Goal: Information Seeking & Learning: Compare options

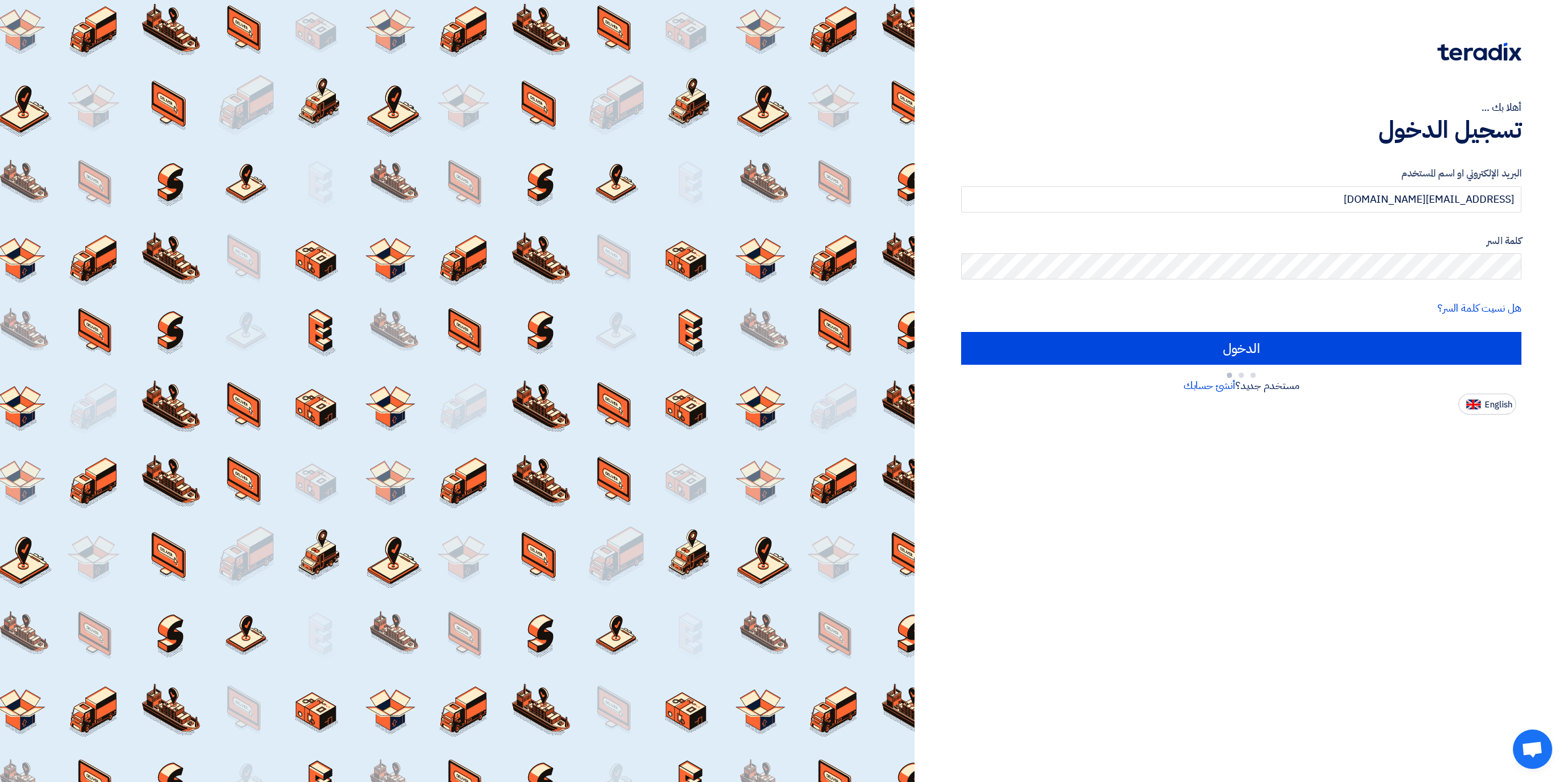
type input "Sign in"
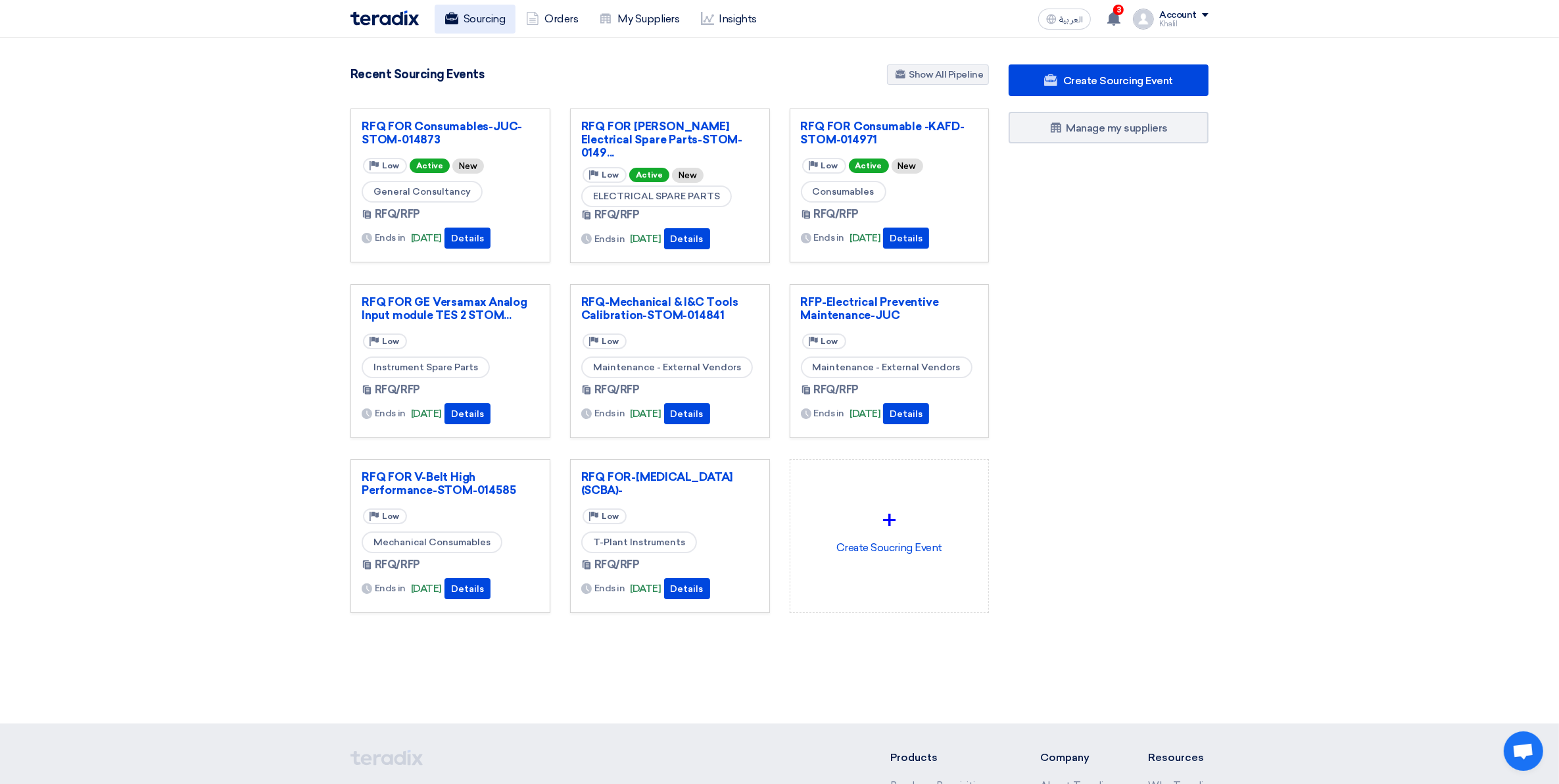
click at [484, 25] on link "Sourcing" at bounding box center [475, 19] width 81 height 29
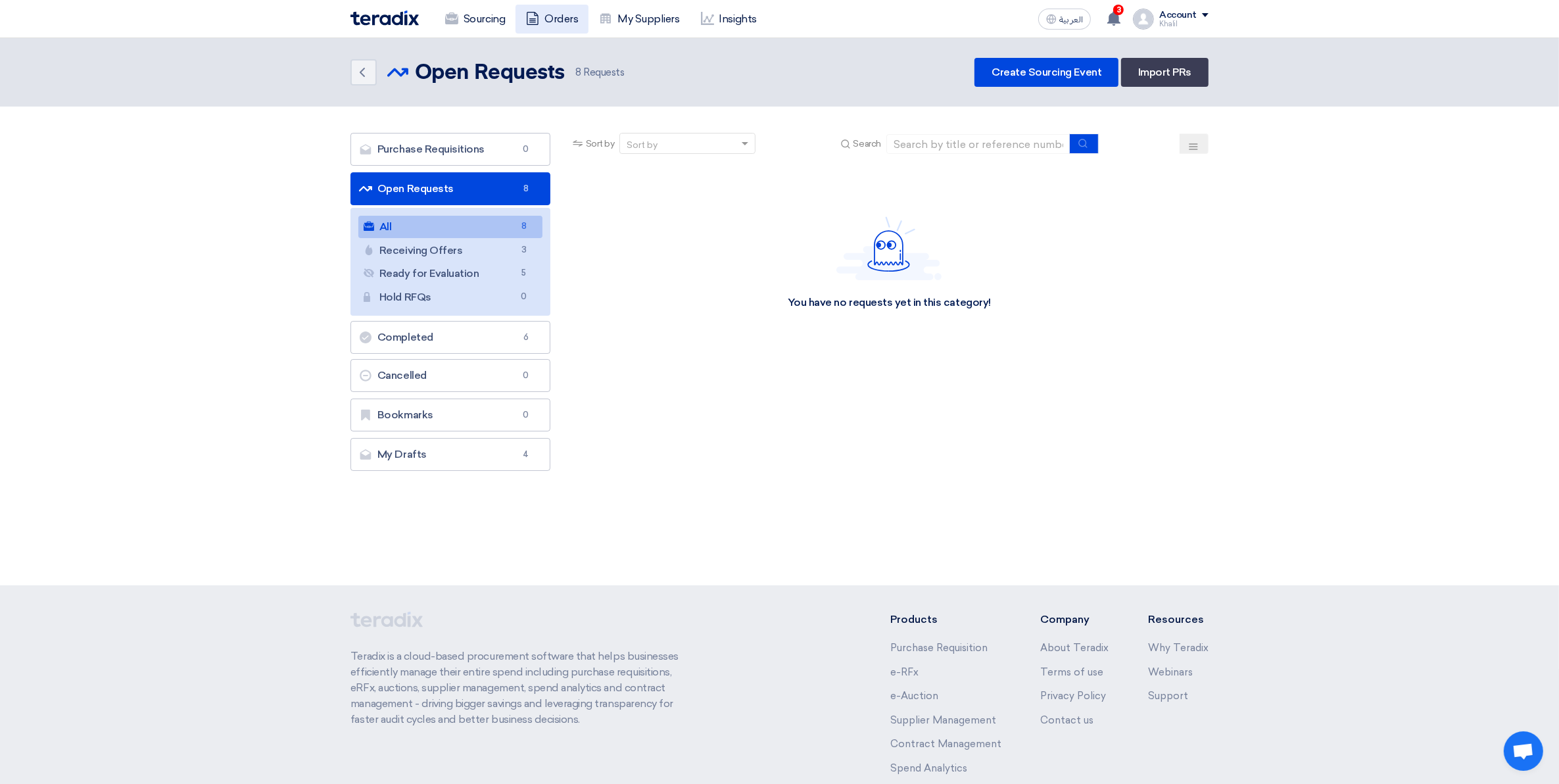
click at [570, 23] on link "Orders" at bounding box center [552, 19] width 73 height 29
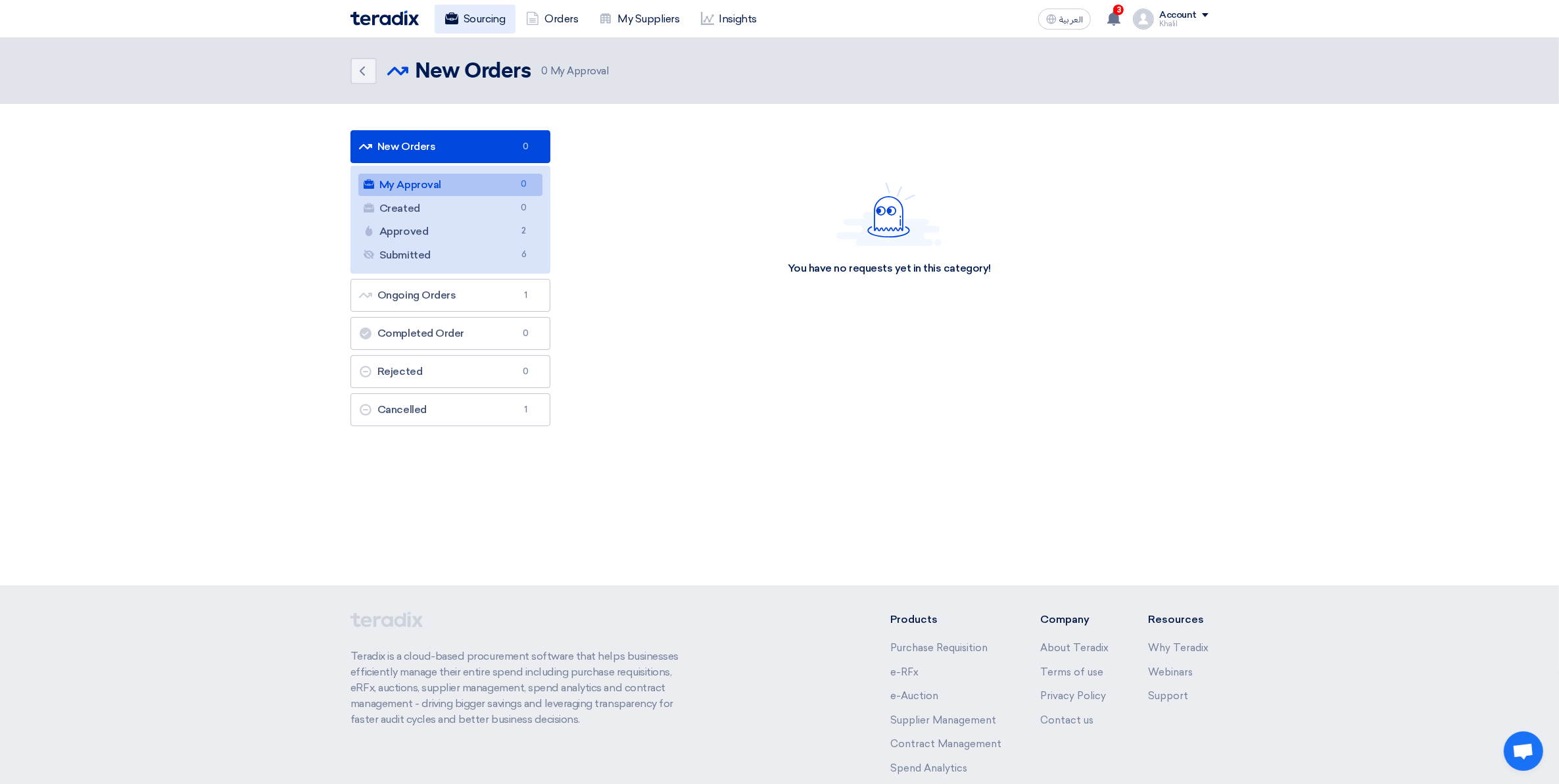
click at [491, 17] on link "Sourcing" at bounding box center [475, 19] width 81 height 29
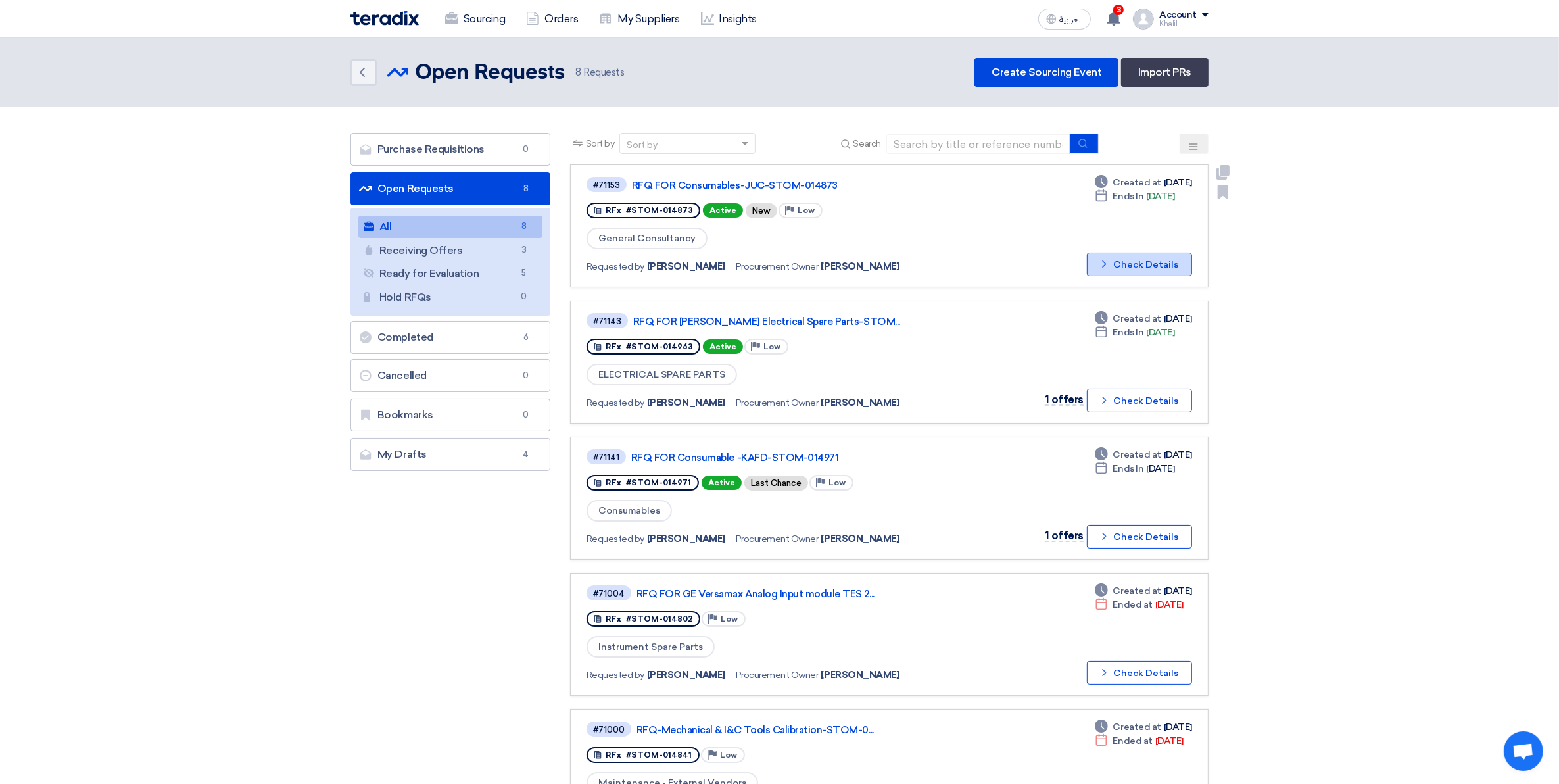
click at [1128, 267] on button "Check details Check Details" at bounding box center [1140, 264] width 106 height 24
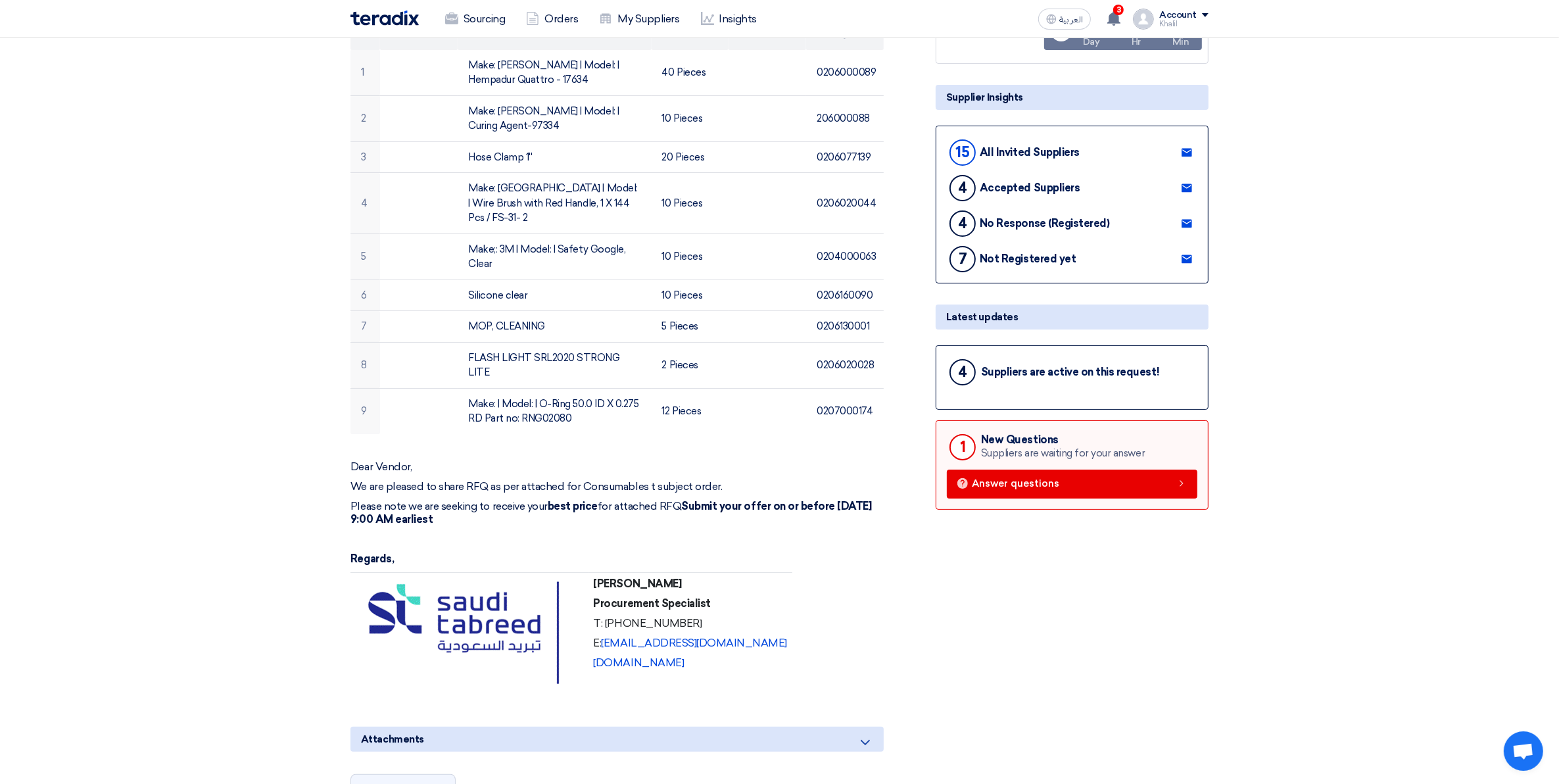
scroll to position [329, 0]
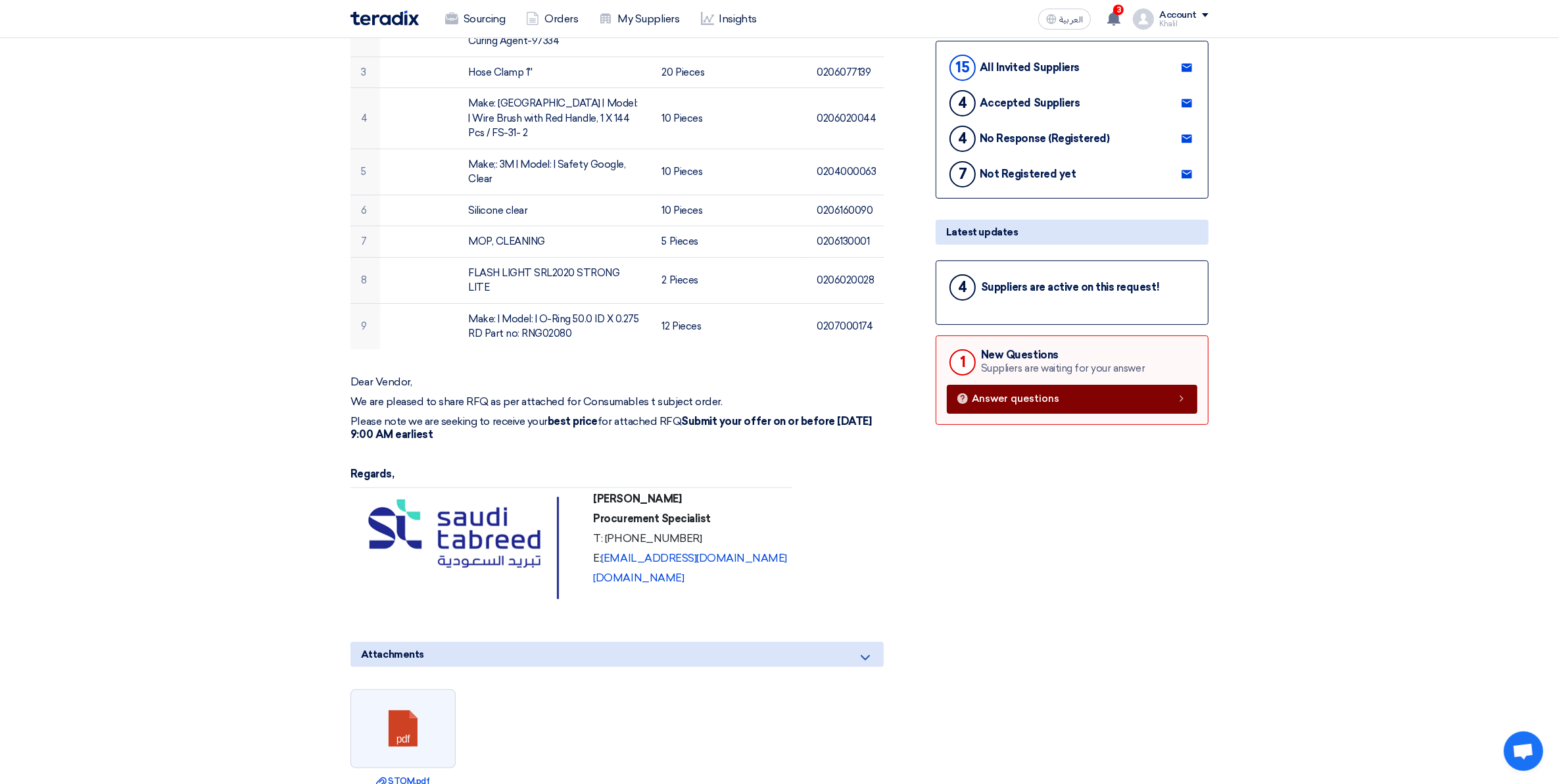
click at [1040, 394] on span "Answer questions" at bounding box center [1016, 398] width 88 height 10
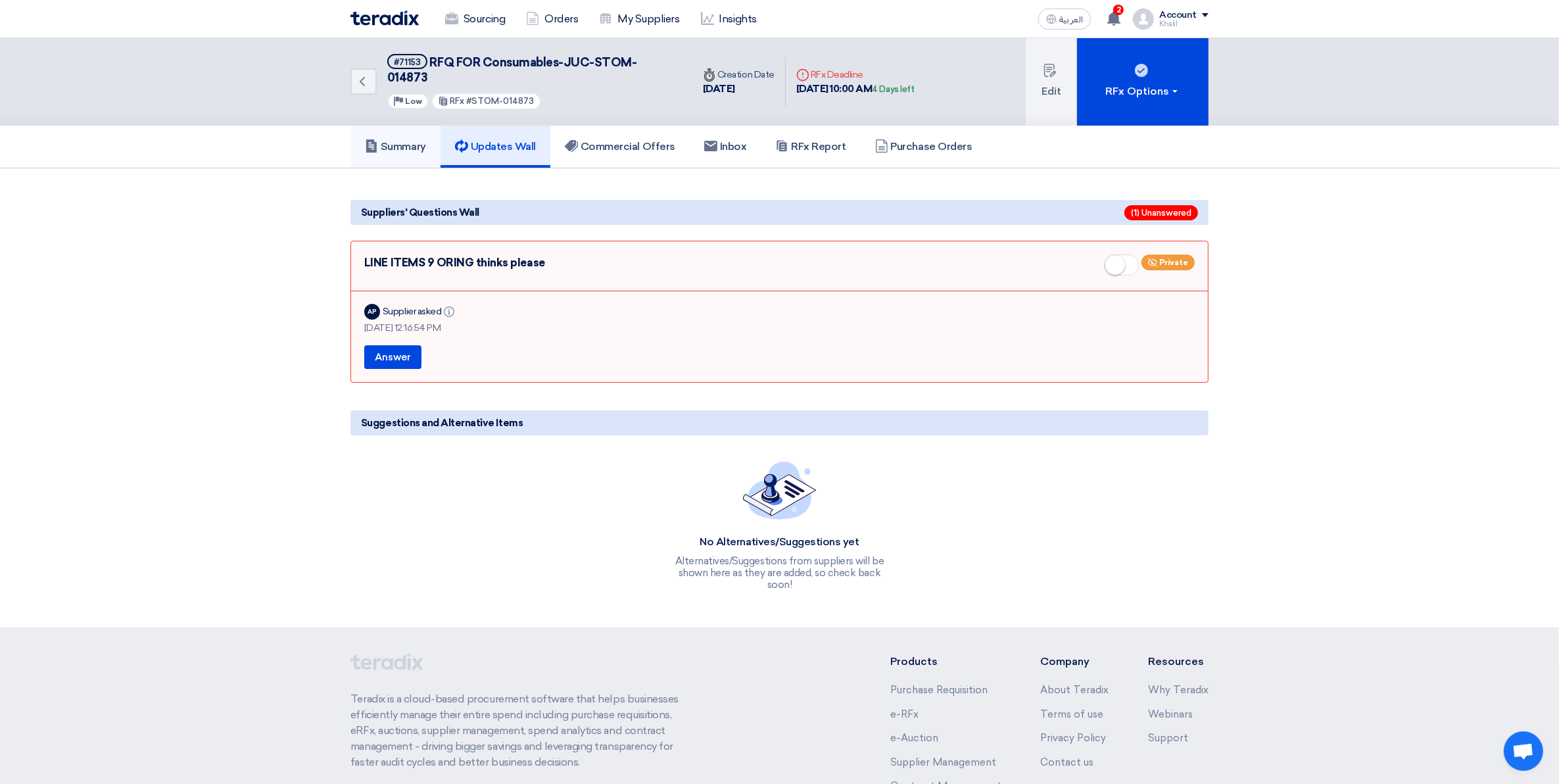
click at [398, 140] on h5 "Summary" at bounding box center [395, 146] width 61 height 13
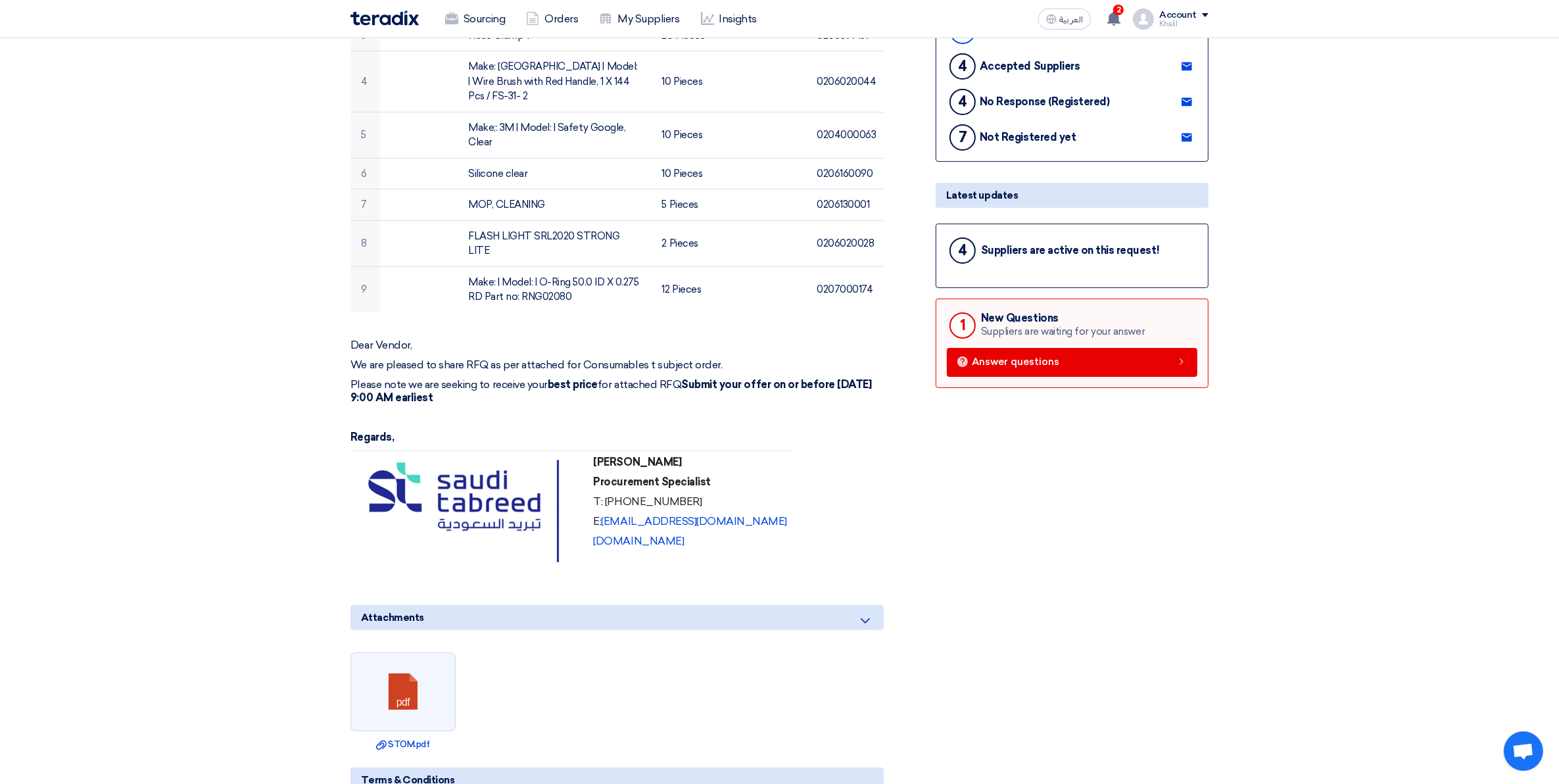
scroll to position [329, 0]
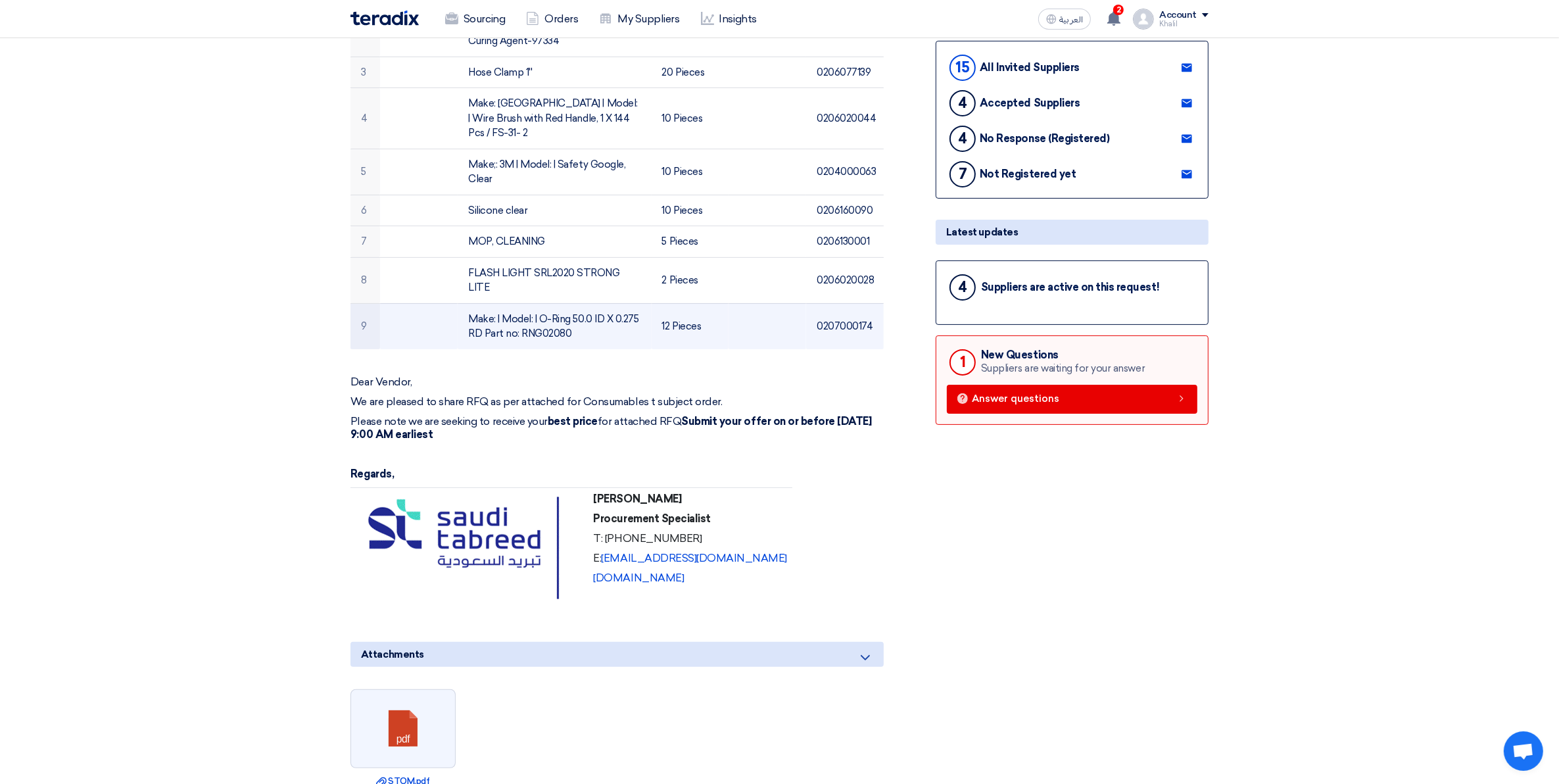
drag, startPoint x: 471, startPoint y: 270, endPoint x: 567, endPoint y: 291, distance: 98.3
click at [567, 303] on td "Make: | Model: | O-Ring 50.0 ID X 0.275 RD Part no: RNG02080" at bounding box center [554, 326] width 193 height 46
copy td "Make: | Model: | O-Ring 50.0 ID X 0.275 RD Part no: RNG02080"
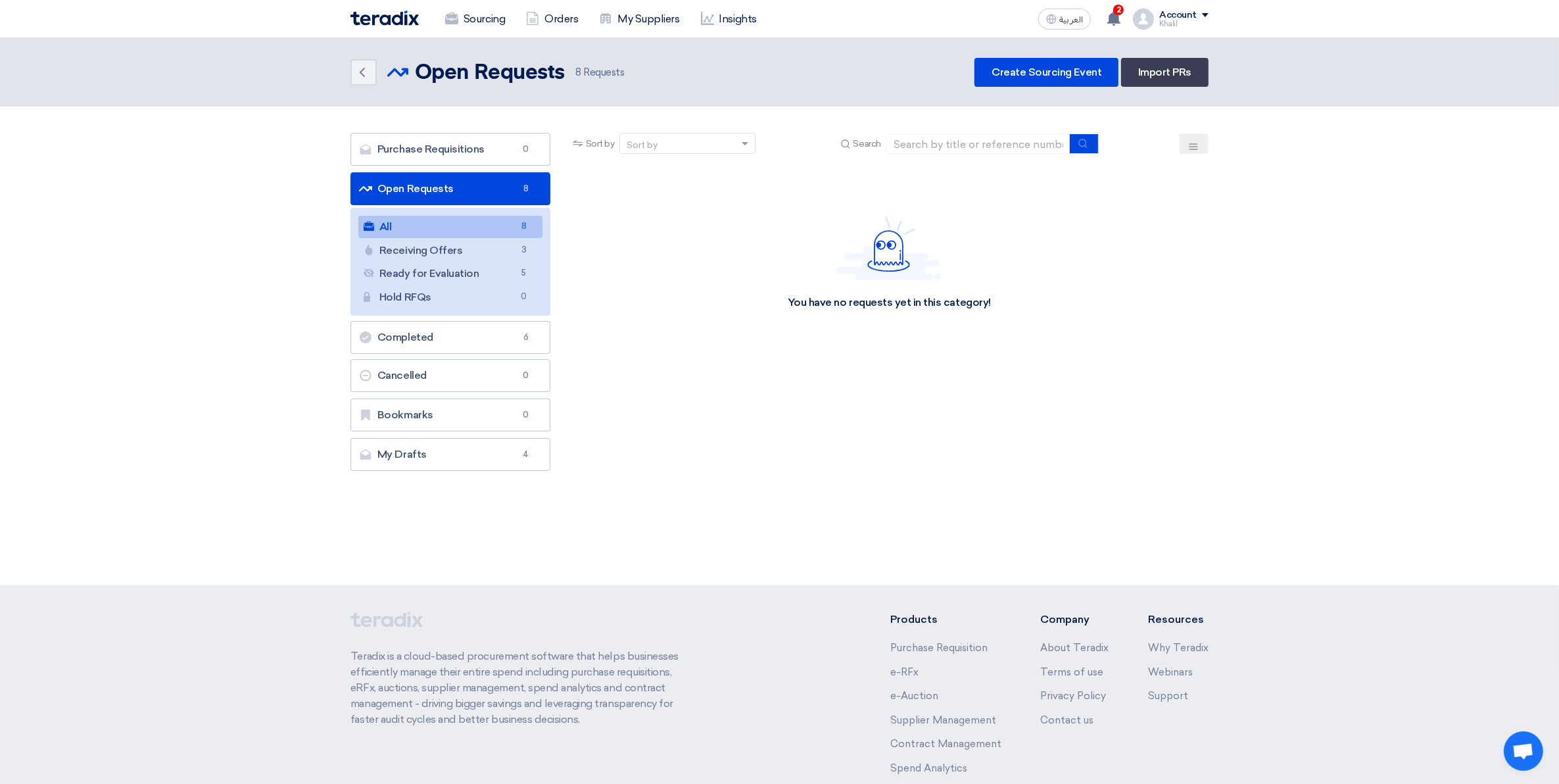
click at [454, 188] on link "Open Requests Open Requests 8" at bounding box center [450, 189] width 200 height 33
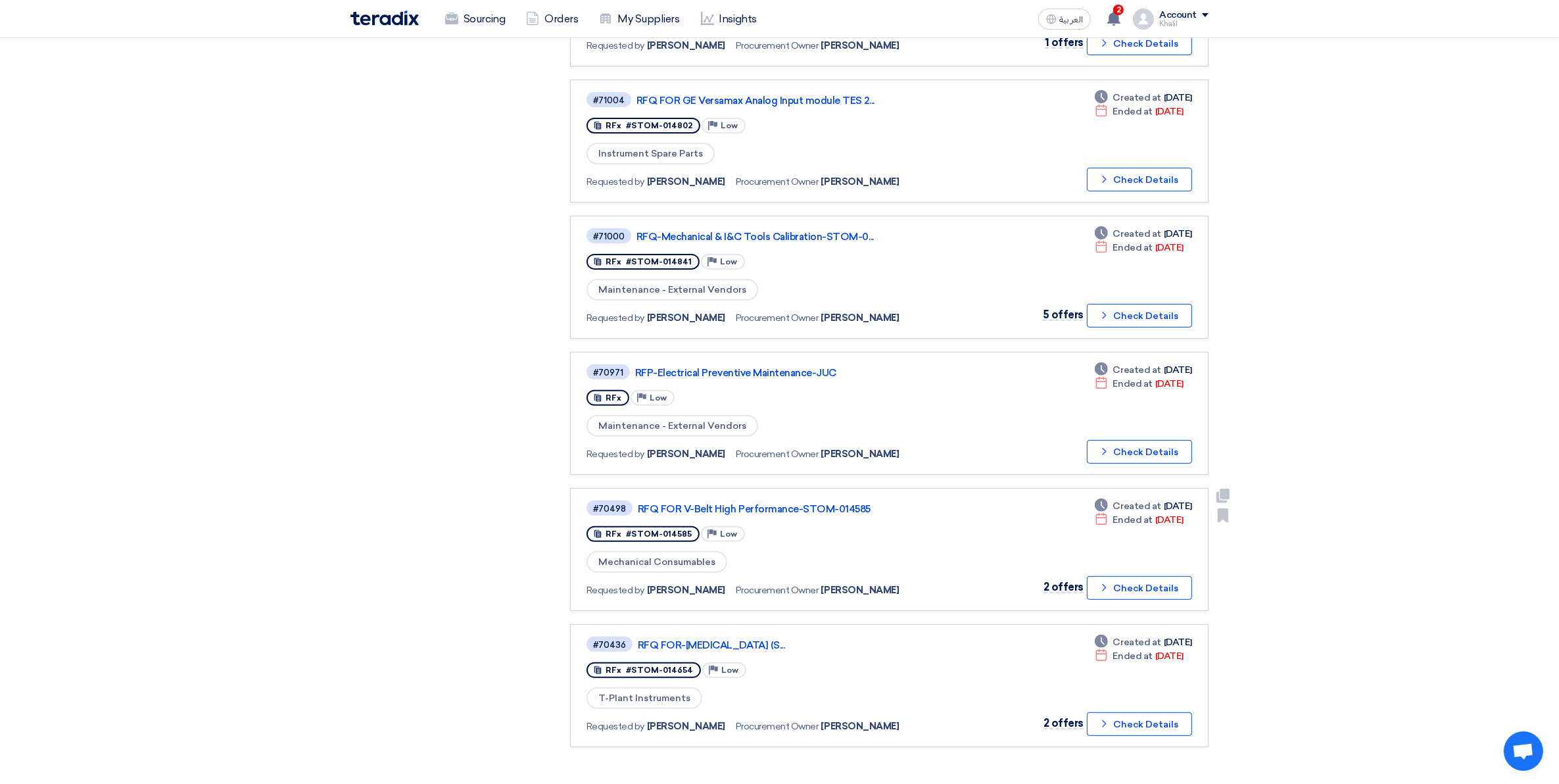
scroll to position [411, 0]
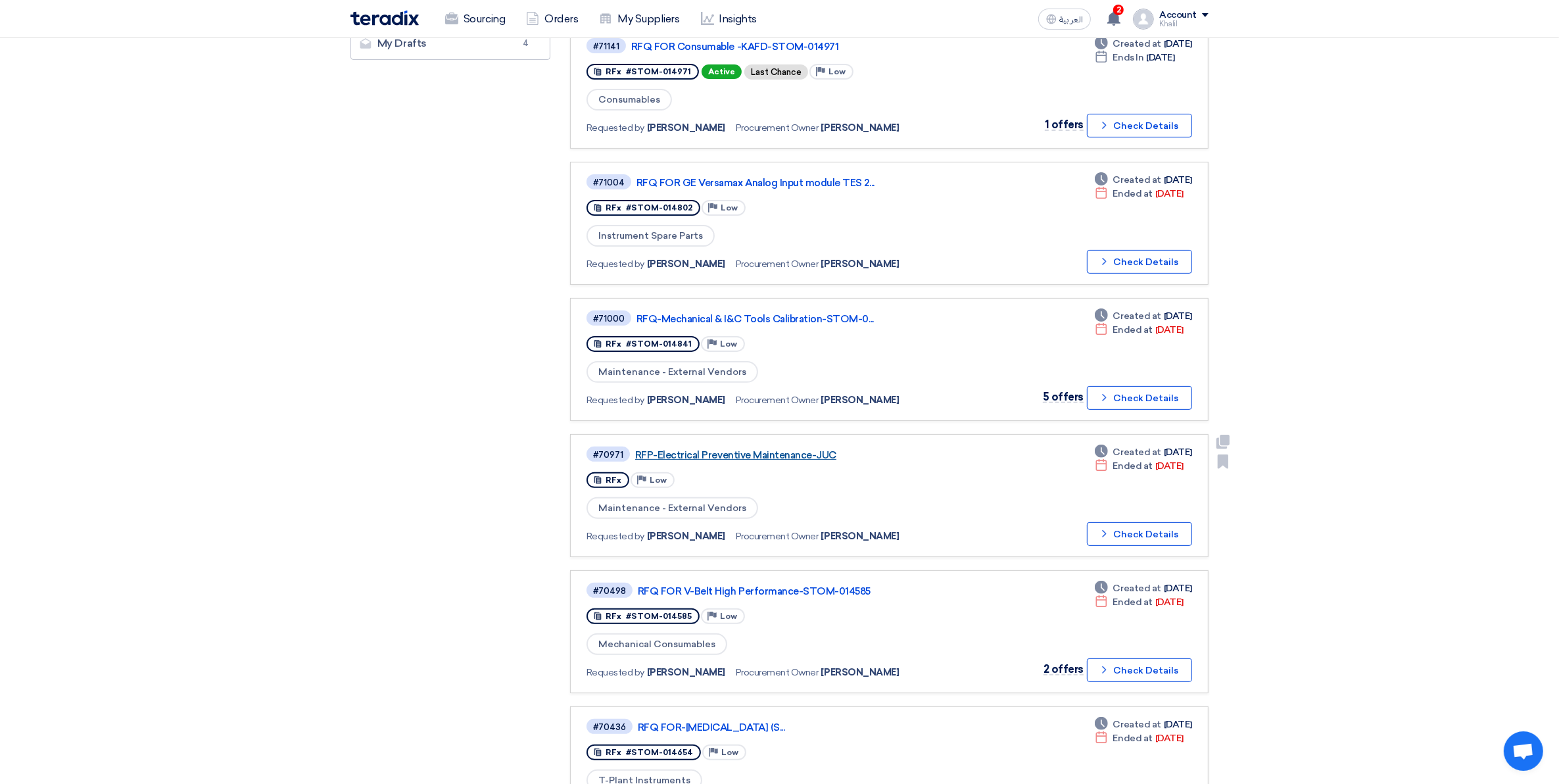
click at [754, 449] on link "RFP-Electrical Preventive Maintenance-JUC" at bounding box center [799, 455] width 329 height 12
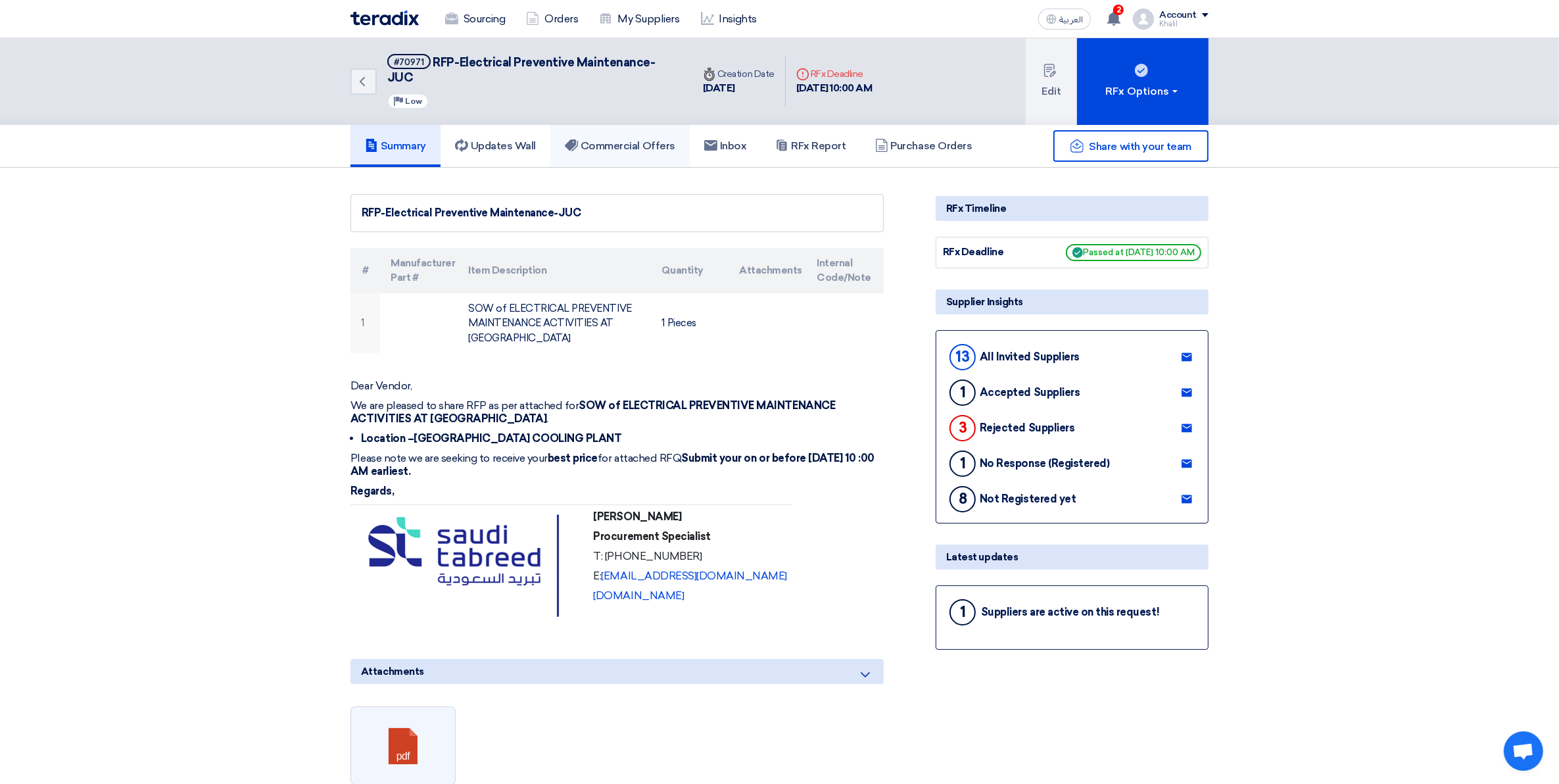
click at [620, 139] on h5 "Commercial Offers" at bounding box center [621, 146] width 111 height 13
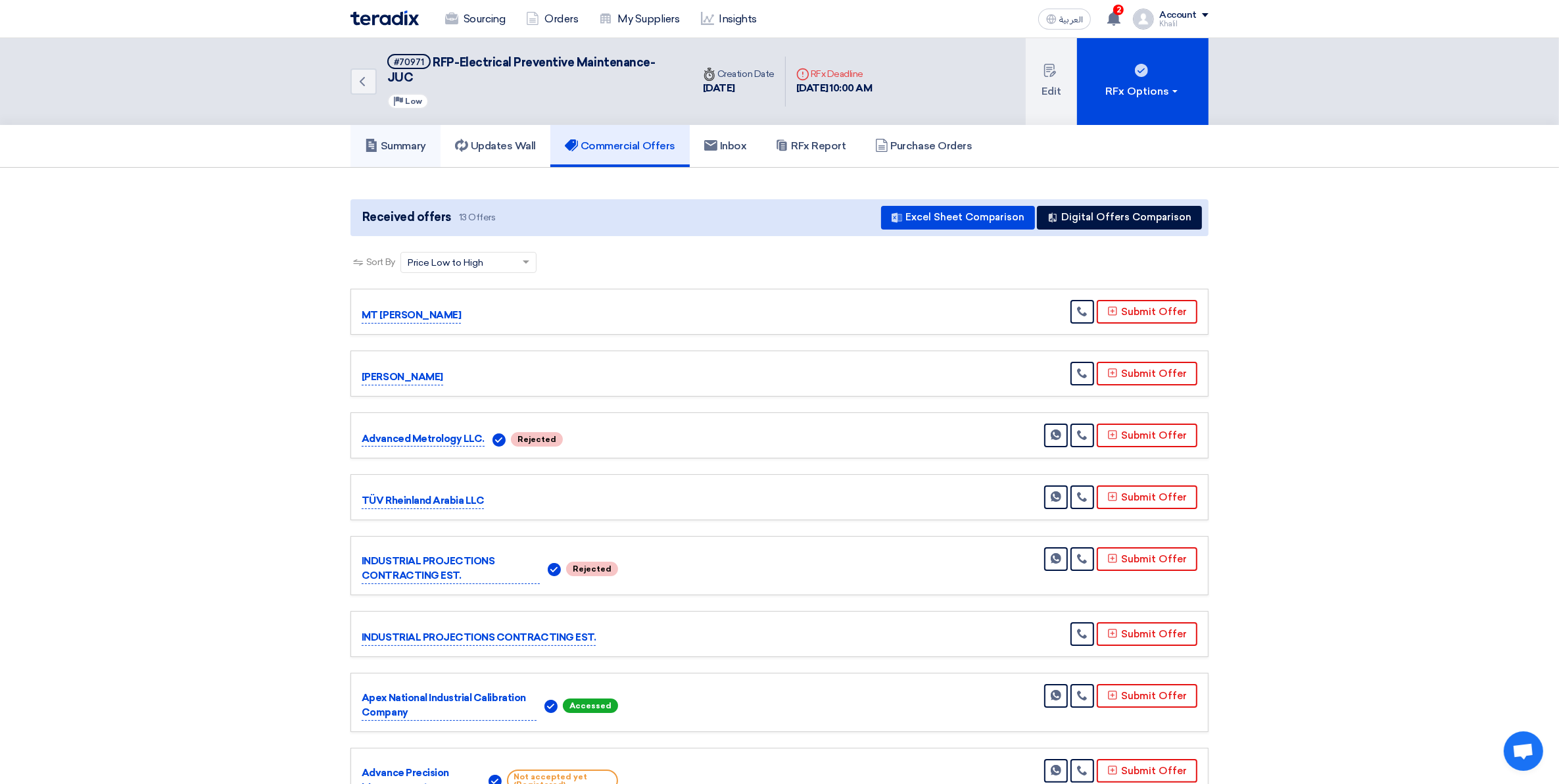
click at [403, 139] on h5 "Summary" at bounding box center [395, 146] width 61 height 13
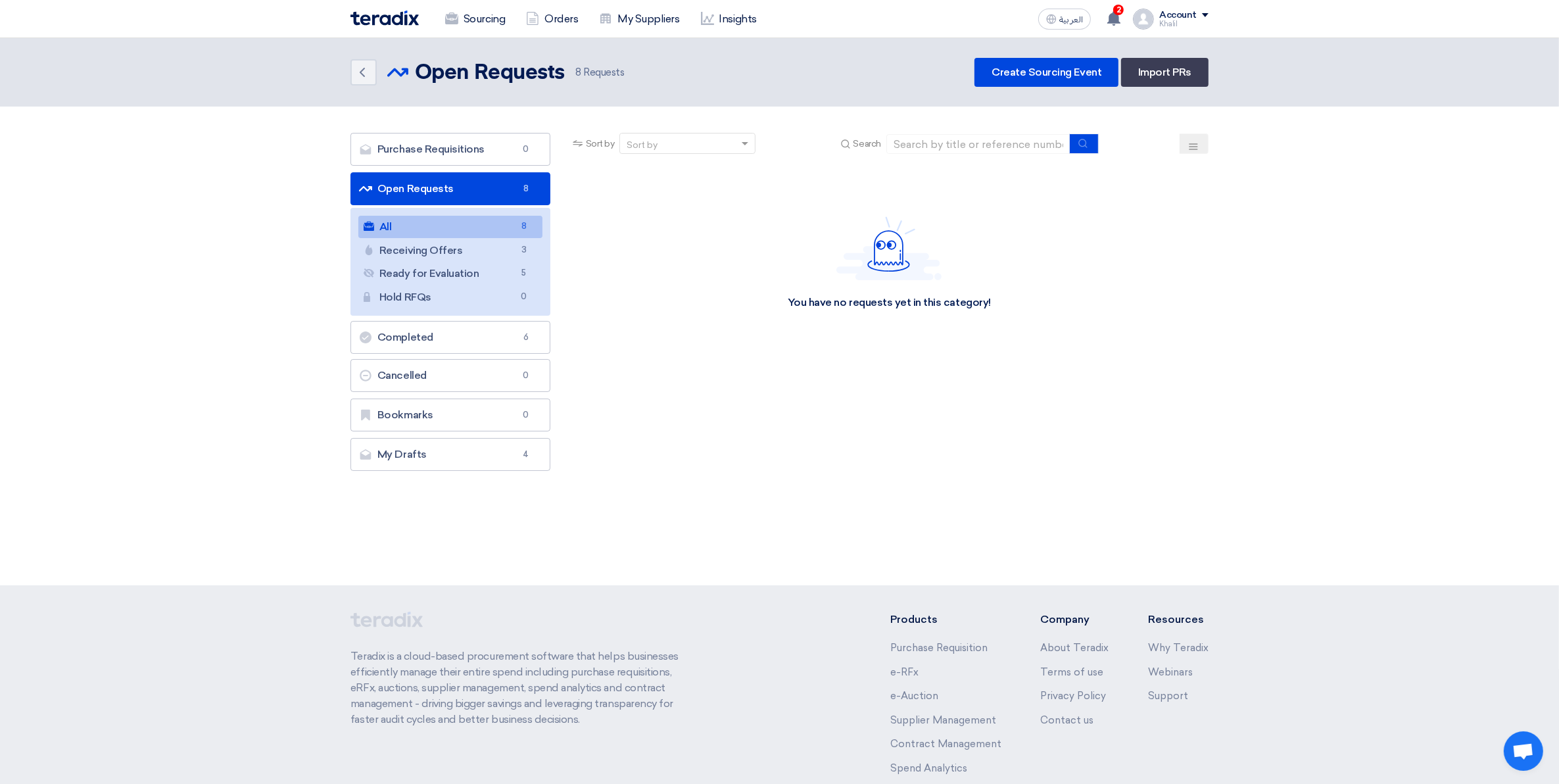
click at [451, 231] on link "All All 8" at bounding box center [450, 227] width 184 height 22
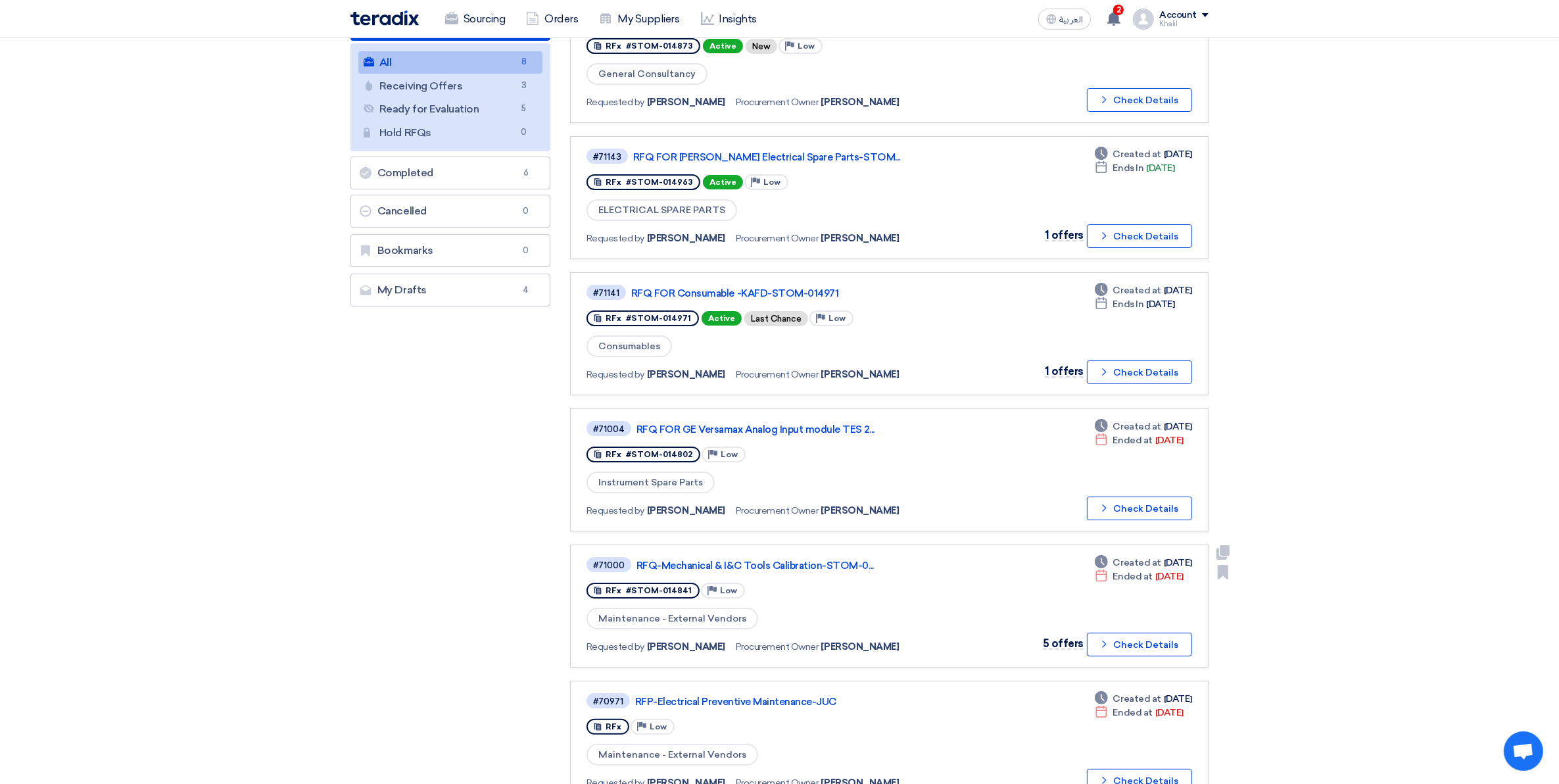
scroll to position [82, 0]
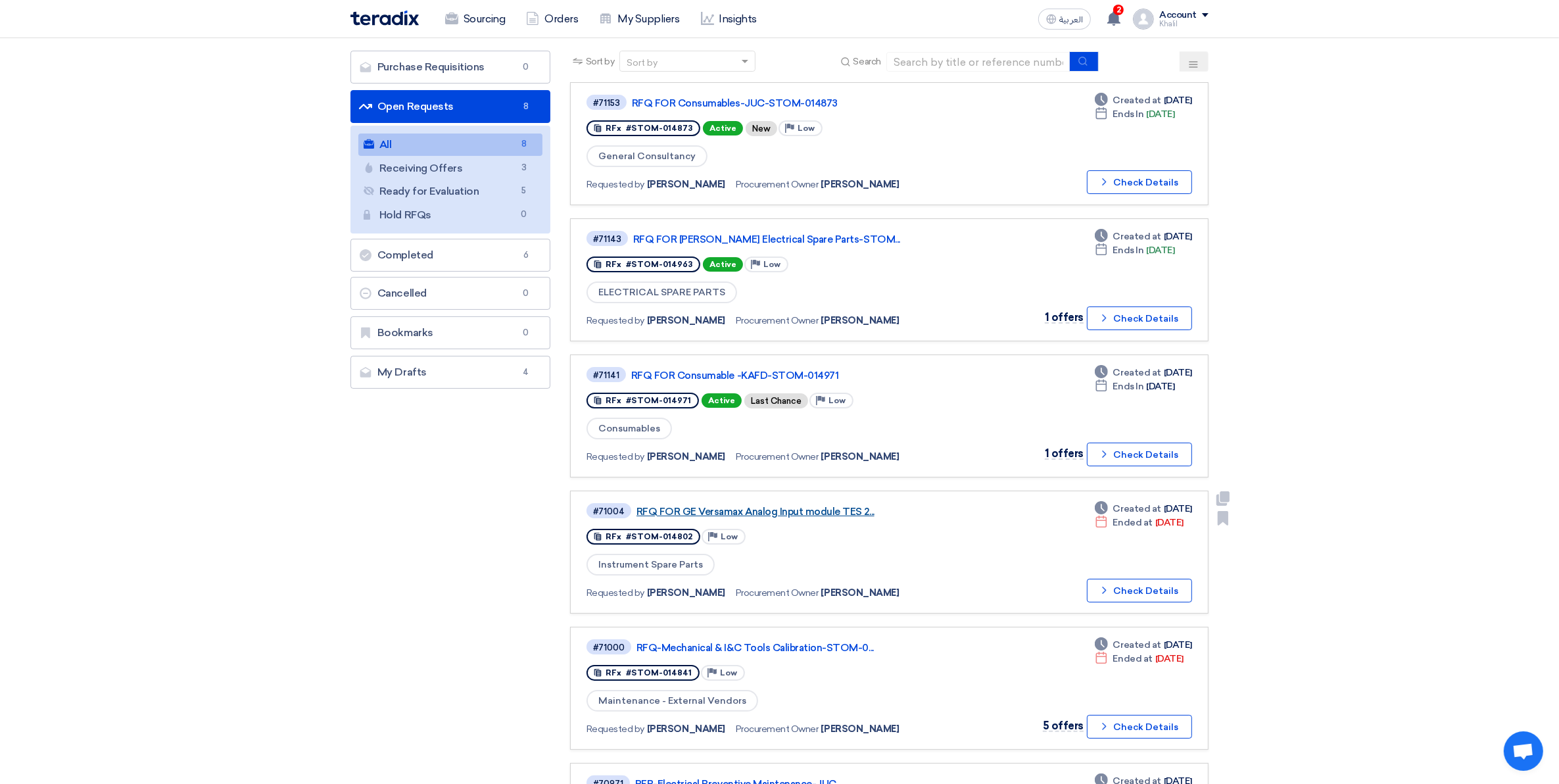
click at [753, 506] on link "RFQ FOR GE Versamax Analog Input module TES 2..." at bounding box center [801, 512] width 329 height 12
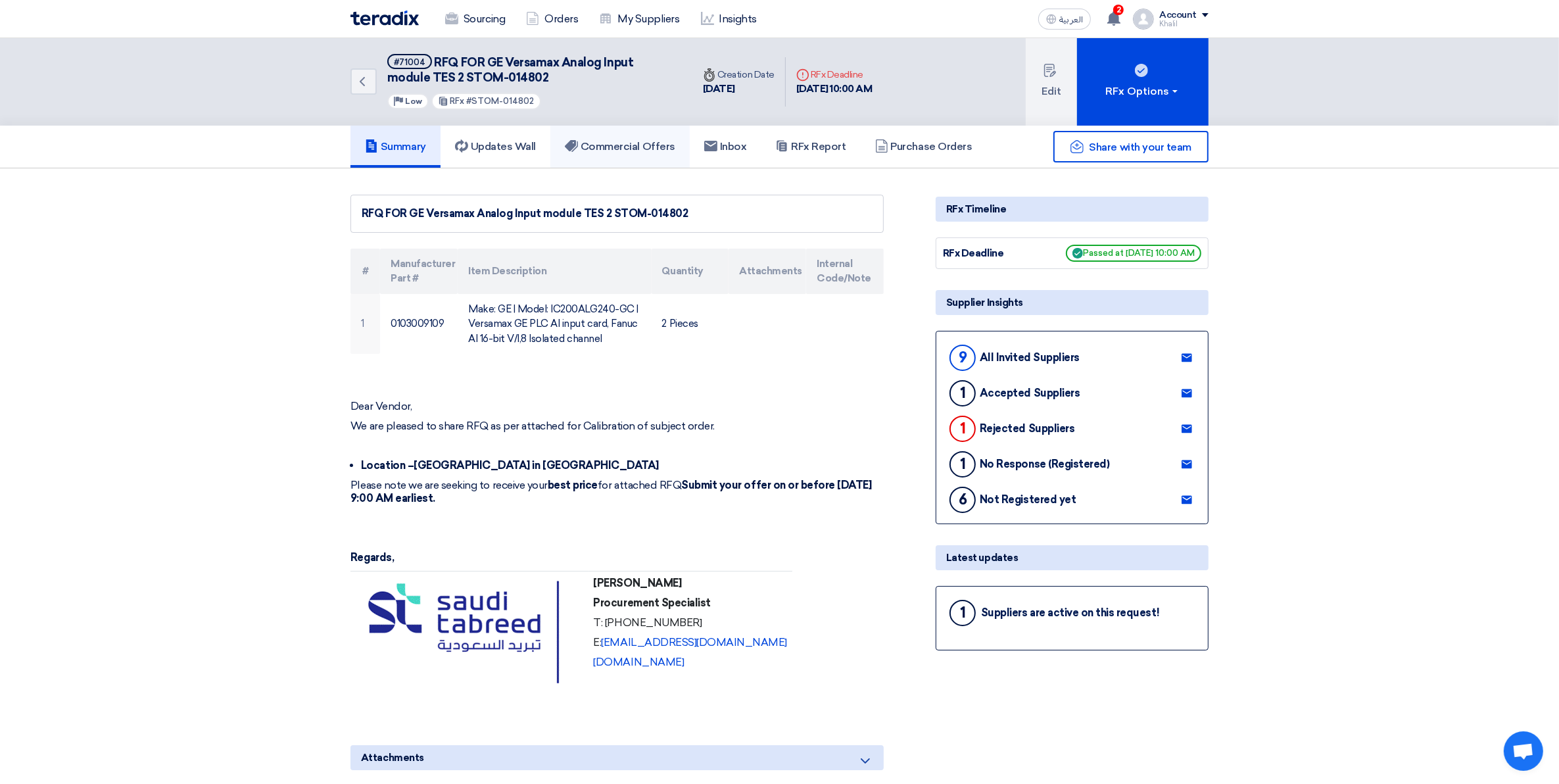
click at [615, 151] on h5 "Commercial Offers" at bounding box center [621, 146] width 111 height 13
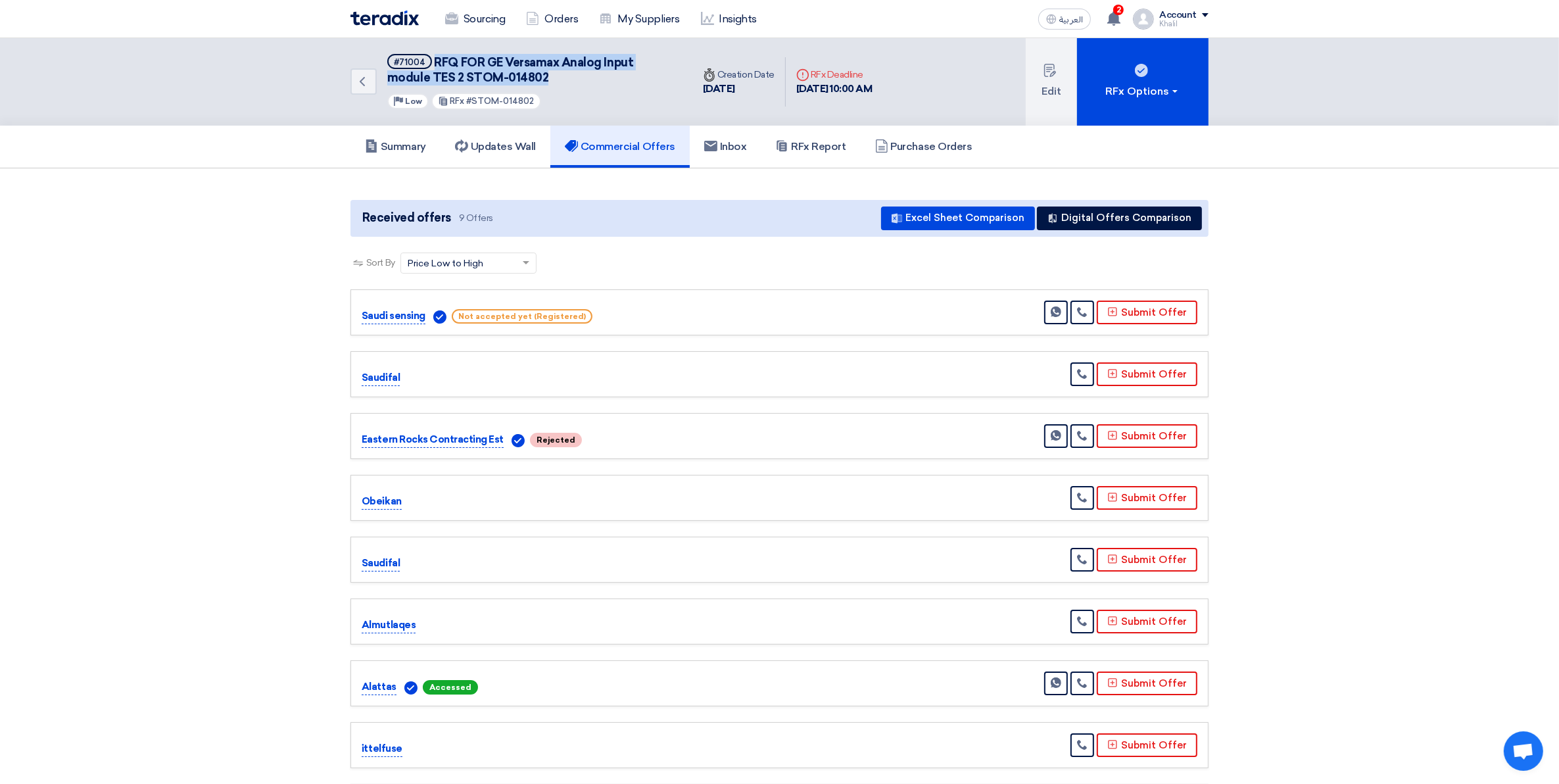
drag, startPoint x: 510, startPoint y: 76, endPoint x: 432, endPoint y: 65, distance: 78.8
click at [432, 65] on h5 "#71004 RFQ FOR GE Versamax Analog Input module TES 2 STOM-014802" at bounding box center [532, 70] width 290 height 32
copy span "RFQ FOR GE Versamax Analog Input module TES 2 STOM-014802"
click at [421, 146] on h5 "Summary" at bounding box center [395, 146] width 61 height 13
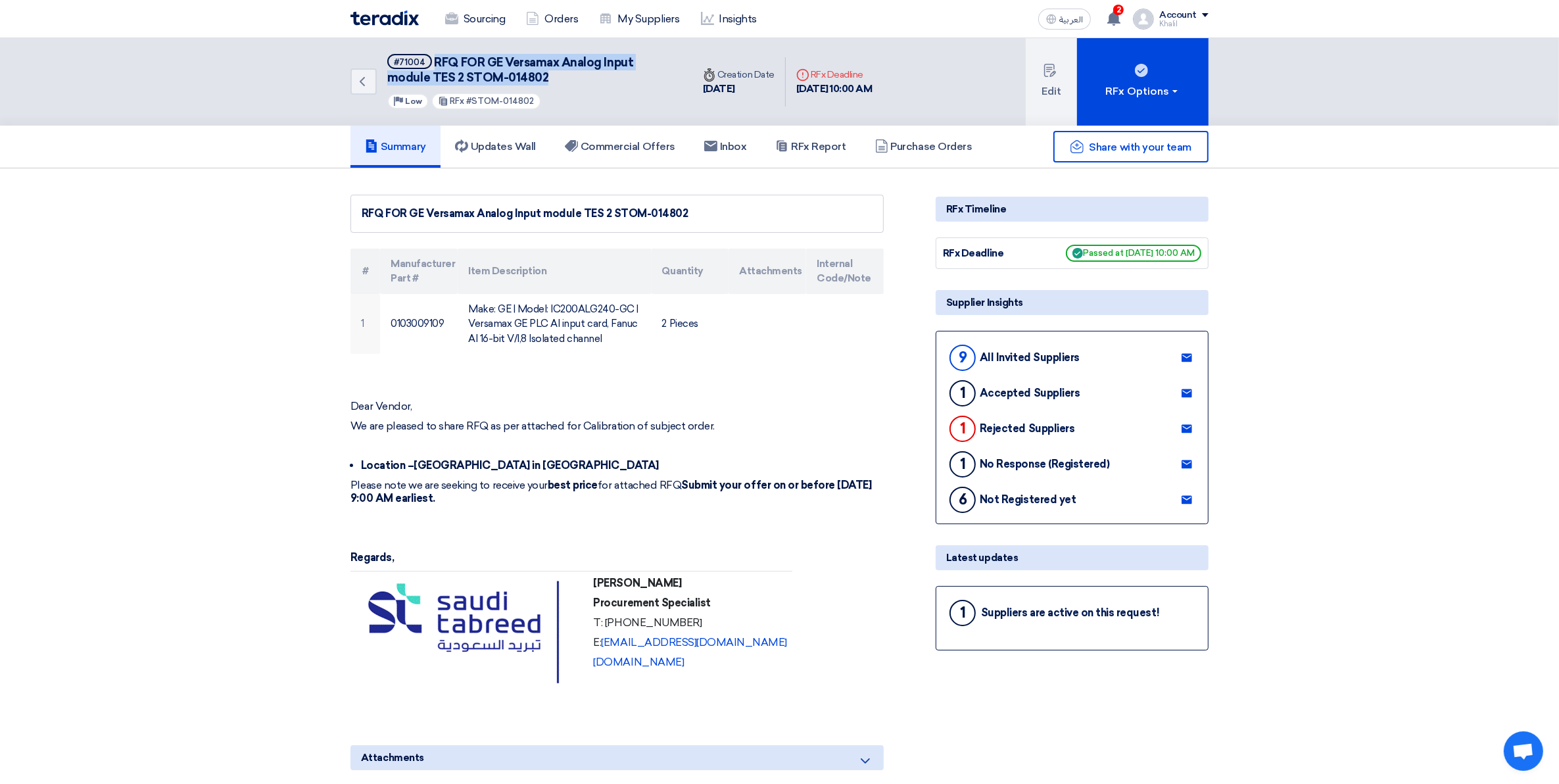
click at [412, 142] on h5 "Summary" at bounding box center [395, 146] width 61 height 13
click at [1113, 17] on use at bounding box center [1114, 18] width 13 height 15
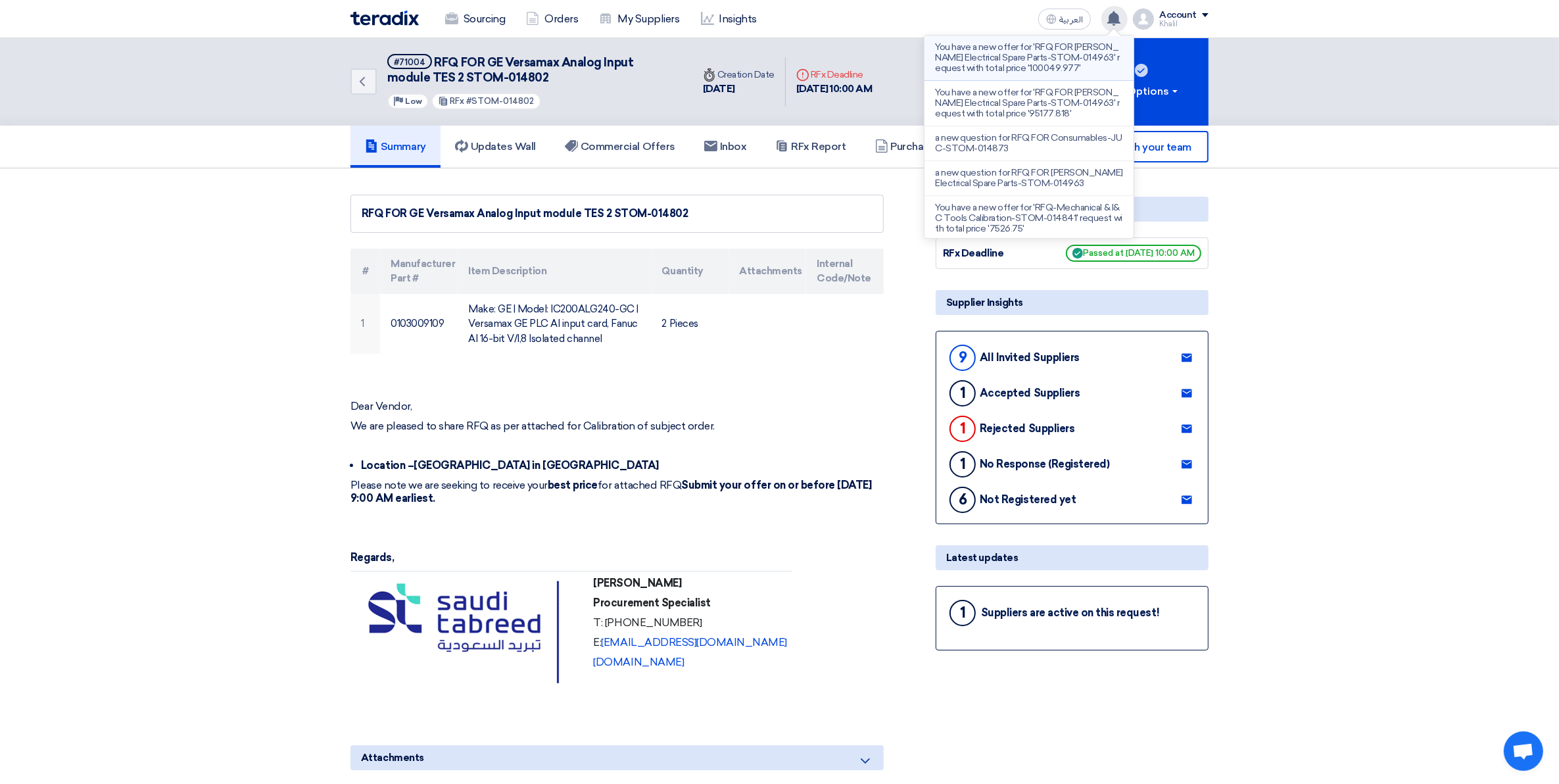
click at [1057, 63] on p "You have a new offer for 'RFQ FOR [PERSON_NAME] Electrical Spare Parts-STOM-014…" at bounding box center [1029, 58] width 188 height 32
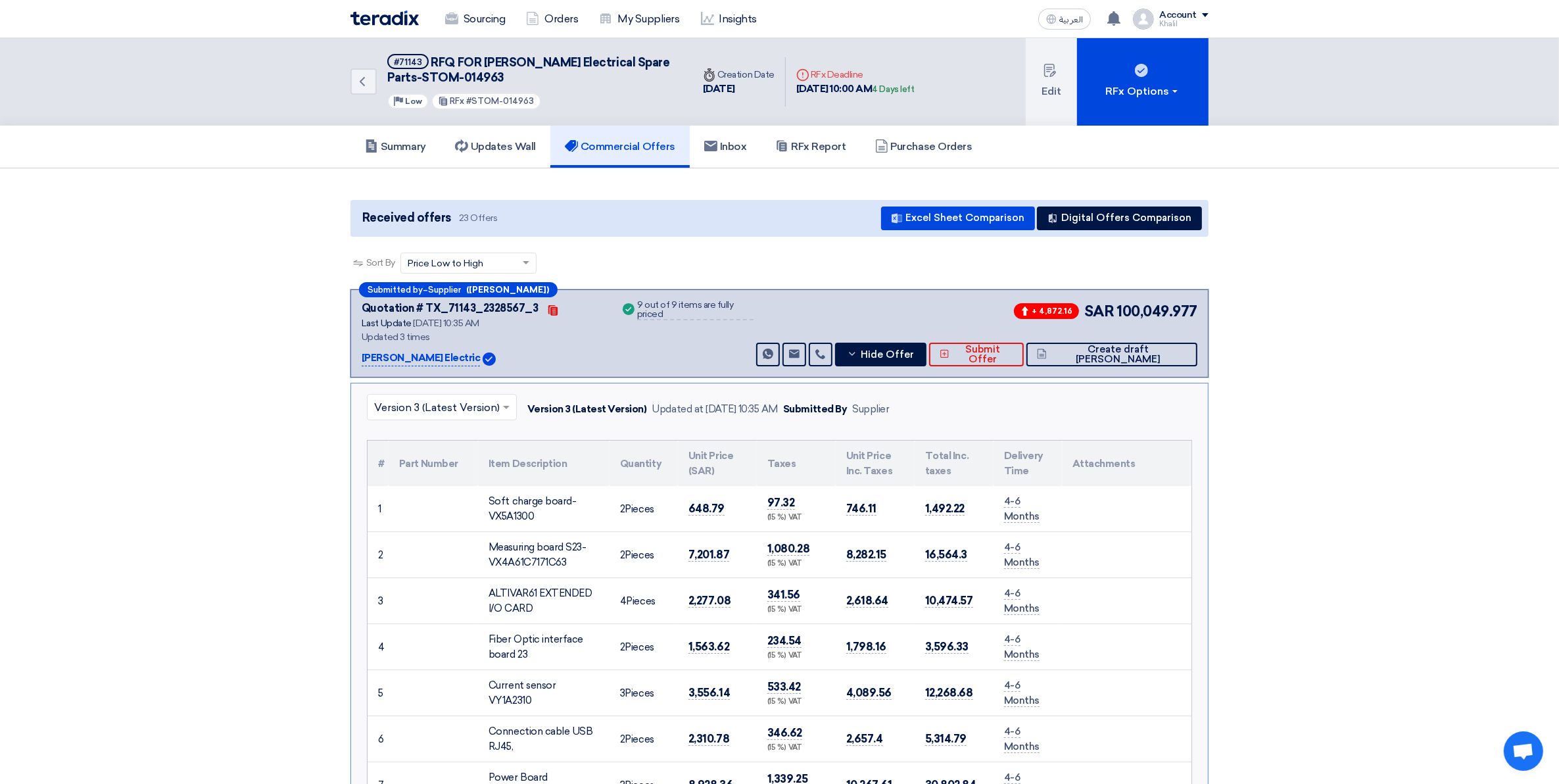
click at [641, 145] on h5 "Commercial Offers" at bounding box center [621, 146] width 111 height 13
click at [413, 150] on h5 "Summary" at bounding box center [395, 146] width 61 height 13
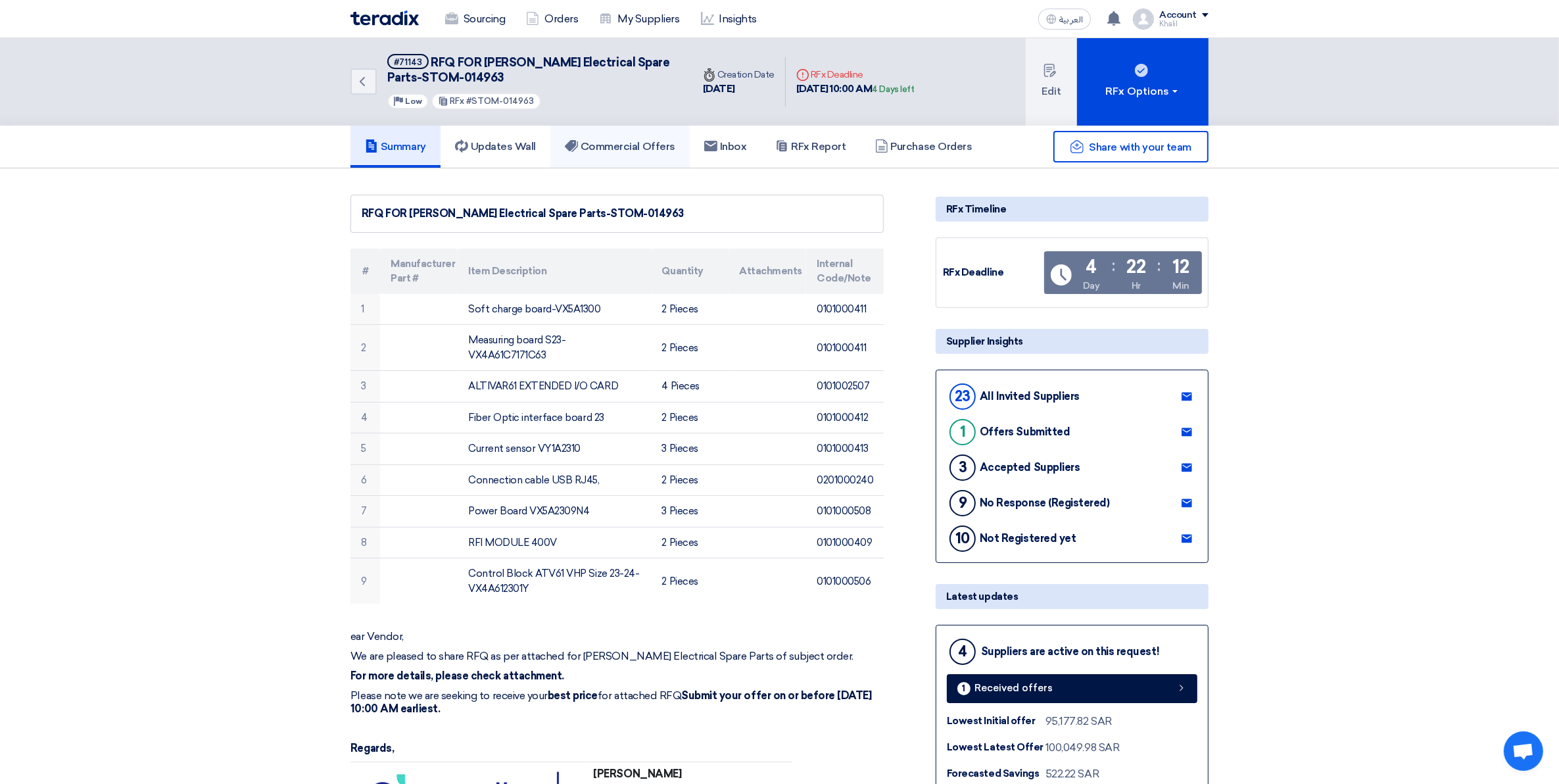
click at [639, 146] on h5 "Commercial Offers" at bounding box center [621, 146] width 111 height 13
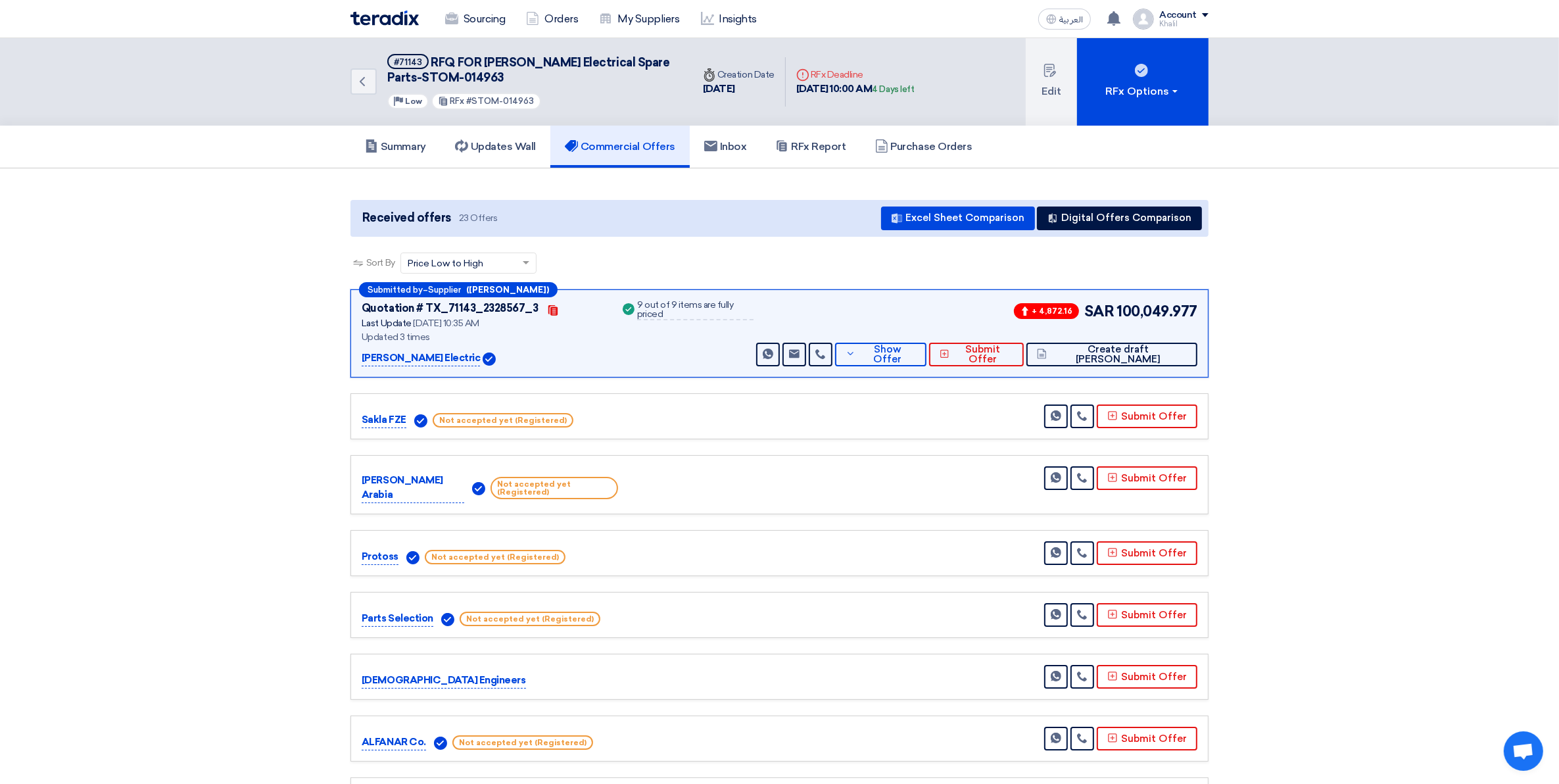
click at [410, 355] on p "[PERSON_NAME] Electric" at bounding box center [421, 359] width 119 height 16
click at [679, 308] on div "9 out of 9 items are fully priced" at bounding box center [695, 311] width 117 height 20
click at [1167, 110] on button "RFx Options" at bounding box center [1142, 82] width 131 height 88
click at [399, 142] on h5 "Summary" at bounding box center [395, 146] width 61 height 13
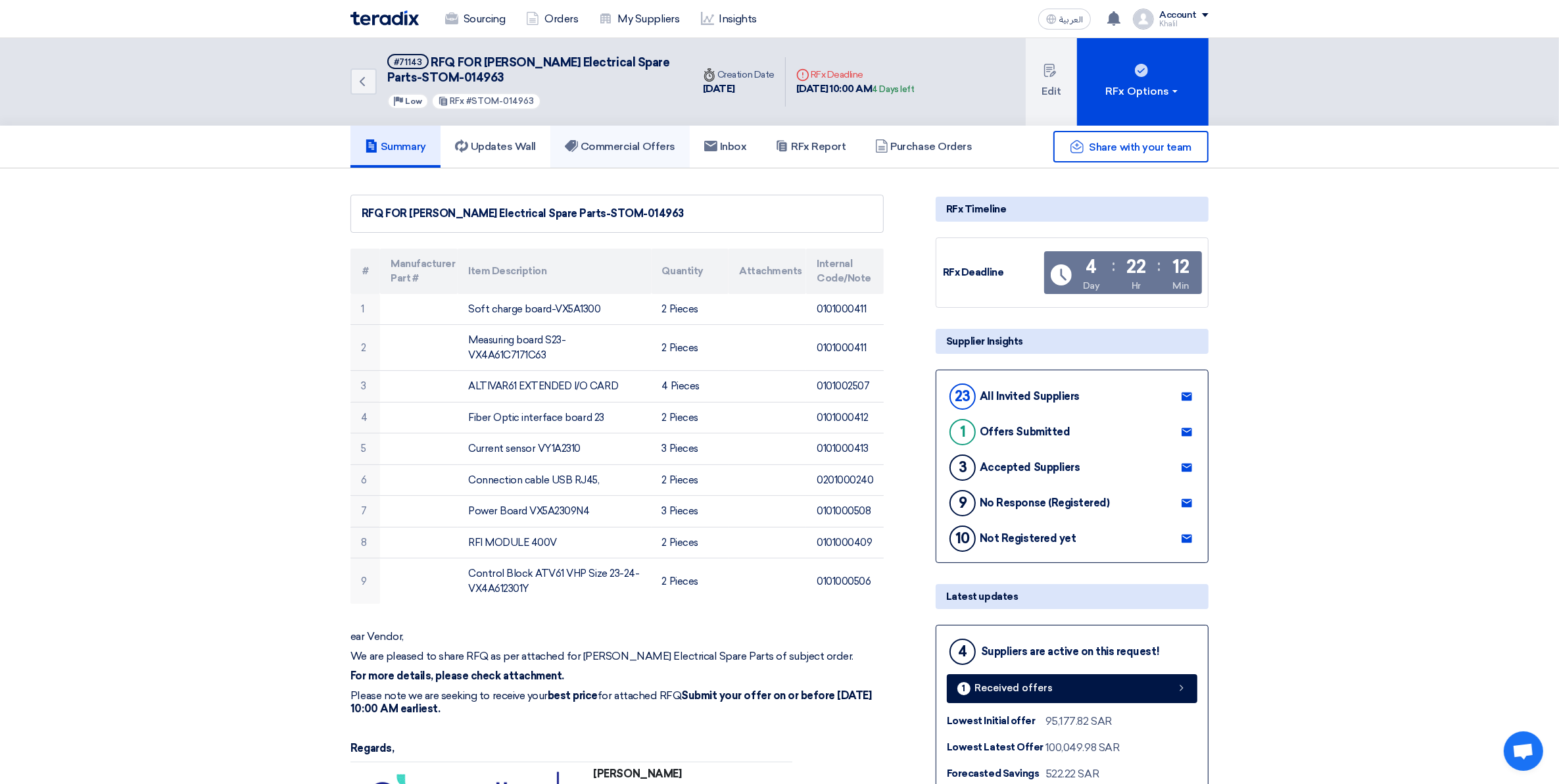
click at [615, 152] on link "Commercial Offers" at bounding box center [620, 146] width 139 height 42
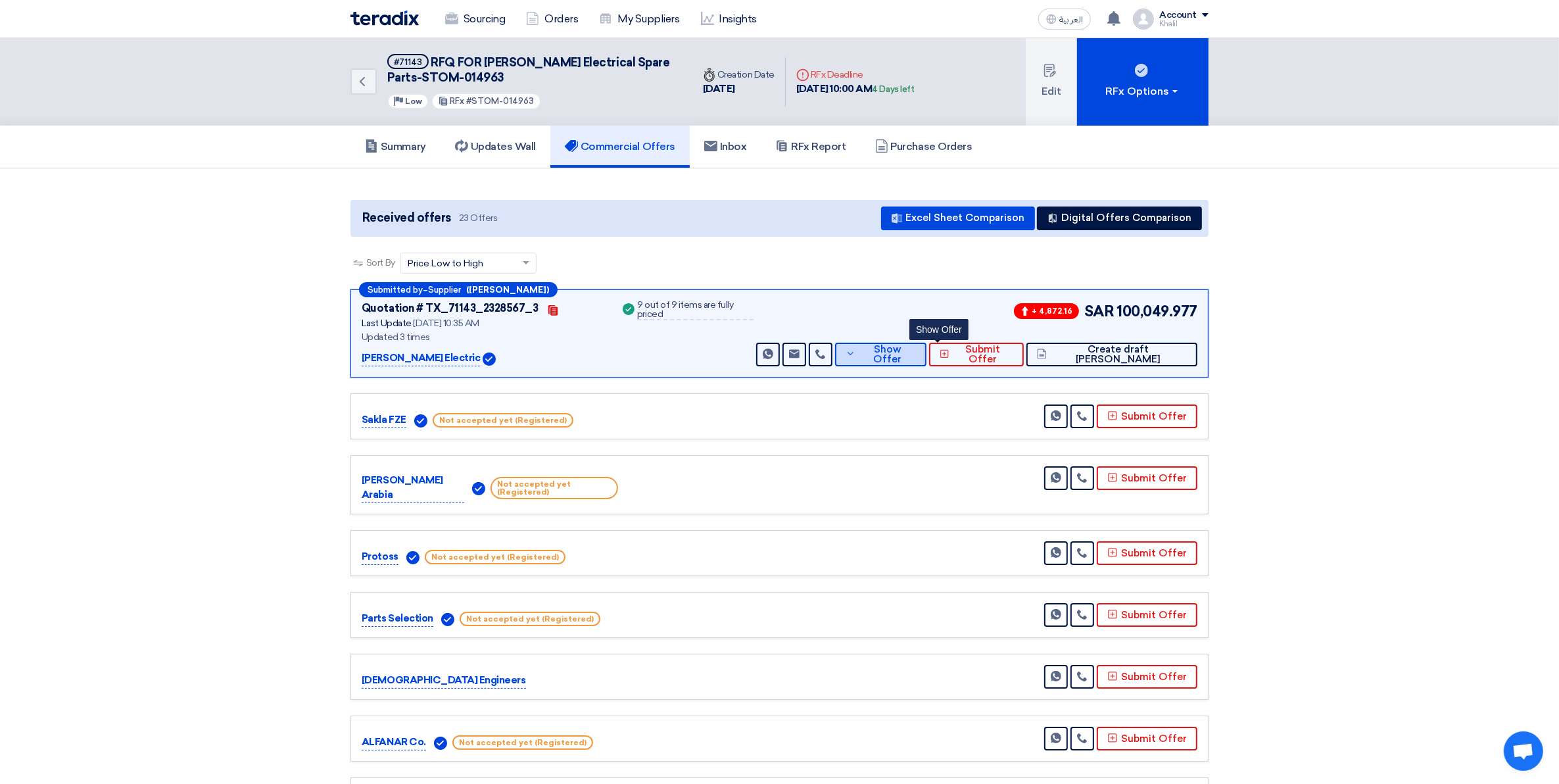
click at [915, 354] on span "Show Offer" at bounding box center [887, 355] width 57 height 20
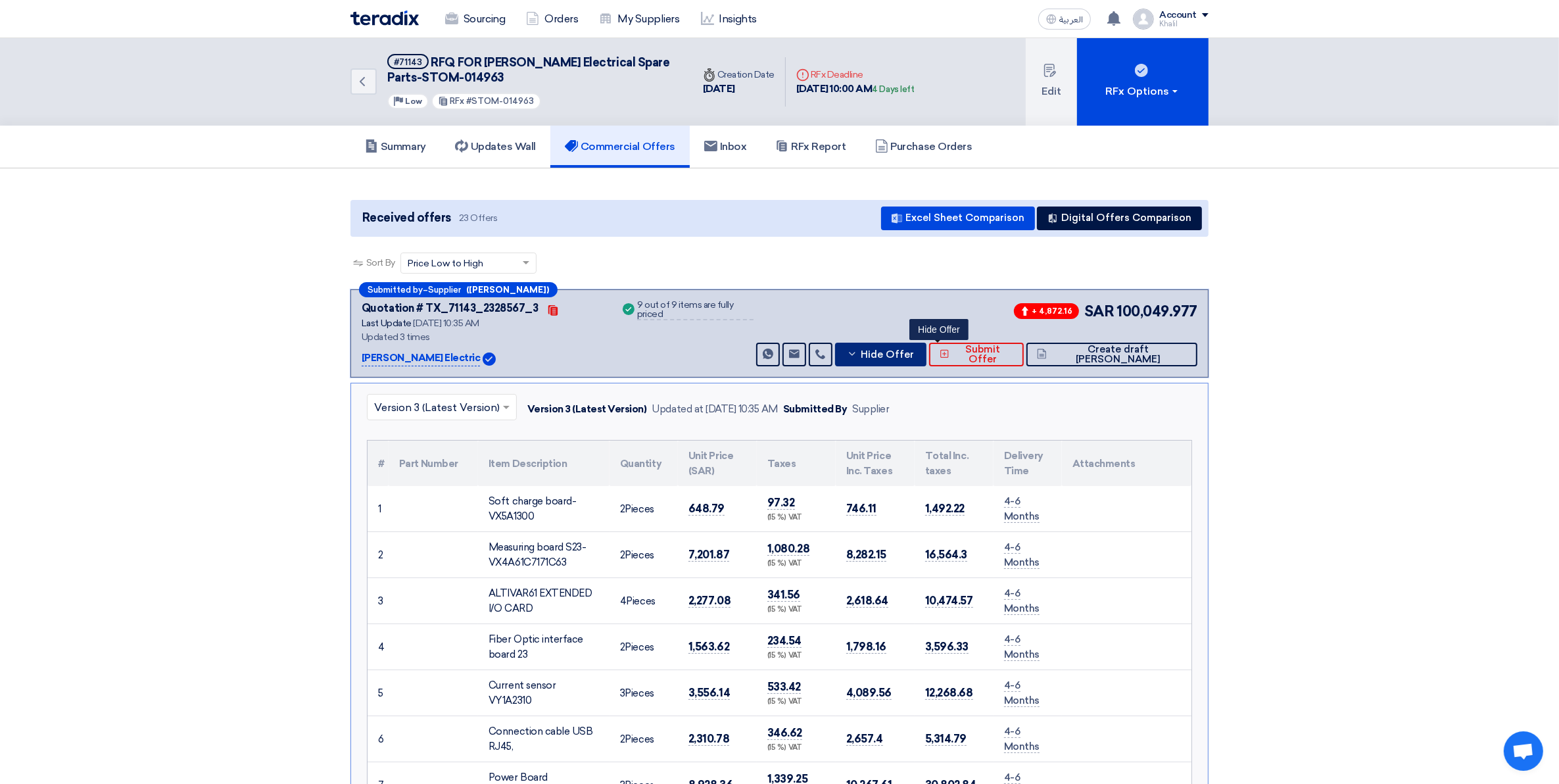
click at [914, 357] on span "Hide Offer" at bounding box center [887, 355] width 53 height 10
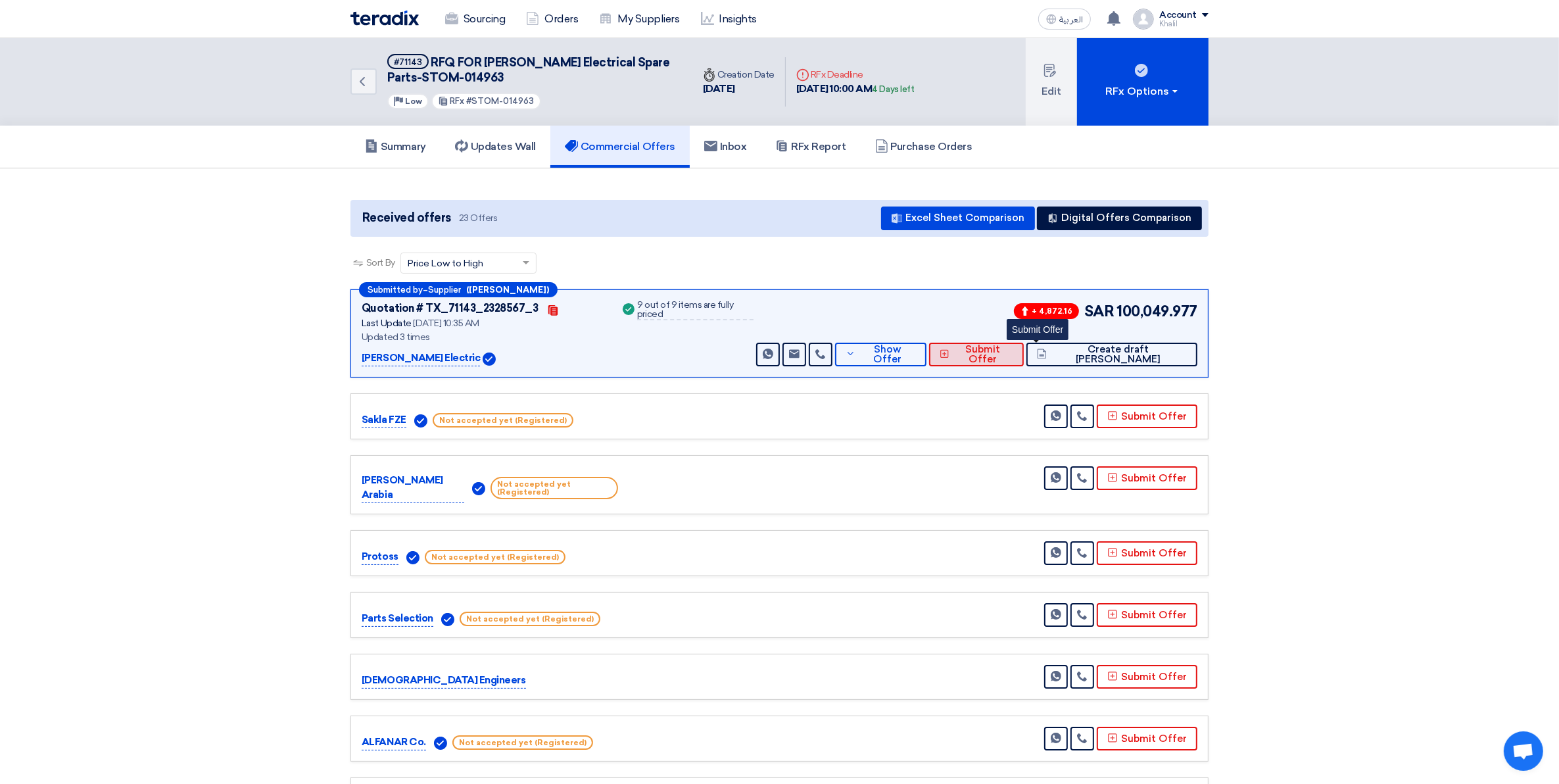
click at [1008, 359] on button "Submit Offer" at bounding box center [977, 355] width 95 height 24
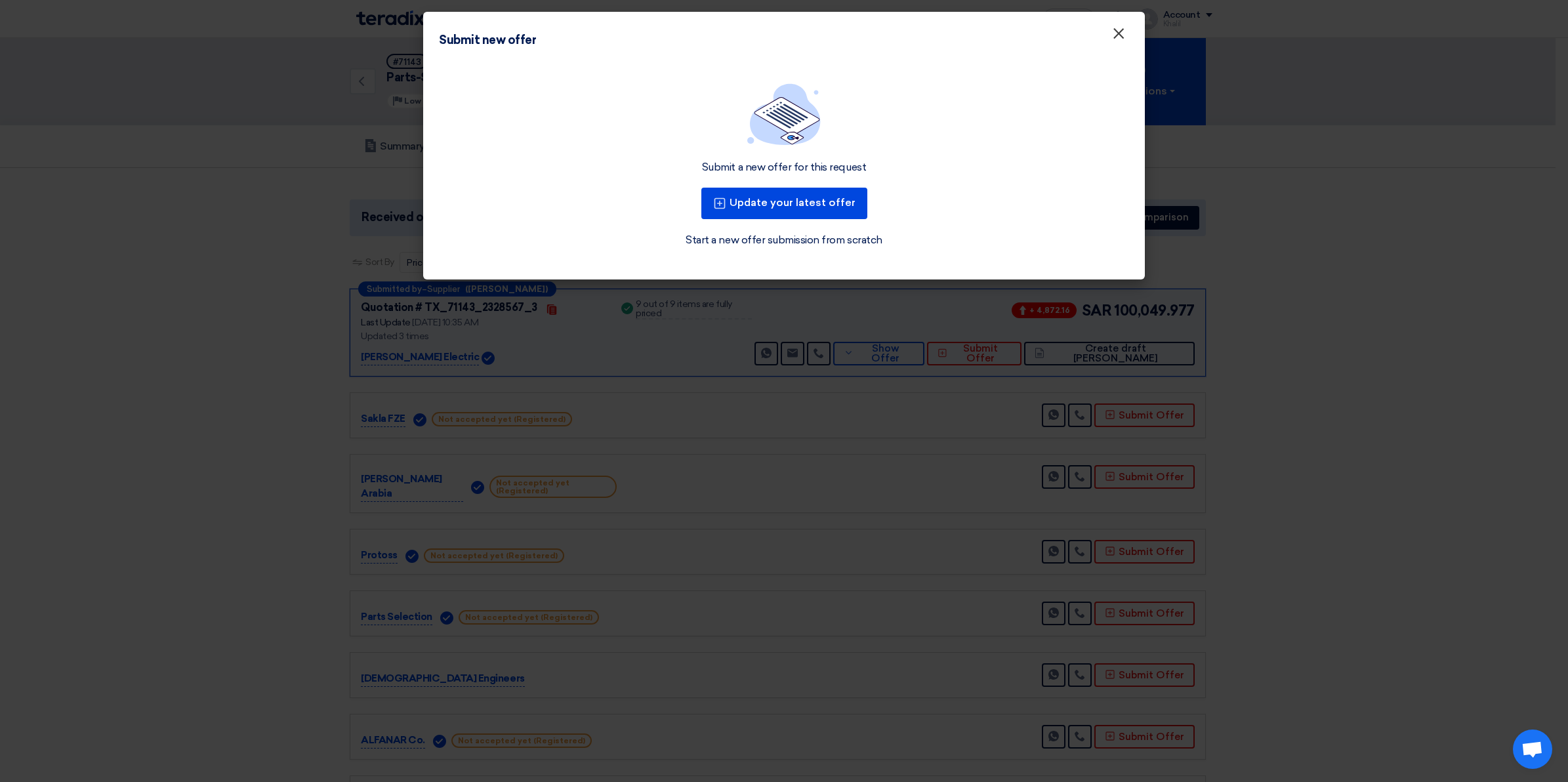
click at [1127, 37] on button "×" at bounding box center [1119, 34] width 34 height 26
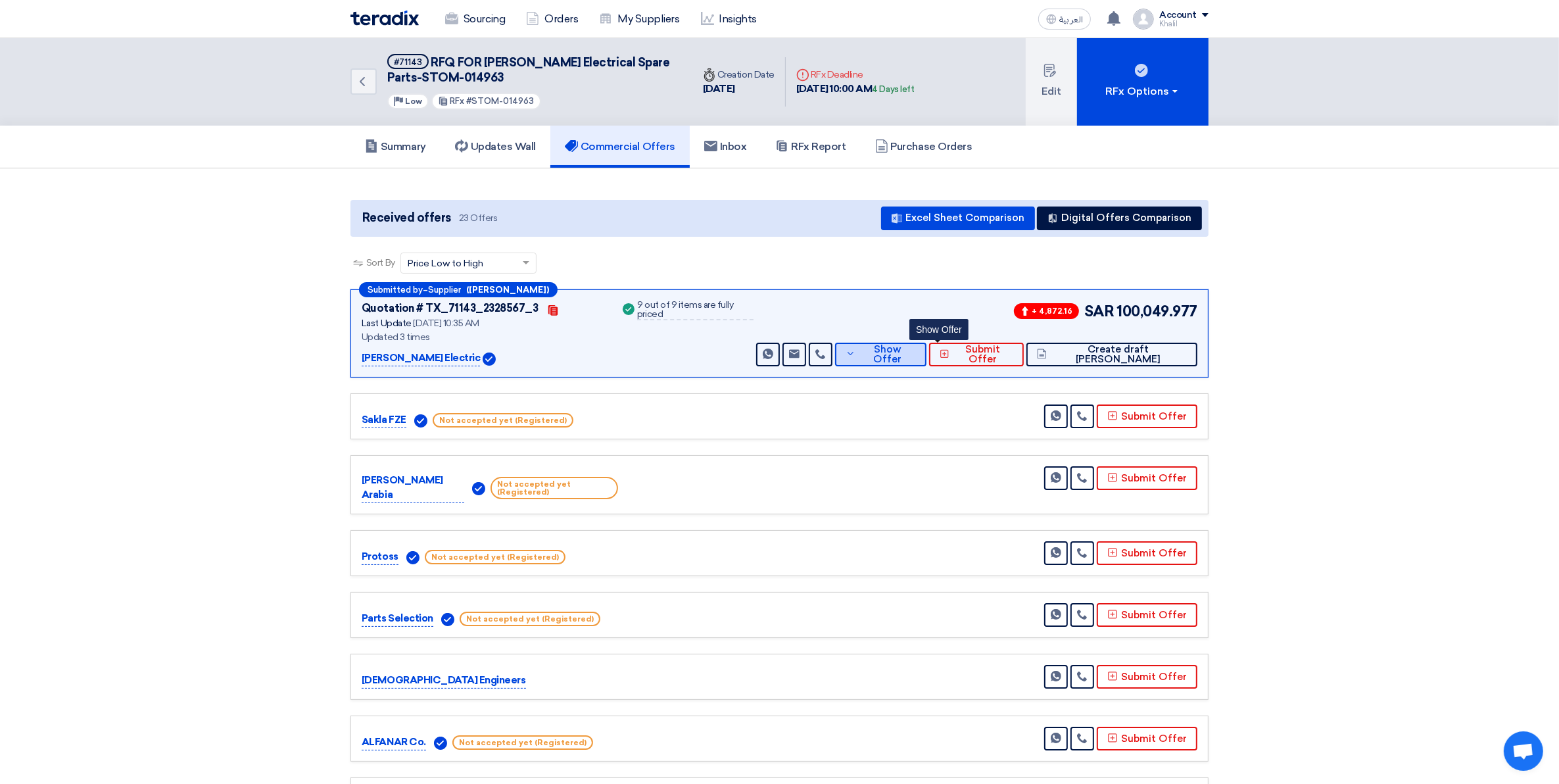
click at [915, 353] on span "Show Offer" at bounding box center [887, 355] width 57 height 20
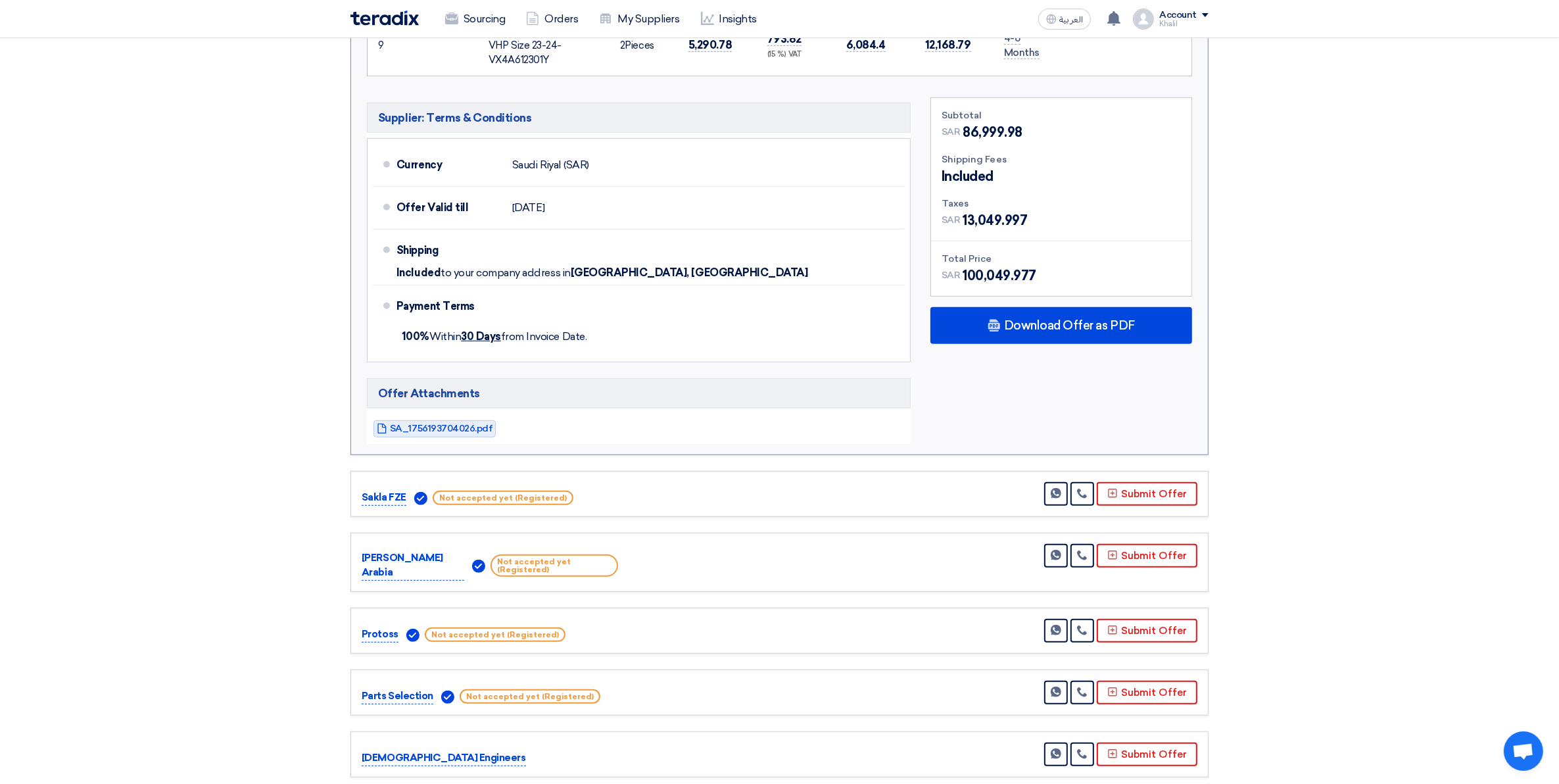
scroll to position [904, 0]
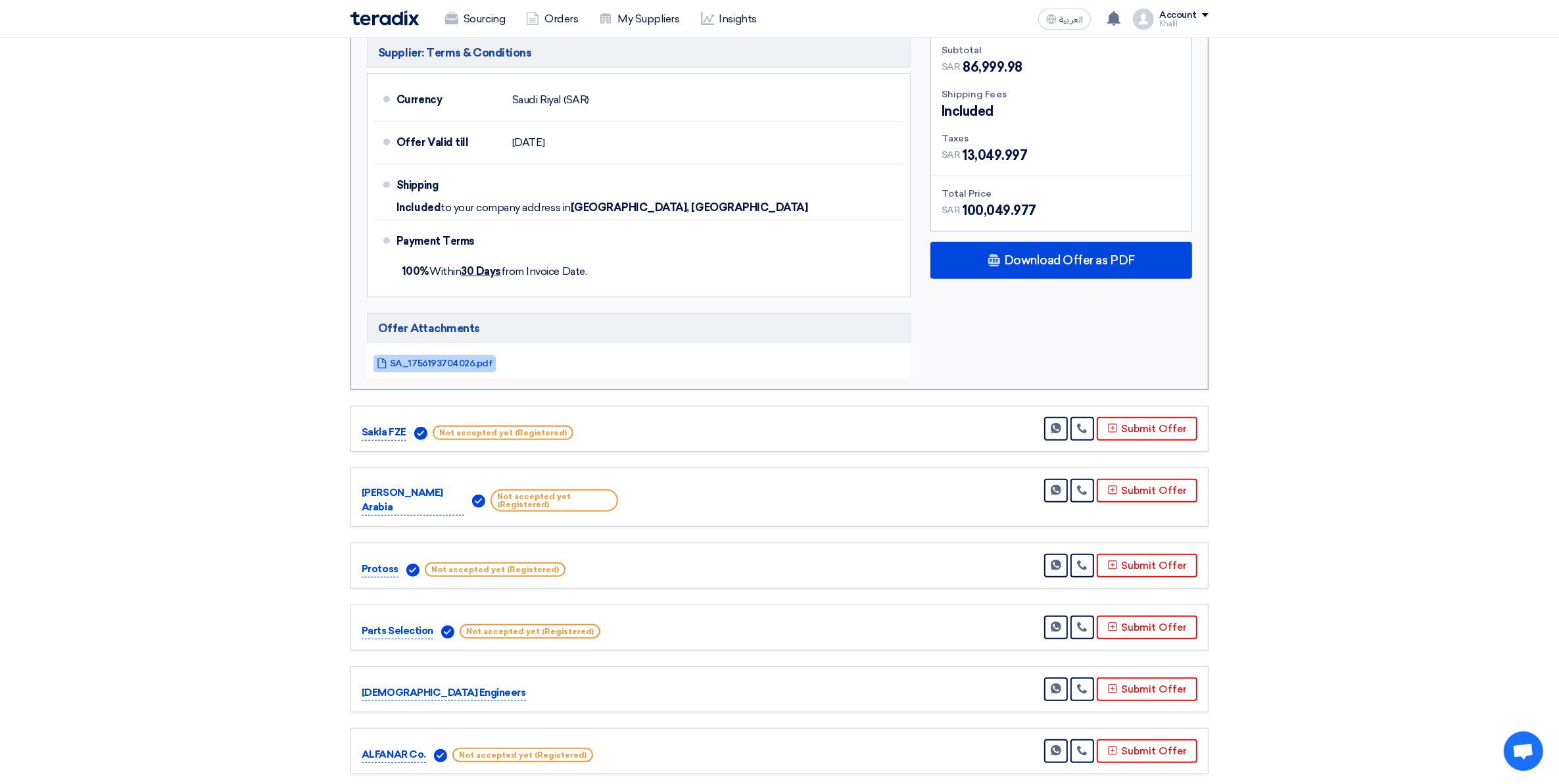
click at [438, 359] on span "SA_1756193704026.pdf" at bounding box center [441, 363] width 103 height 10
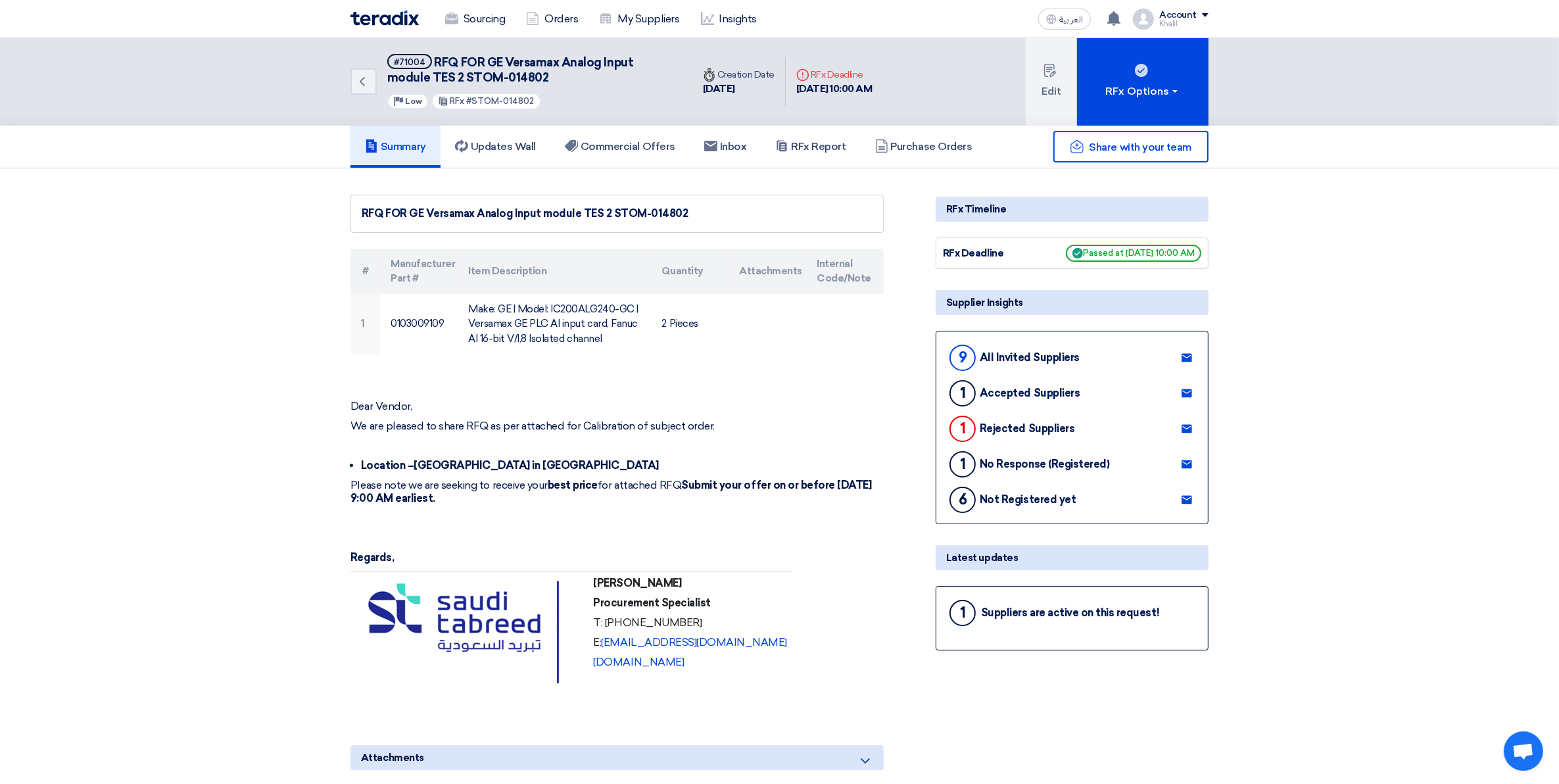
click at [393, 148] on h5 "Summary" at bounding box center [395, 146] width 61 height 13
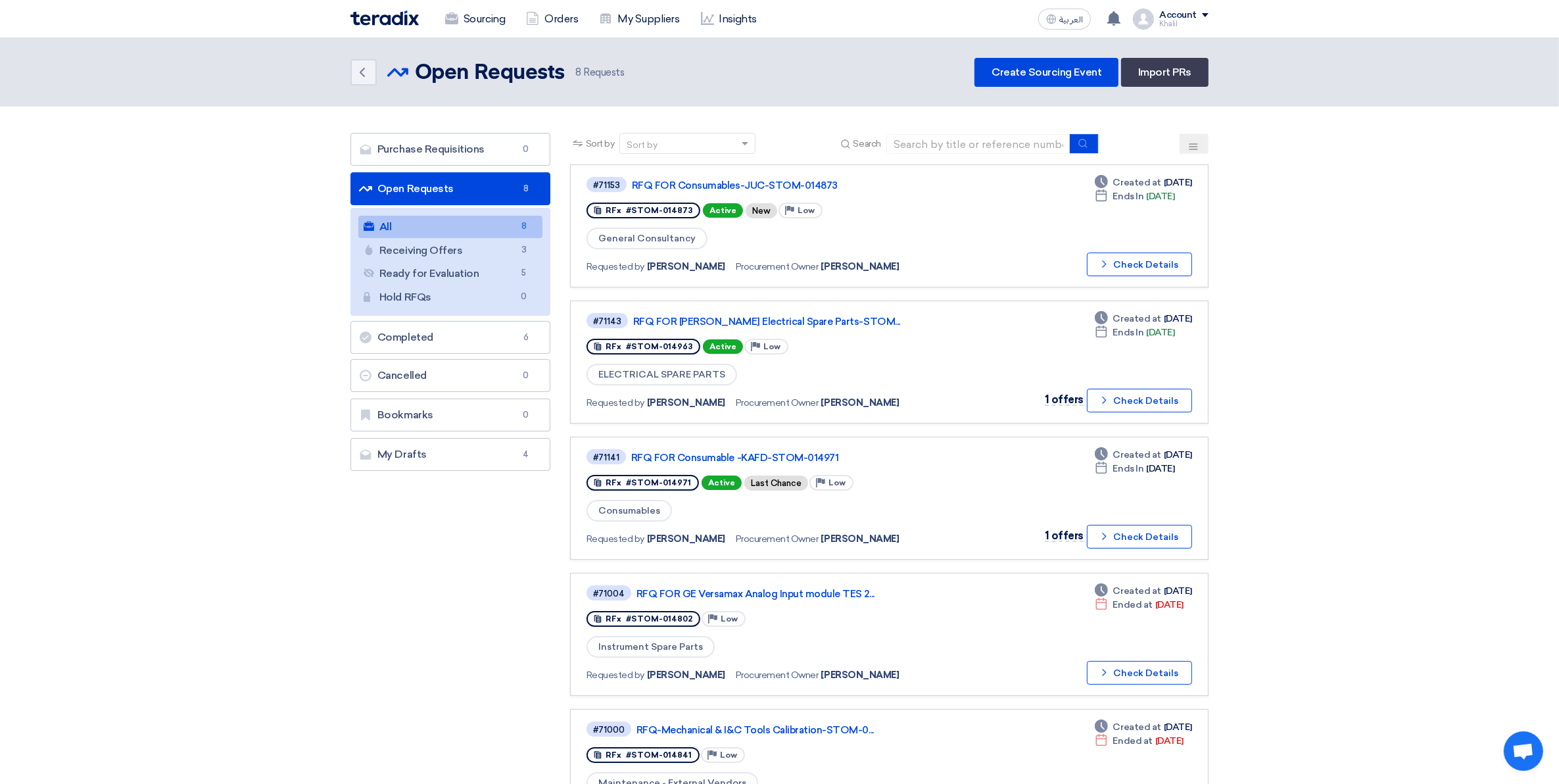
click at [474, 194] on link "Open Requests Open Requests 8" at bounding box center [450, 189] width 200 height 33
click at [716, 185] on link "RFQ FOR Consumables-JUC-STOM-014873" at bounding box center [796, 185] width 329 height 12
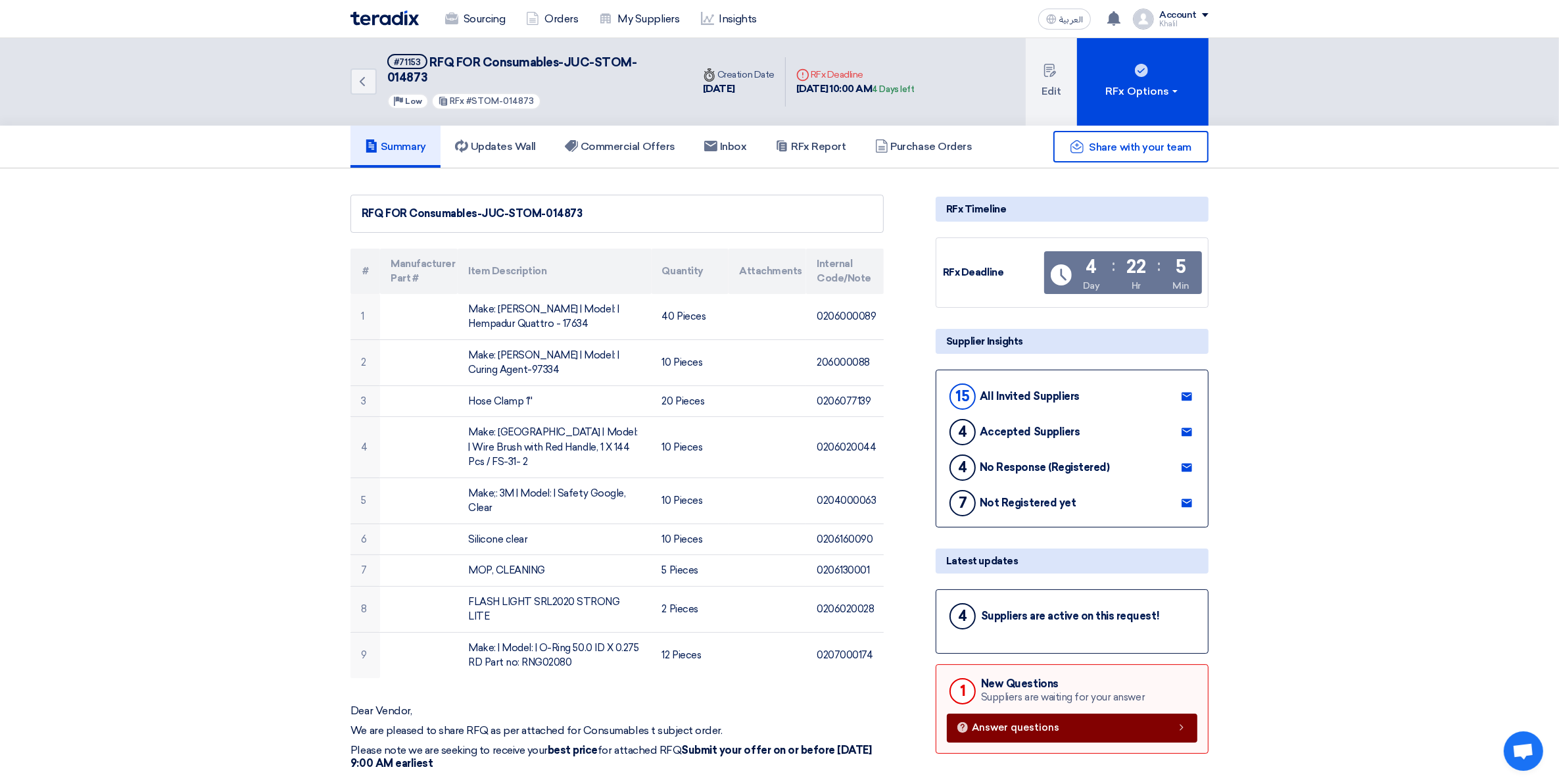
click at [1073, 713] on link "Answer questions" at bounding box center [1072, 728] width 251 height 29
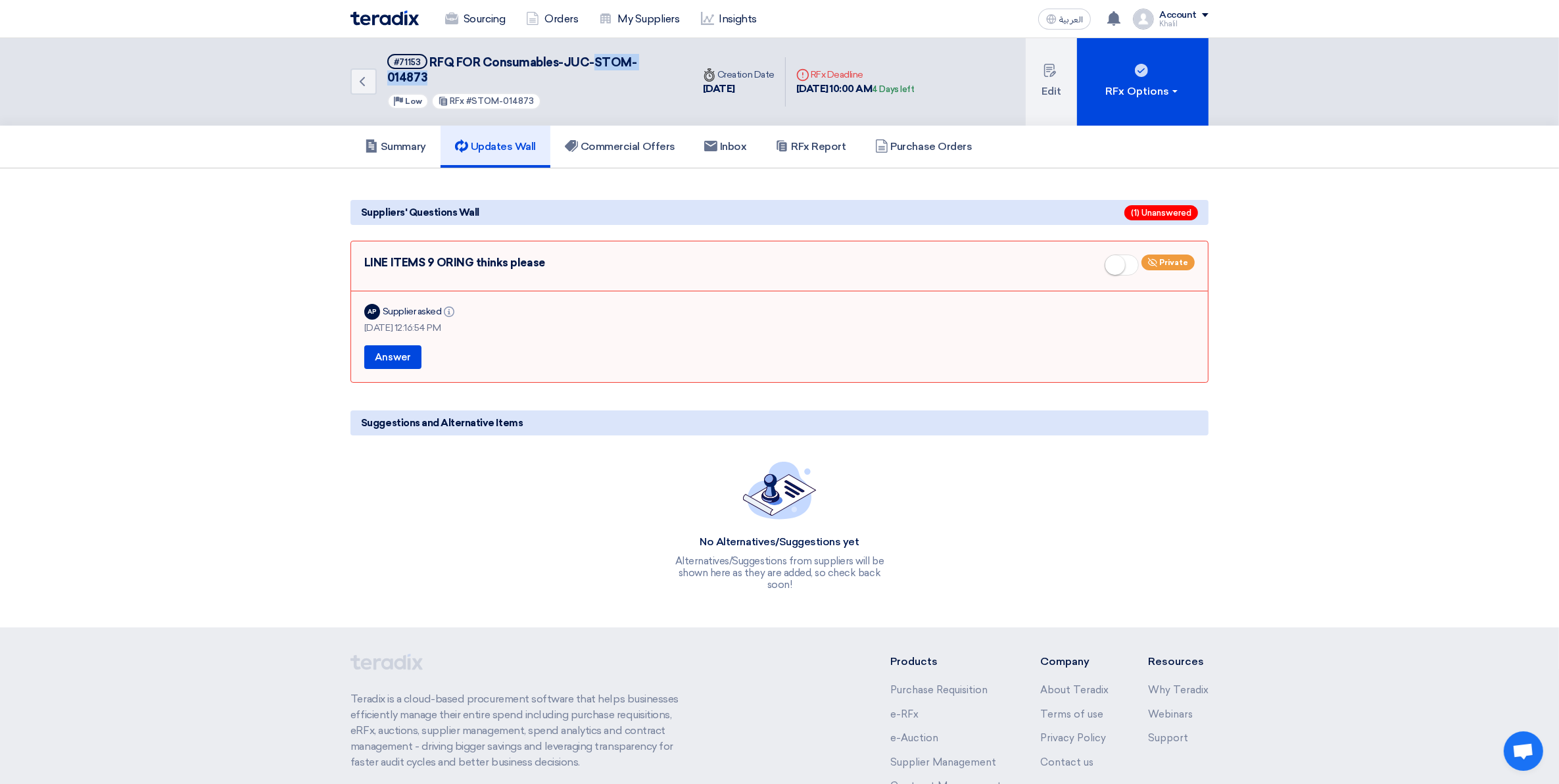
drag, startPoint x: 665, startPoint y: 63, endPoint x: 596, endPoint y: 66, distance: 69.1
click at [596, 66] on div "Back #71153 RFQ FOR Consumables-JUC-STOM-014873 Priority Low RFx #STOM-014873" at bounding box center [522, 82] width 342 height 88
copy span "STOM-014873"
click at [1115, 255] on small at bounding box center [1115, 265] width 20 height 20
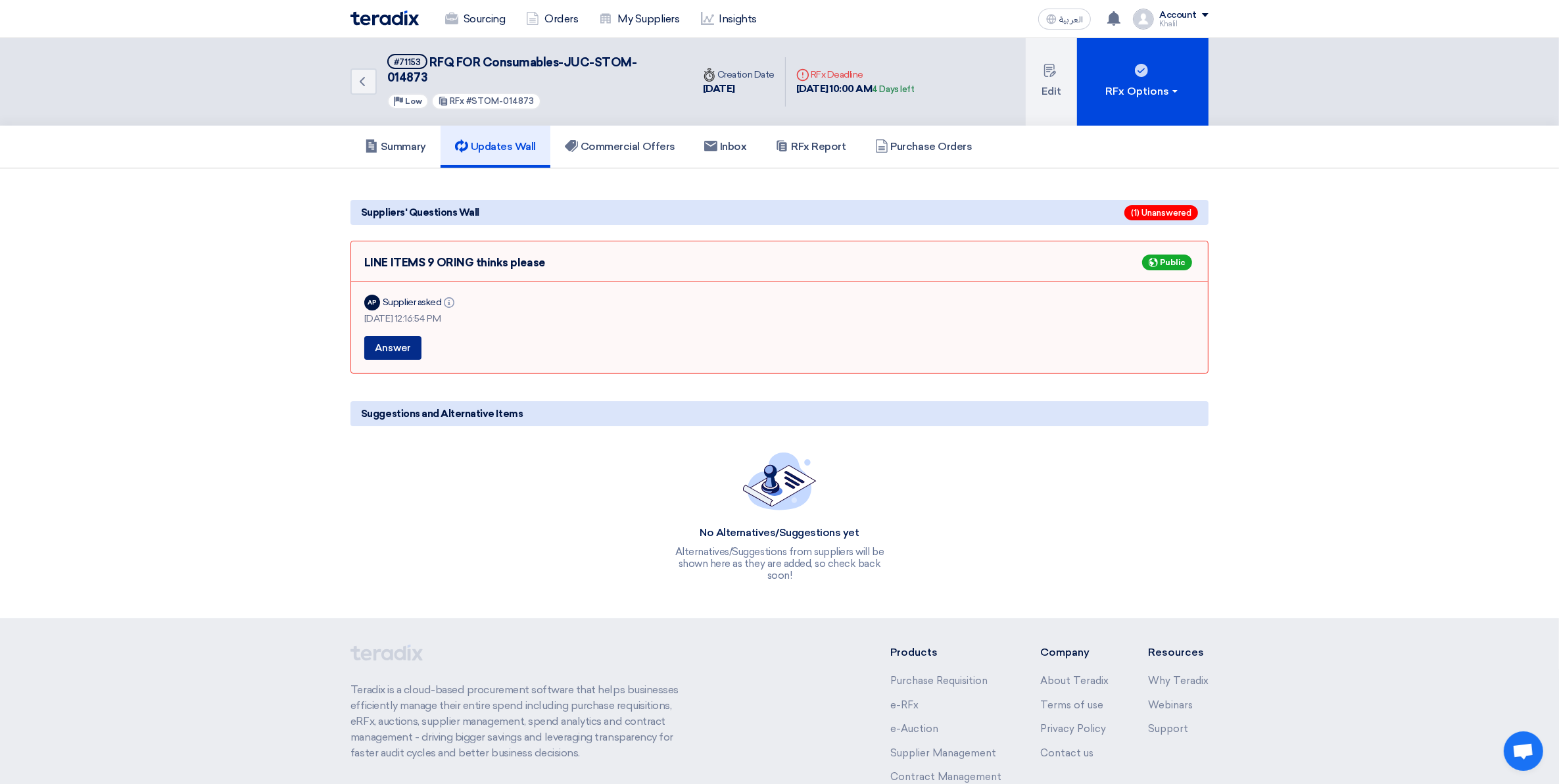
click at [408, 336] on button "Answer" at bounding box center [392, 348] width 57 height 24
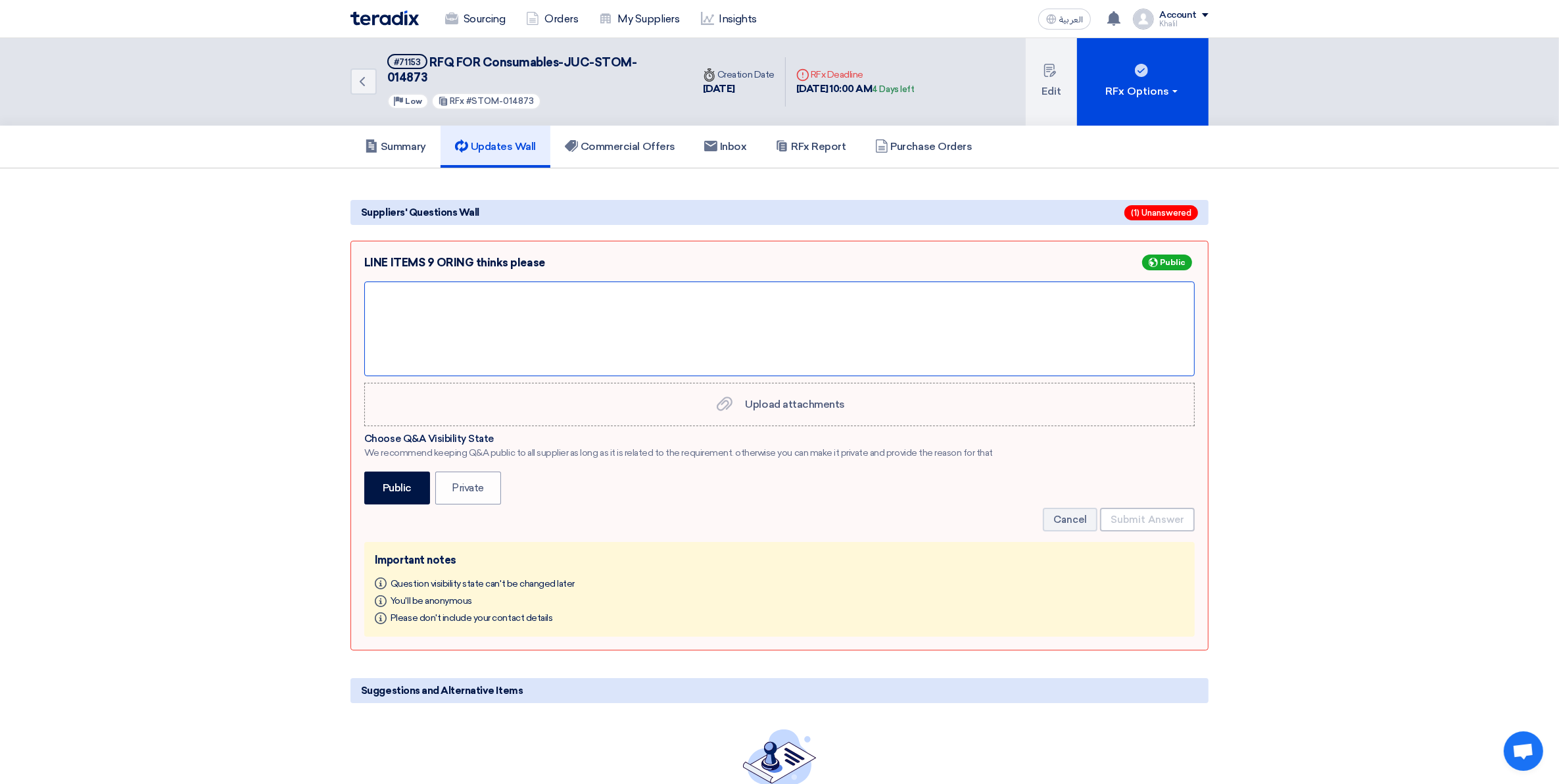
click at [461, 311] on div at bounding box center [780, 329] width 831 height 95
paste div
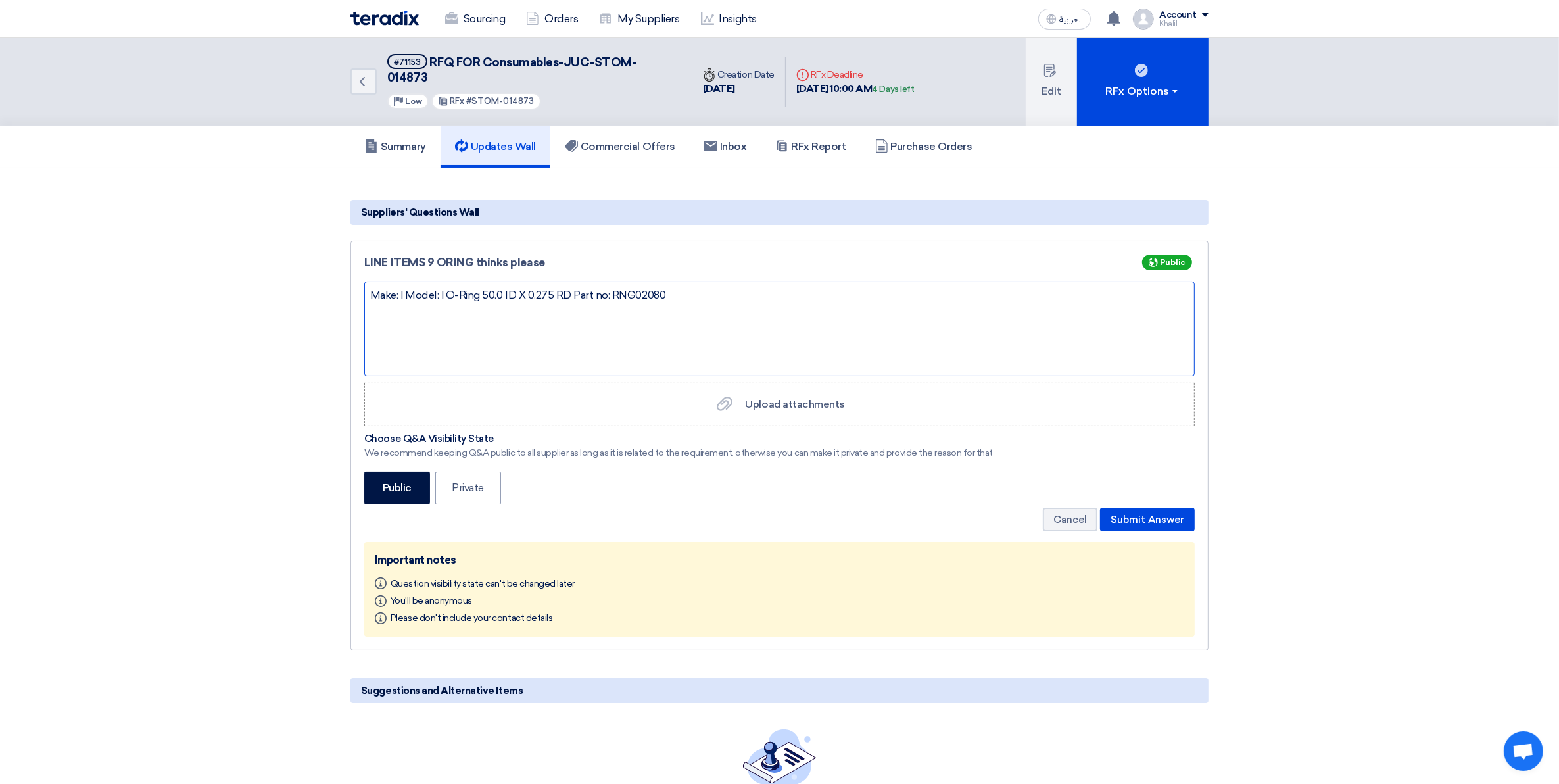
click at [681, 282] on div "Make: | Model: | O-Ring 50.0 ID X 0.275 RD Part no: RNG02080" at bounding box center [780, 329] width 831 height 95
drag, startPoint x: 518, startPoint y: 307, endPoint x: 373, endPoint y: 273, distance: 148.9
click at [373, 282] on div "Make: | Model: | O-Ring 50.0 ID X 0.275 RD Part no: RNG02080 Product name: O-Ri…" at bounding box center [780, 329] width 831 height 95
copy div "Make: | Model: | O-Ring 50.0 ID X 0.275 RD Part no: RNG02080 Product name: O-Ri…"
click at [1149, 508] on button "Submit Answer" at bounding box center [1147, 520] width 95 height 24
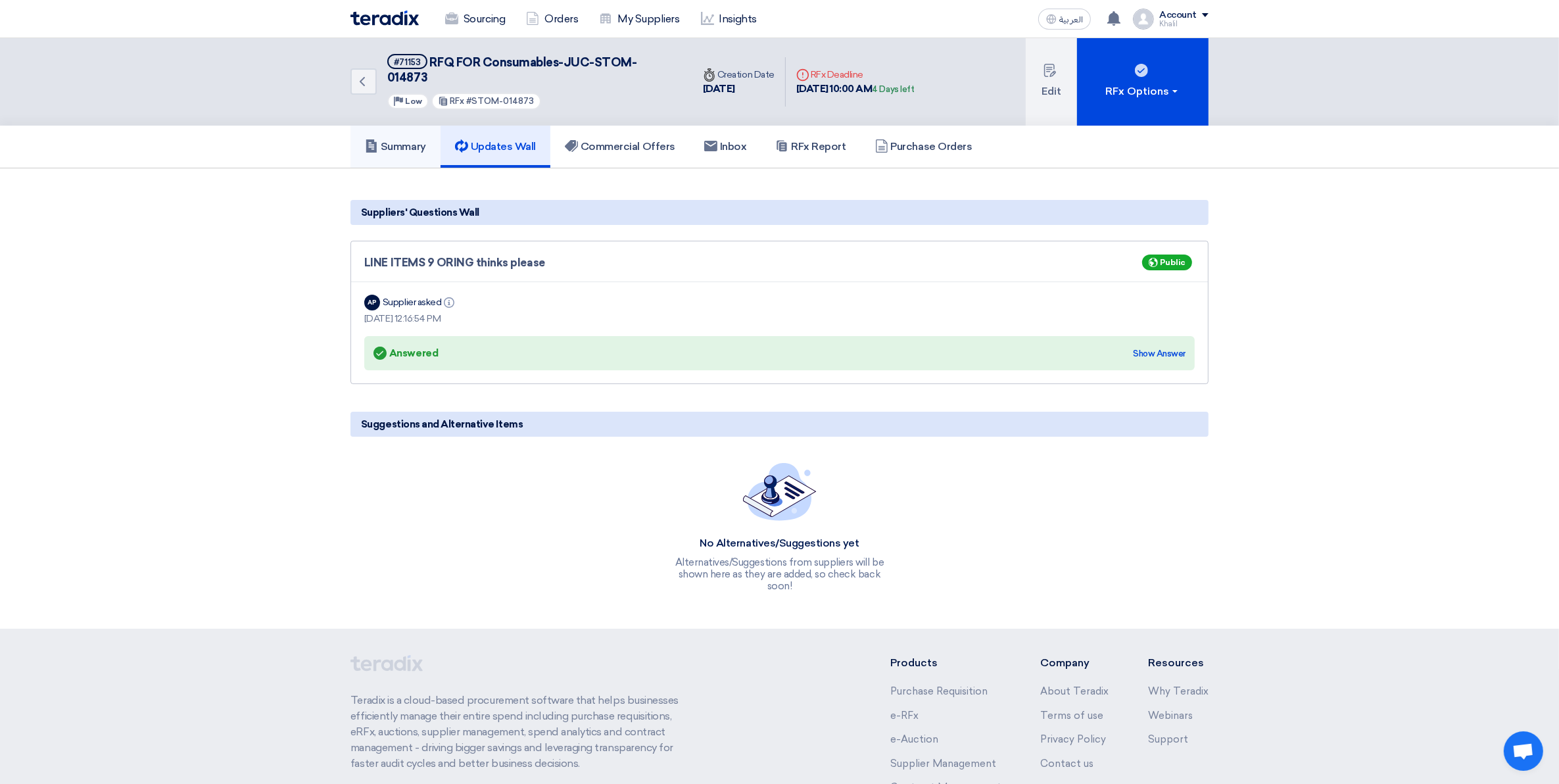
click at [406, 140] on h5 "Summary" at bounding box center [395, 146] width 61 height 13
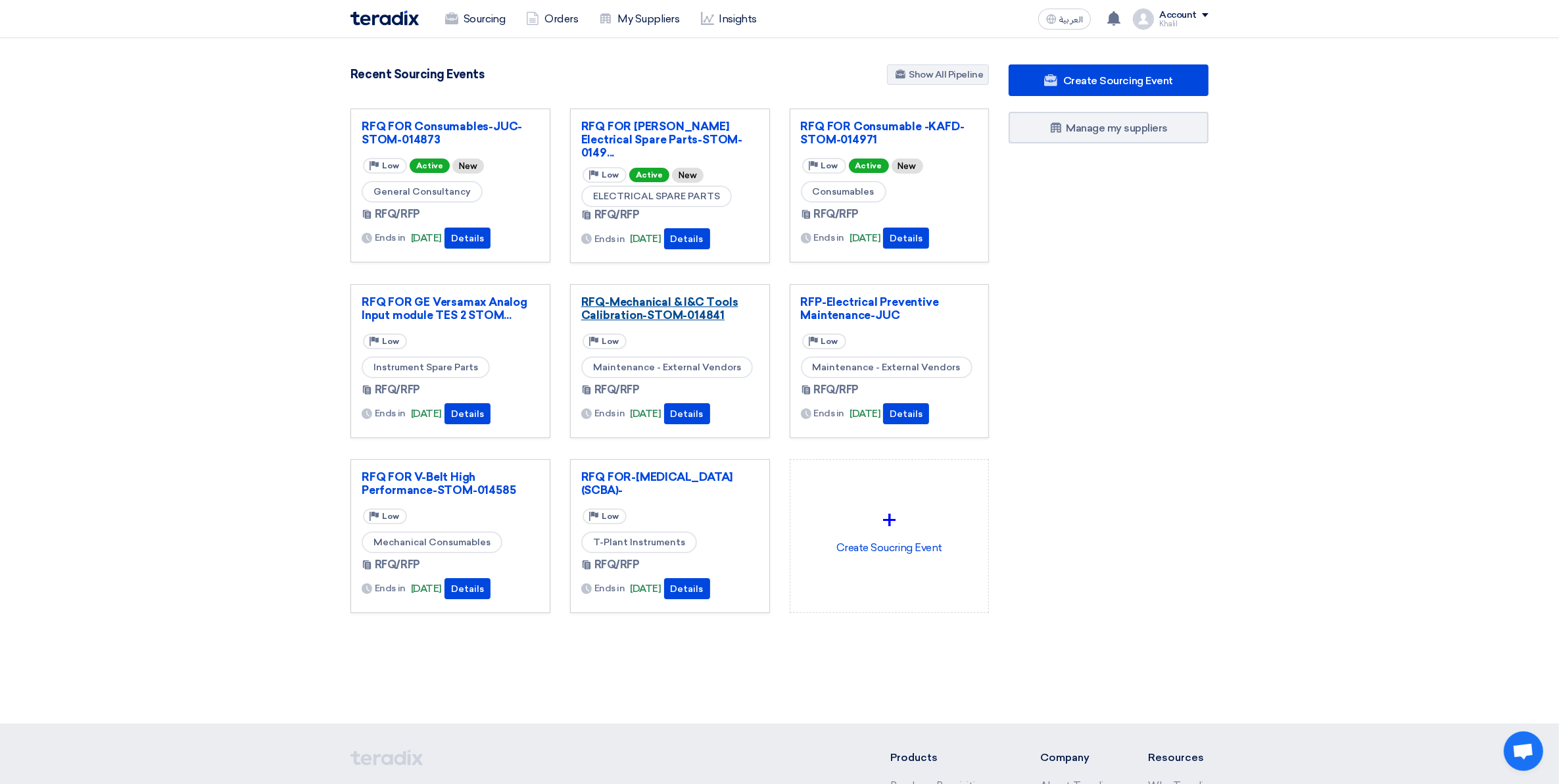
click at [704, 313] on link "RFQ-Mechanical & I&C Tools Calibration-STOM-014841" at bounding box center [670, 309] width 177 height 26
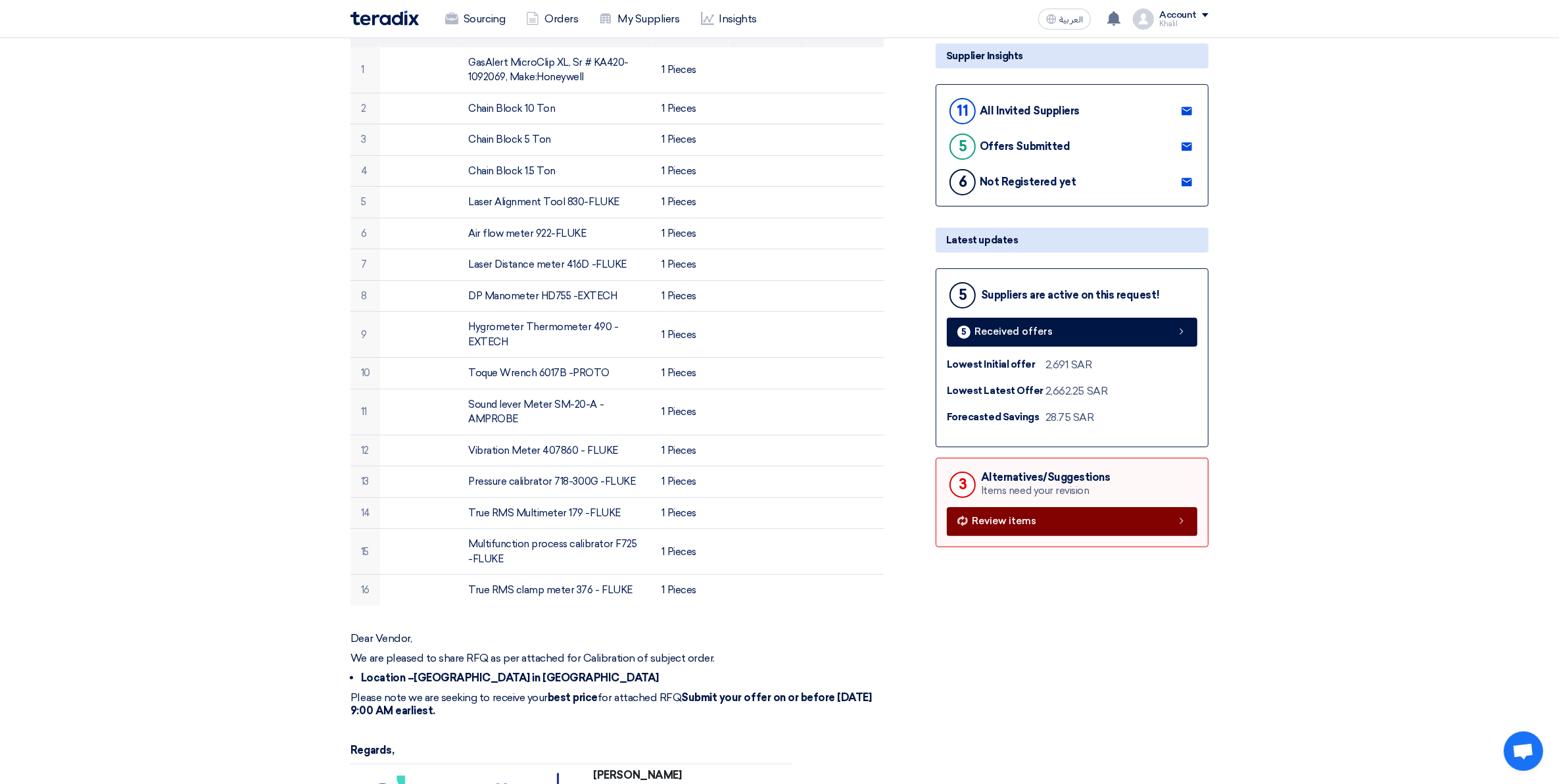
click at [1016, 524] on span "Review items" at bounding box center [1004, 521] width 65 height 10
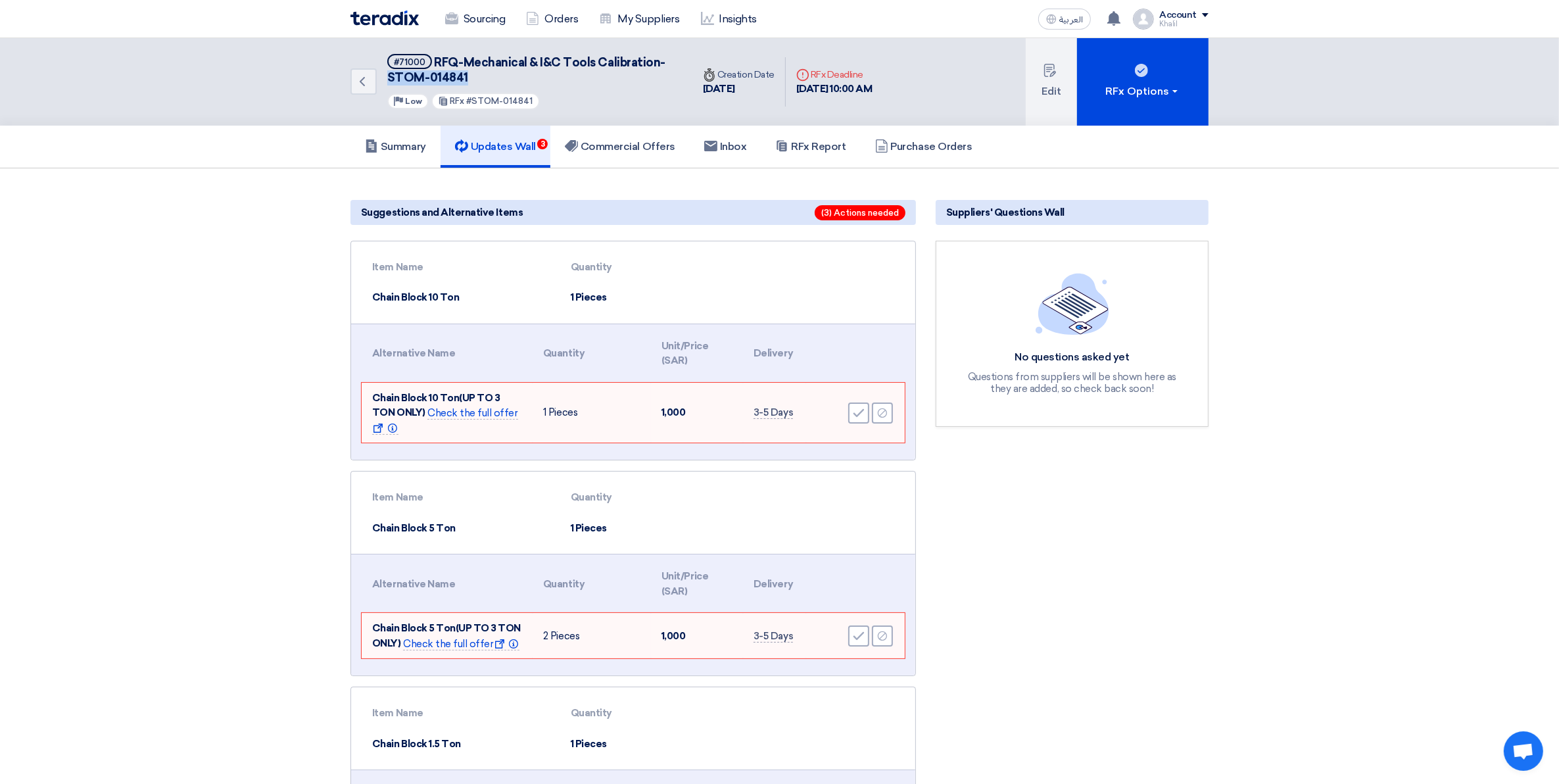
drag, startPoint x: 484, startPoint y: 80, endPoint x: 388, endPoint y: 78, distance: 96.0
click at [388, 78] on h5 "#71000 RFQ-Mechanical & I&C Tools Calibration-STOM-014841" at bounding box center [532, 70] width 290 height 32
copy span "STOM-014841"
click at [636, 145] on h5 "Commercial Offers" at bounding box center [621, 146] width 111 height 13
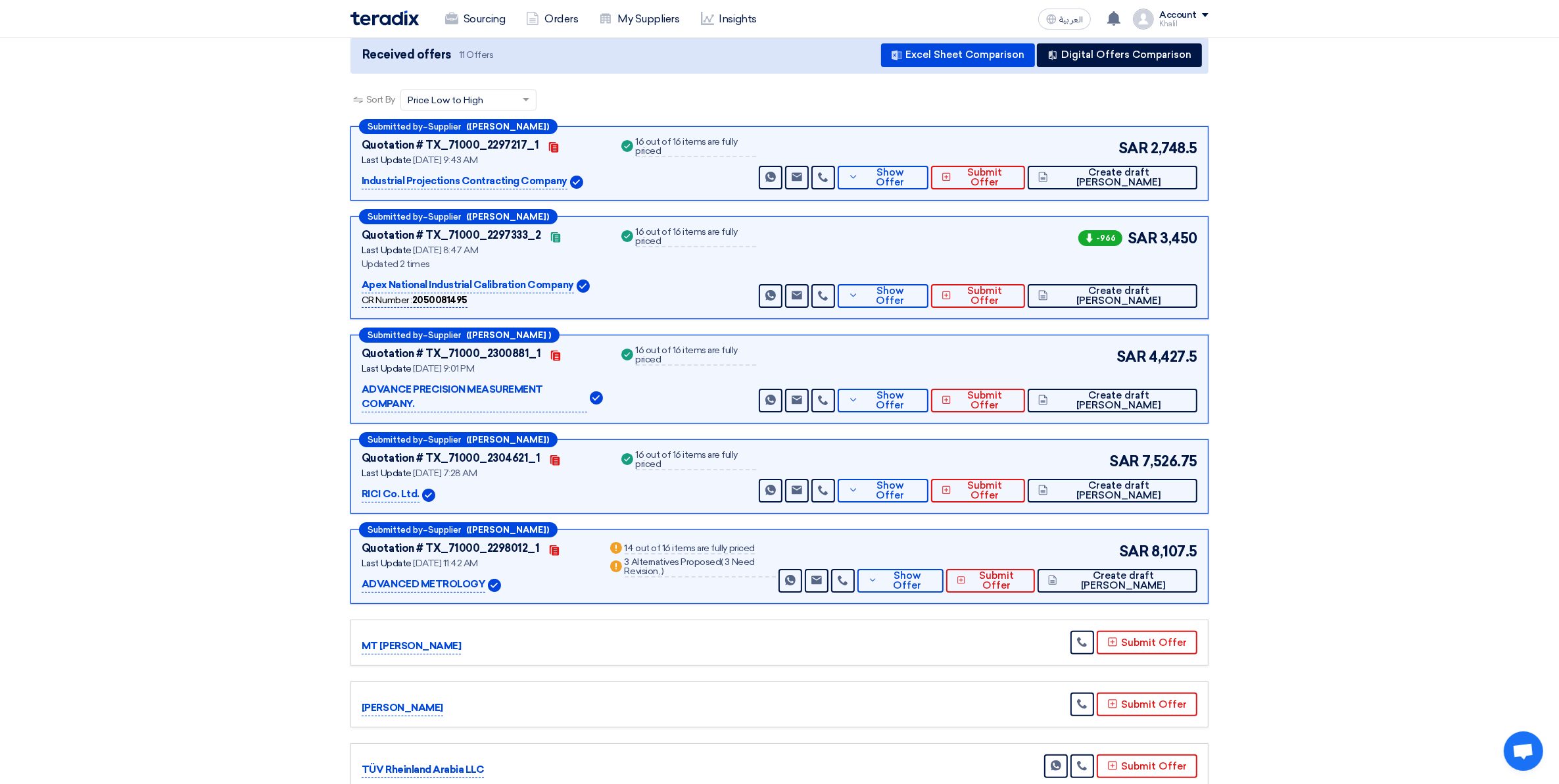
scroll to position [164, 0]
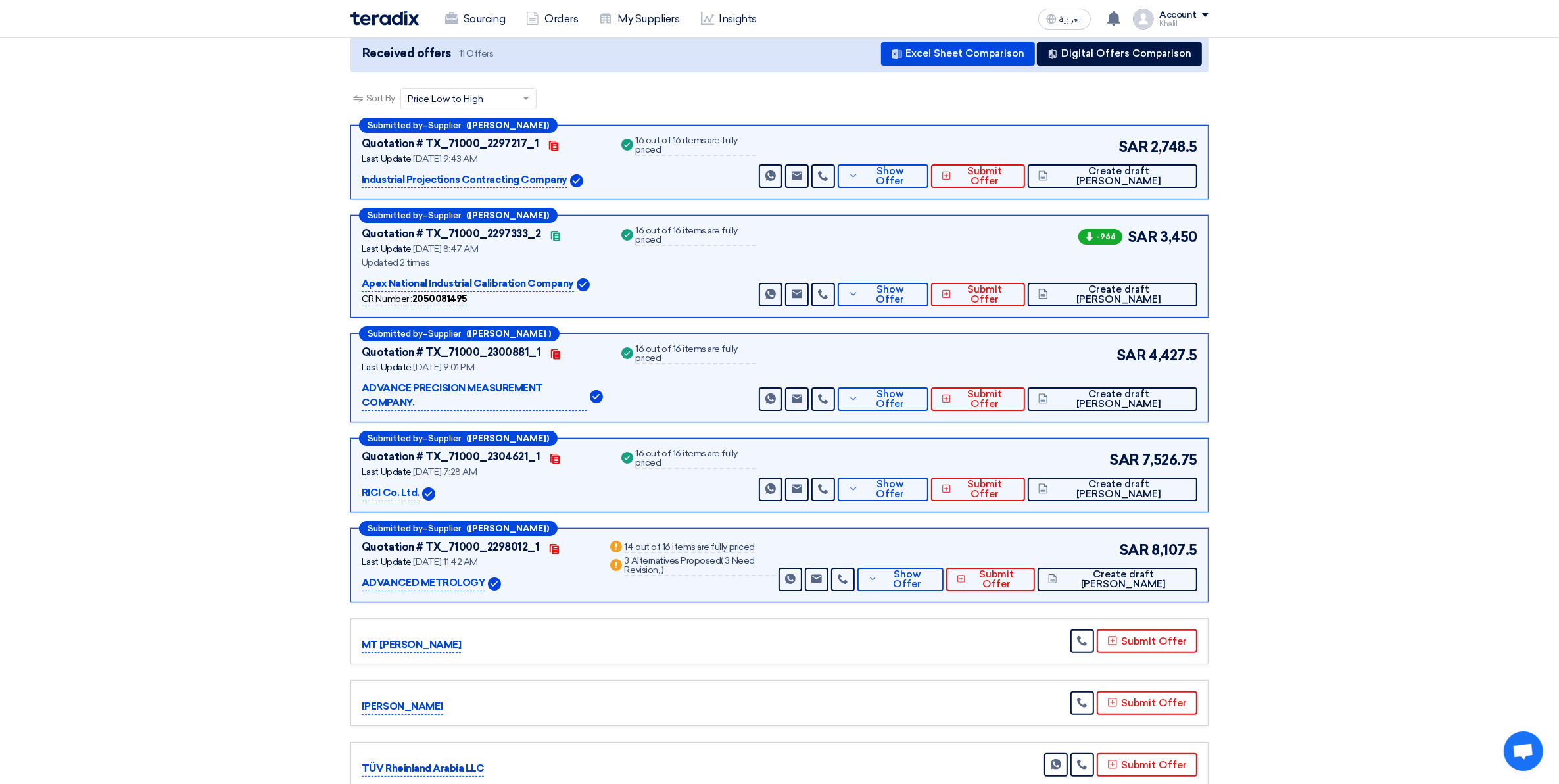
drag, startPoint x: 1155, startPoint y: 139, endPoint x: 1205, endPoint y: 145, distance: 50.4
click at [1205, 145] on div "Submitted by – Supplier (Sarfaraz Hussain) Quotation # TX_71000_2297217_1 Conta…" at bounding box center [780, 162] width 858 height 75
copy span "2,748.5"
drag, startPoint x: 1132, startPoint y: 235, endPoint x: 1199, endPoint y: 237, distance: 67.0
click at [1199, 237] on div "Submitted by – Supplier (Syed Imaduddin) Quotation # TX_71000_2297333_2 Contact…" at bounding box center [780, 266] width 858 height 103
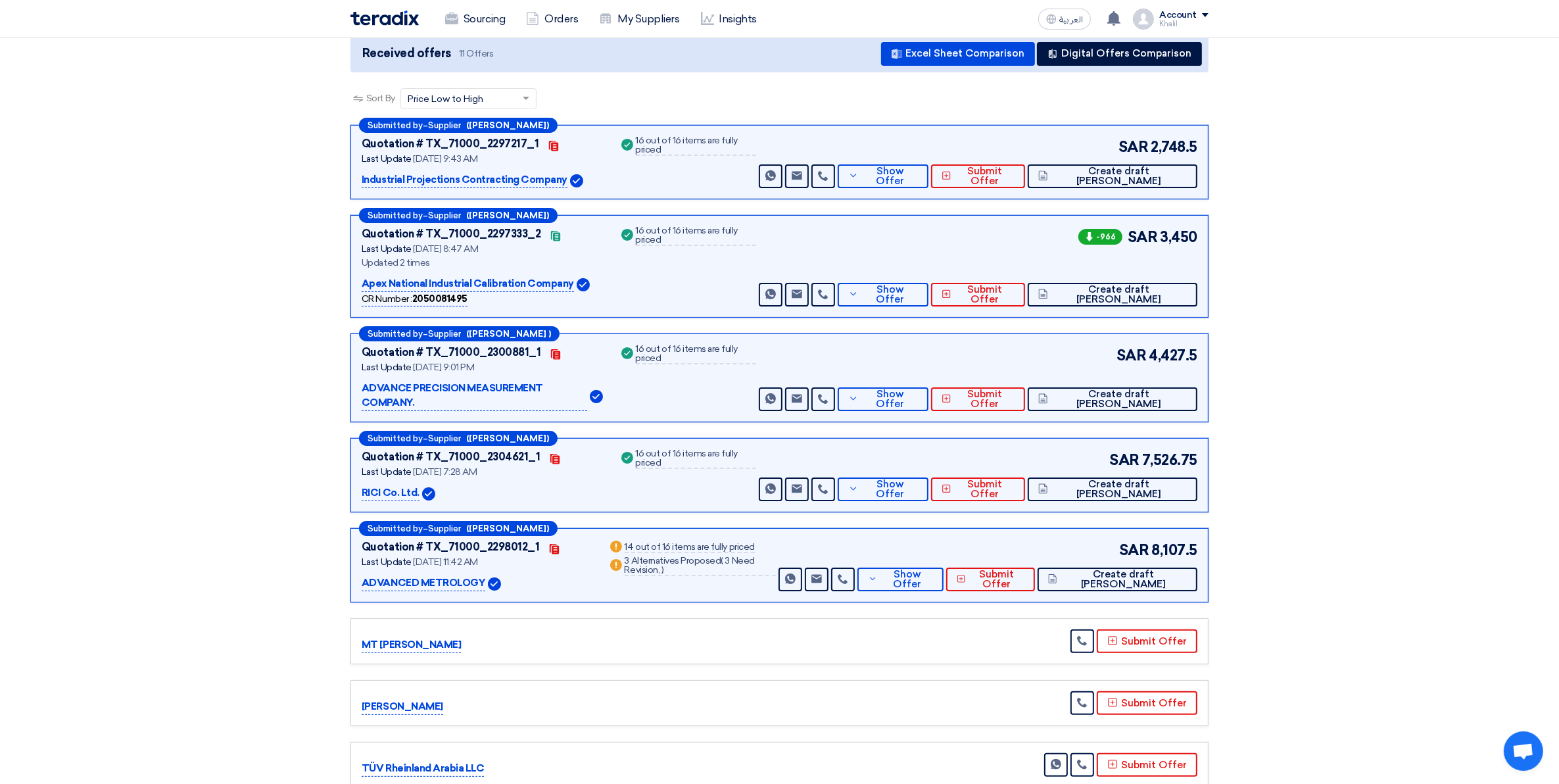
copy div "SAR 3,450"
click at [1122, 347] on span "SAR" at bounding box center [1132, 355] width 30 height 22
drag, startPoint x: 1112, startPoint y: 354, endPoint x: 1195, endPoint y: 354, distance: 83.0
click at [1195, 354] on div "SAR 4,427.5 Send Message Send Message" at bounding box center [977, 378] width 441 height 67
copy div "SAR 4,427.5"
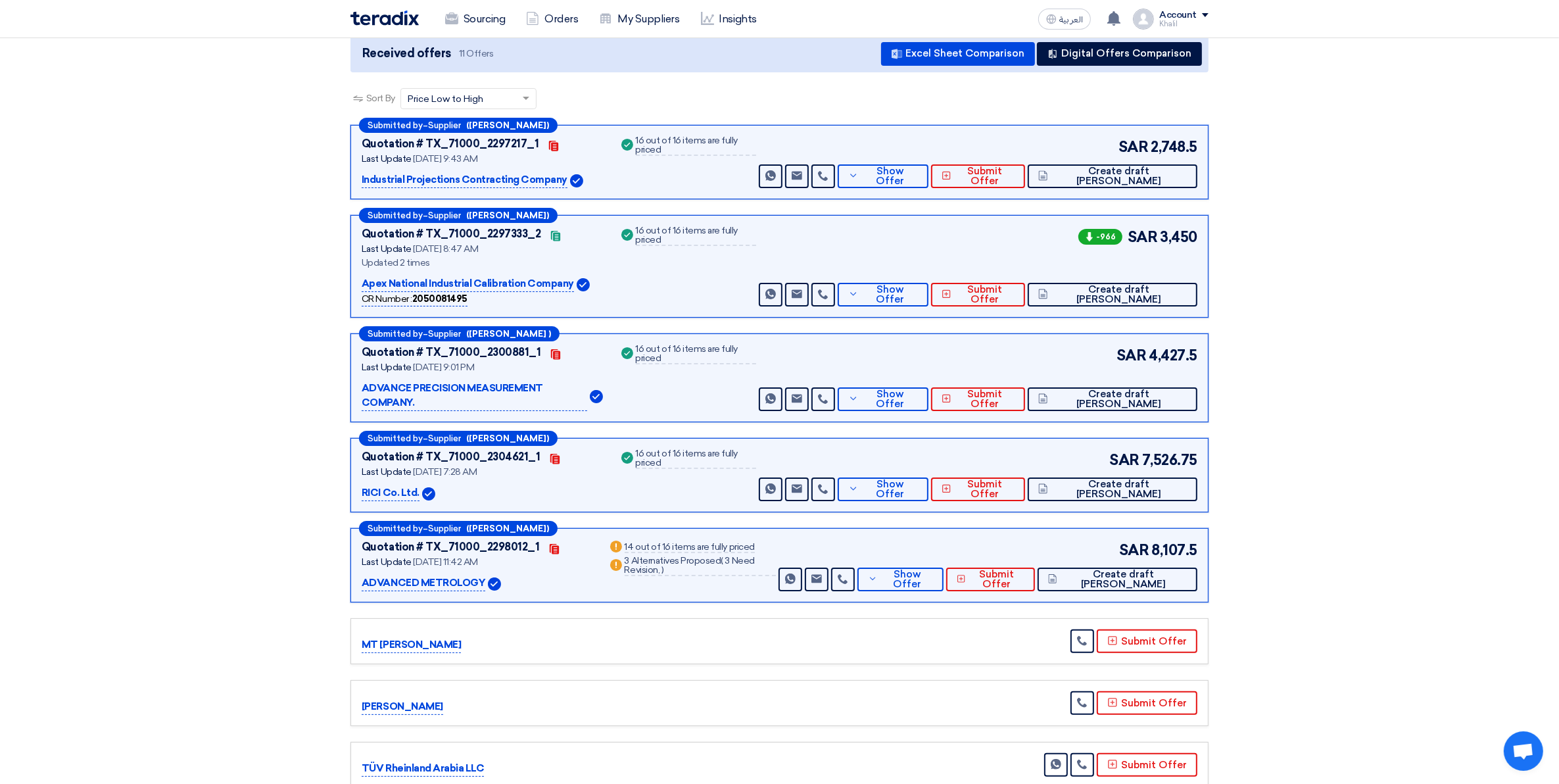
drag, startPoint x: 1144, startPoint y: 440, endPoint x: 1200, endPoint y: 449, distance: 56.7
click at [1200, 449] on div "Submitted by – Supplier (Nizamuddin ahmad Khan) Quotation # TX_71000_2304621_1 …" at bounding box center [780, 475] width 858 height 75
copy span "7,526.75"
click at [1277, 448] on section "Received offers 11 Offers Excel Sheet Comparison Digital Offers Comparison Sort…" at bounding box center [780, 504] width 1559 height 1002
drag, startPoint x: 1146, startPoint y: 444, endPoint x: 1197, endPoint y: 444, distance: 51.0
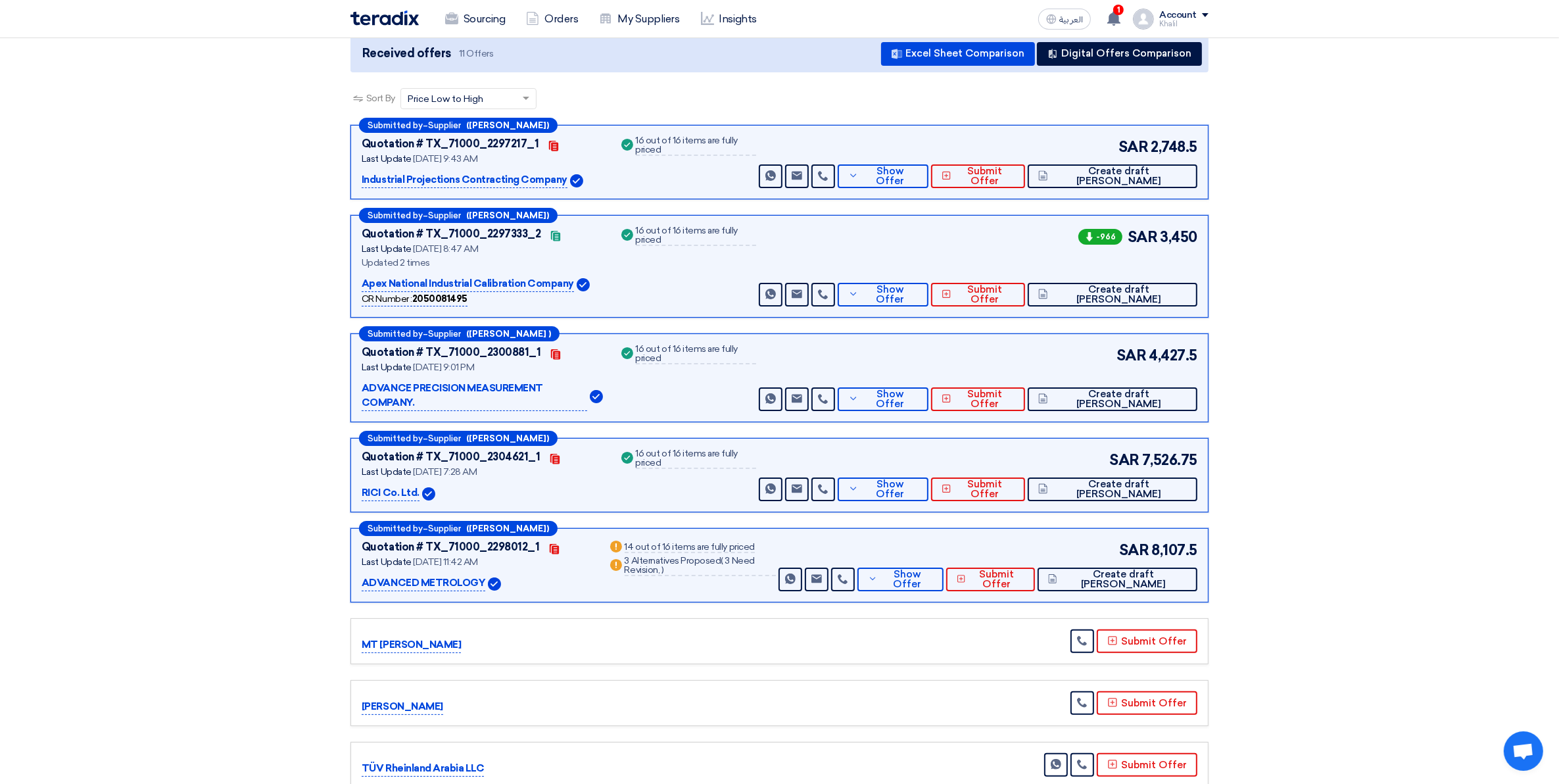
click at [1197, 449] on span "7,526.75" at bounding box center [1170, 460] width 55 height 22
copy span "7,526.75"
drag, startPoint x: 1119, startPoint y: 530, endPoint x: 1198, endPoint y: 530, distance: 79.0
click at [1198, 530] on div "Submitted by – Supplier (Abdulrahman Tayih) Quotation # TX_71000_2298012_1 Cont…" at bounding box center [780, 565] width 858 height 75
copy div "SAR 8,107.5"
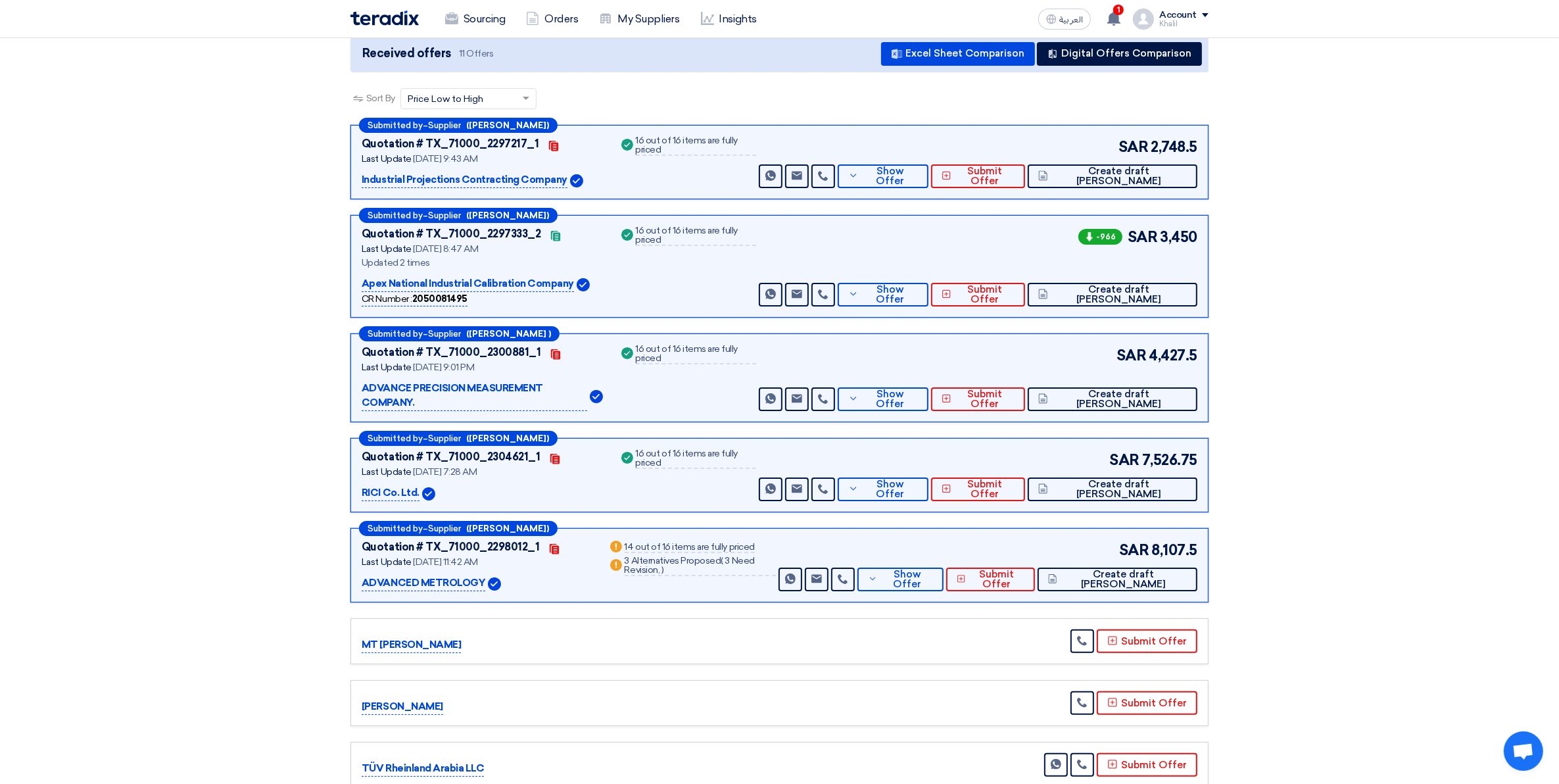
click at [416, 385] on p "ADVANCE PRECISION MEASUREMENT COMPANY." at bounding box center [474, 396] width 226 height 30
click at [491, 287] on p "Apex National Industrial Calibration Company" at bounding box center [468, 284] width 212 height 16
click at [919, 296] on span "Show Offer" at bounding box center [890, 295] width 57 height 20
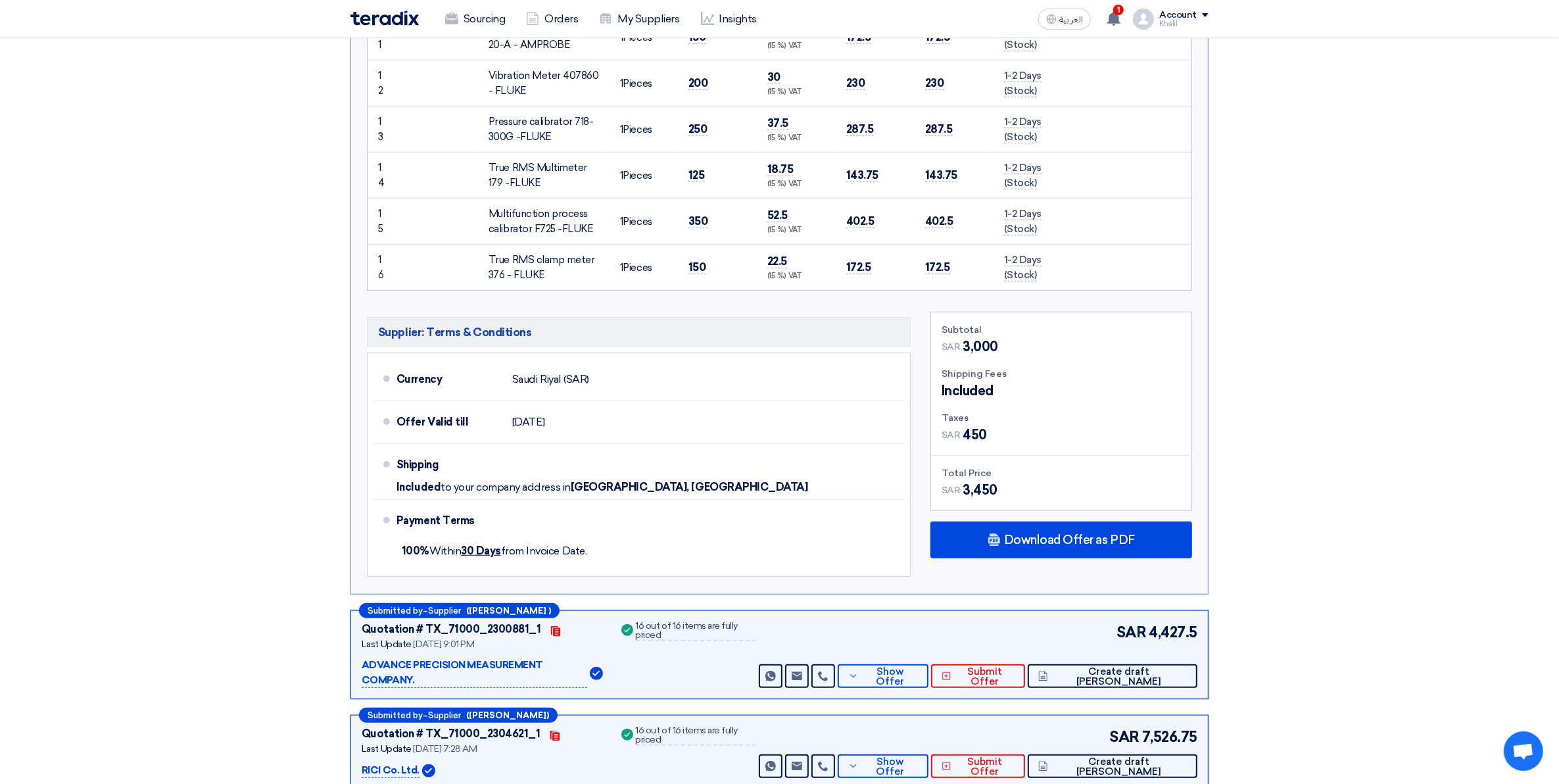
scroll to position [1069, 0]
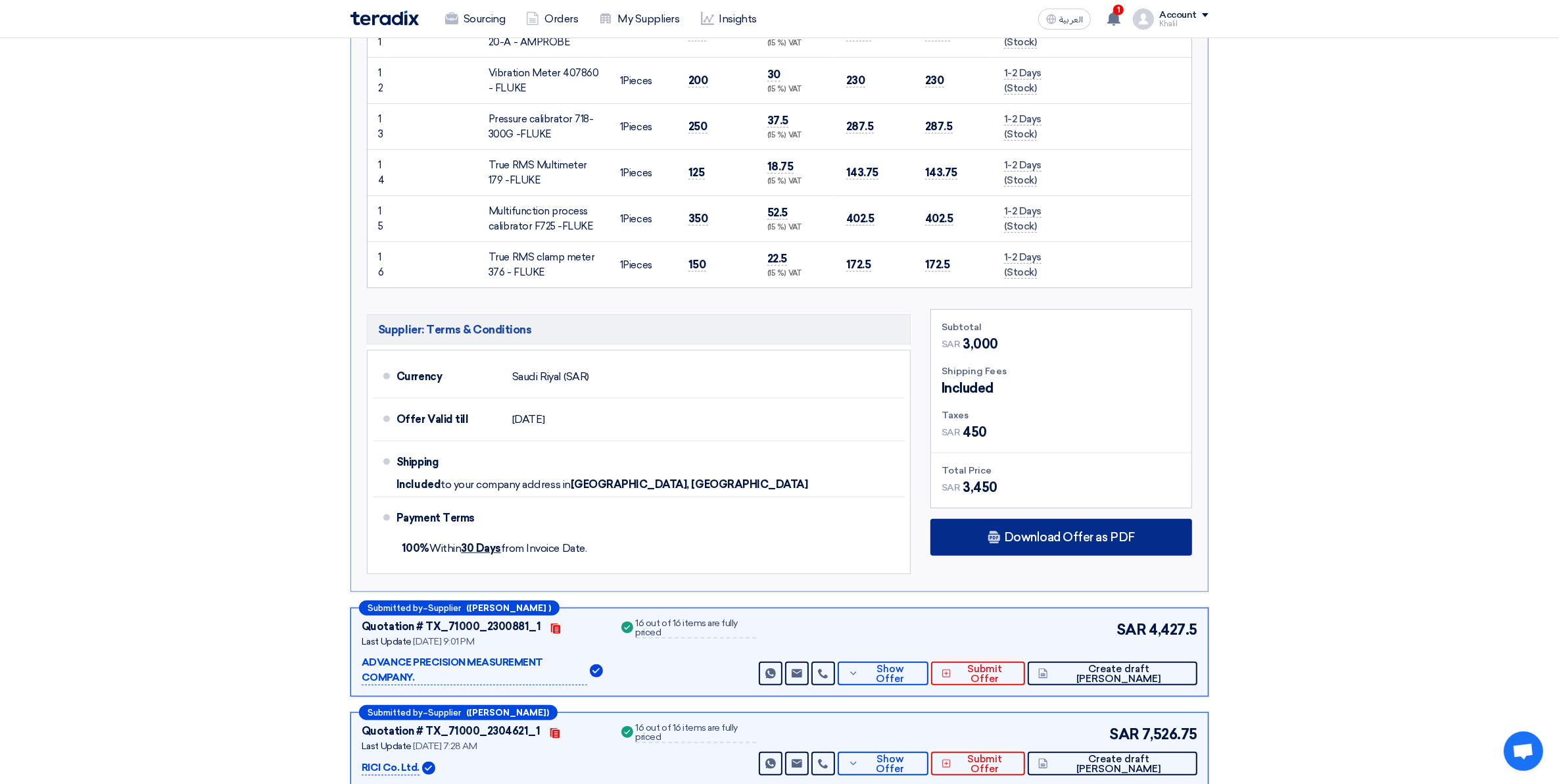
click at [1004, 543] on div "Download Offer as PDF" at bounding box center [1061, 537] width 262 height 37
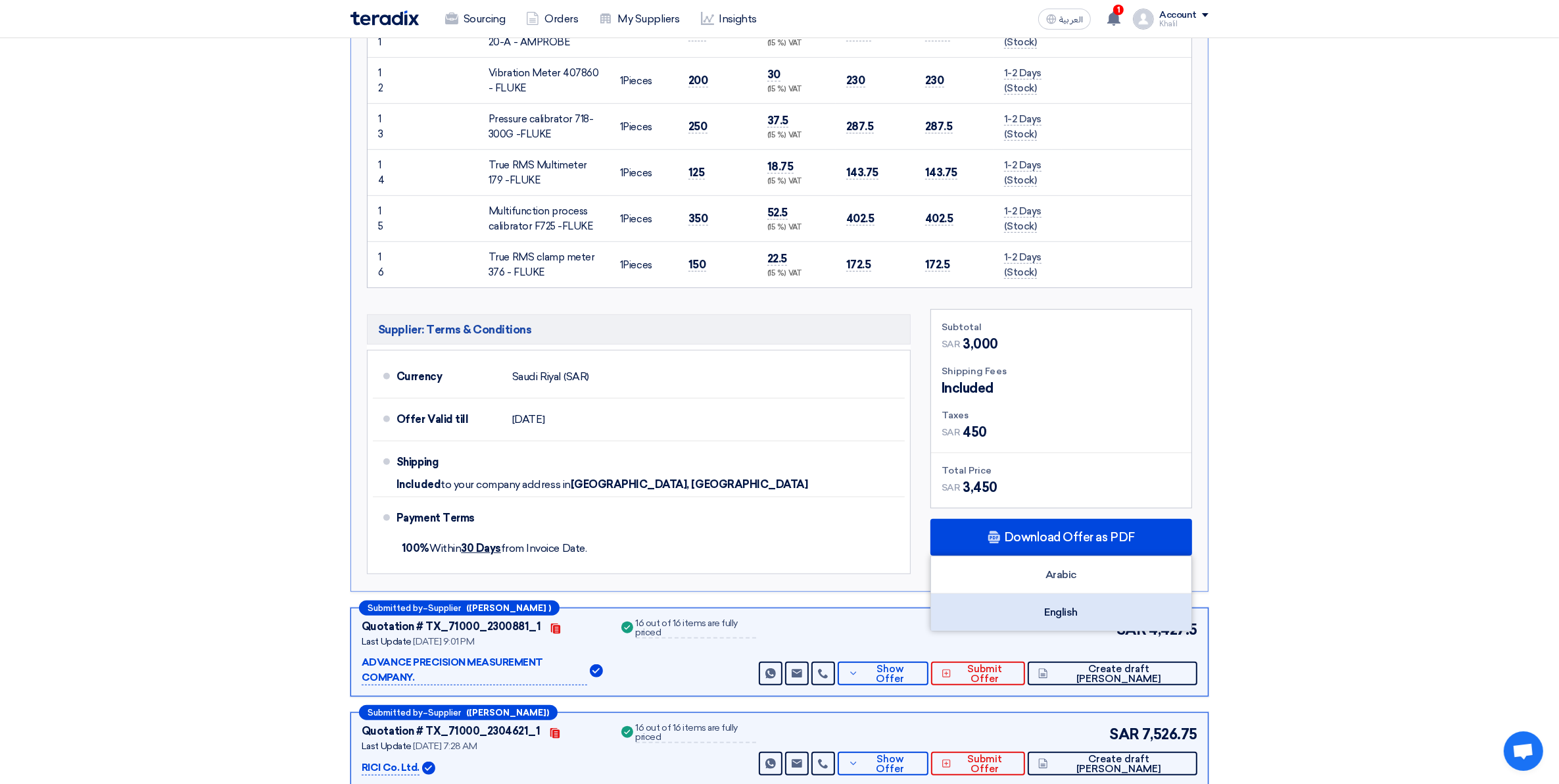
click at [1071, 617] on div "English" at bounding box center [1061, 613] width 260 height 37
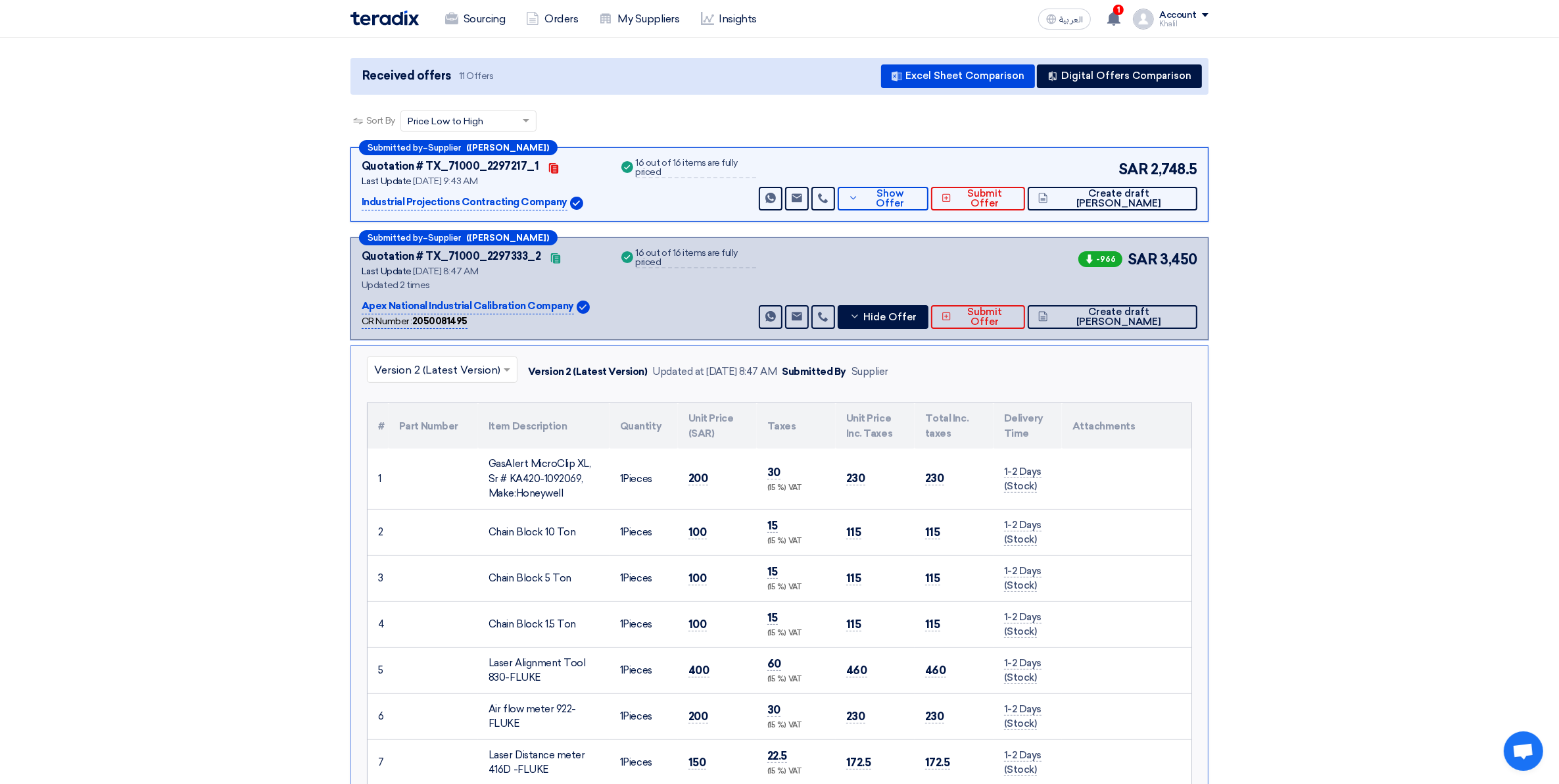
scroll to position [82, 0]
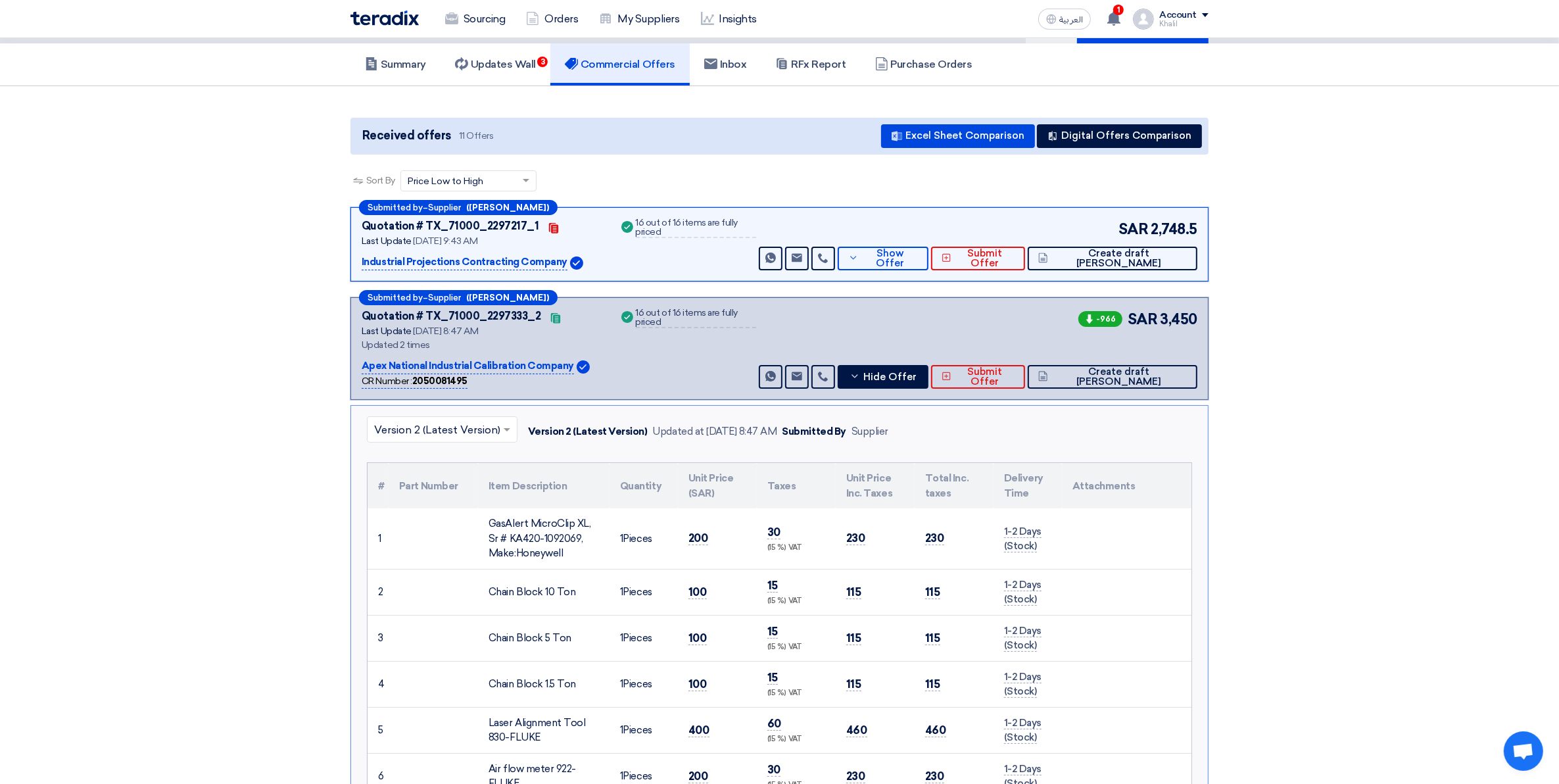
drag, startPoint x: 359, startPoint y: 360, endPoint x: 570, endPoint y: 371, distance: 211.3
click at [570, 371] on div "Submitted by – Supplier (Syed Imaduddin) Quotation # TX_71000_2297333_2 Contact…" at bounding box center [780, 349] width 858 height 103
copy p "Apex National Industrial Calibration Company"
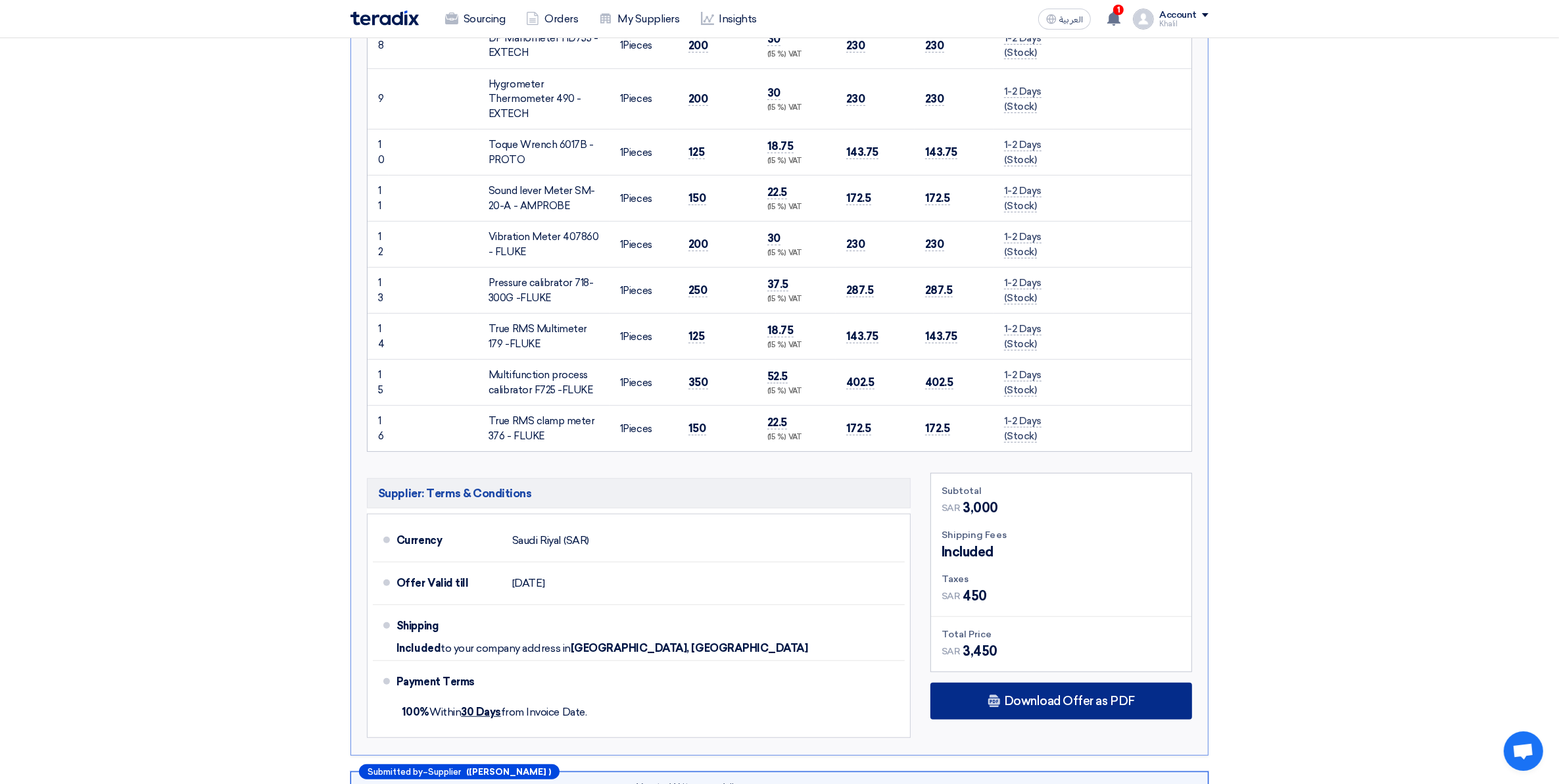
scroll to position [904, 0]
click at [1099, 704] on span "Download Offer as PDF" at bounding box center [1070, 702] width 131 height 12
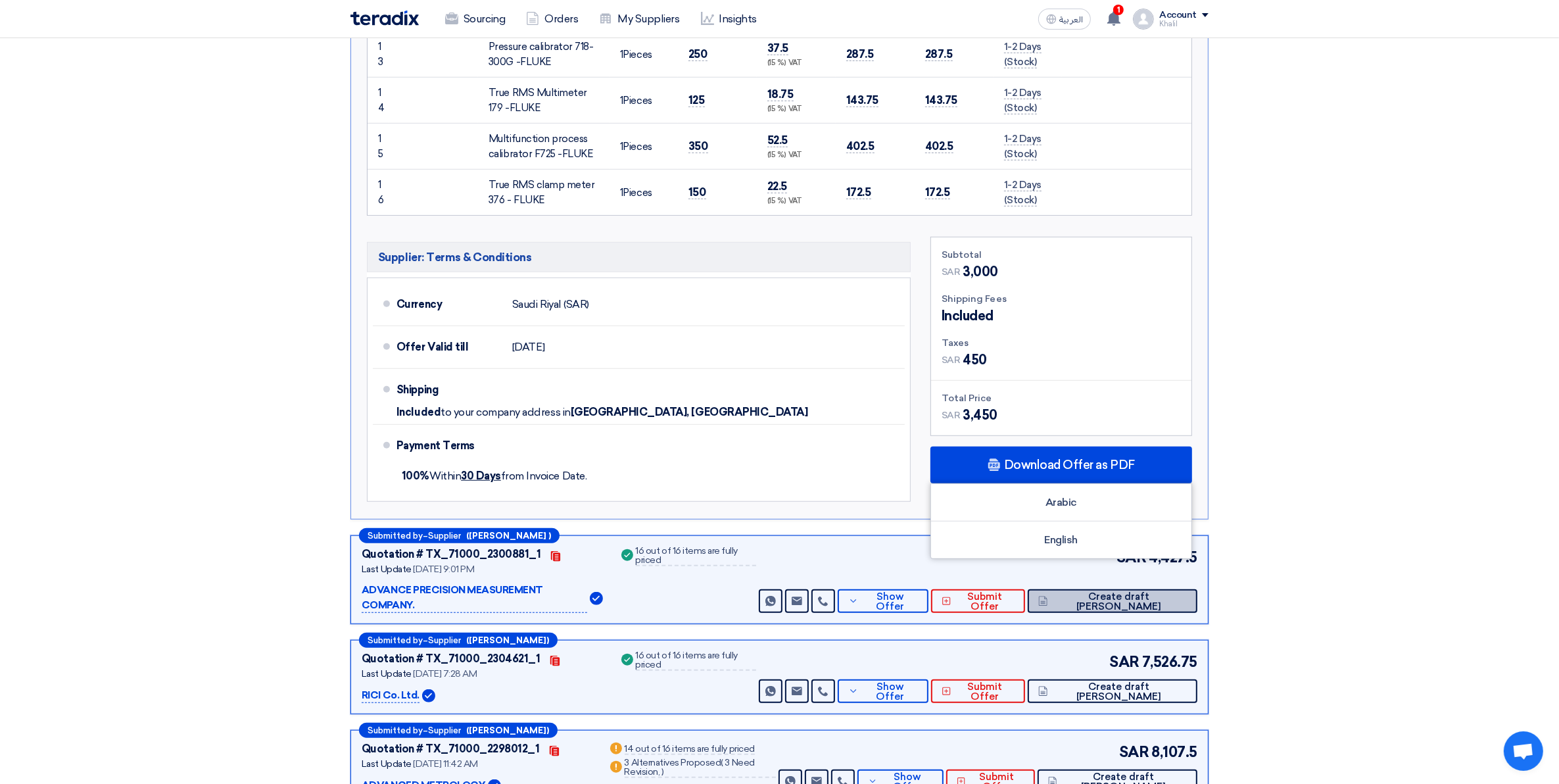
scroll to position [1151, 0]
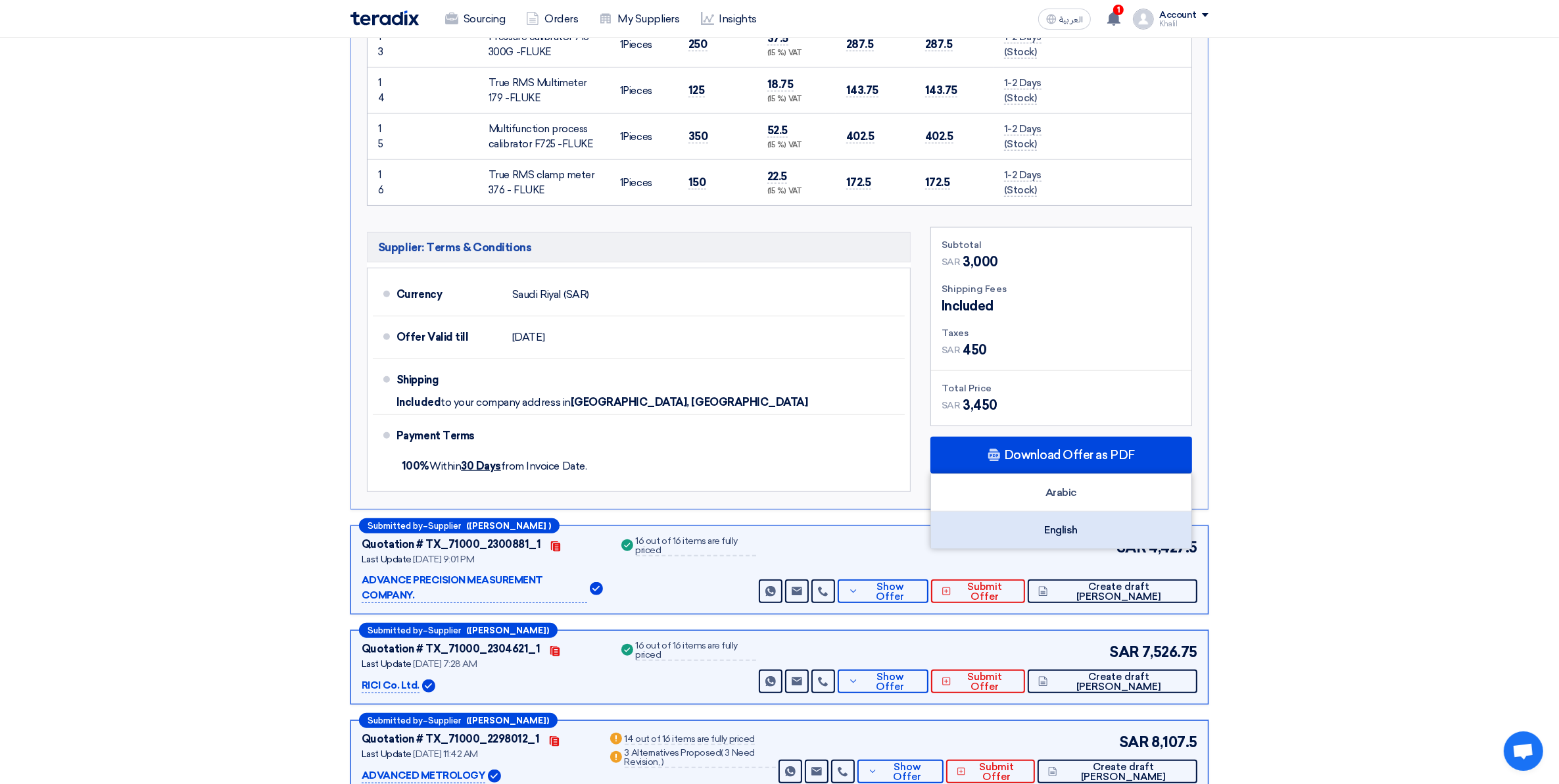
click at [1084, 541] on div "English" at bounding box center [1061, 530] width 260 height 37
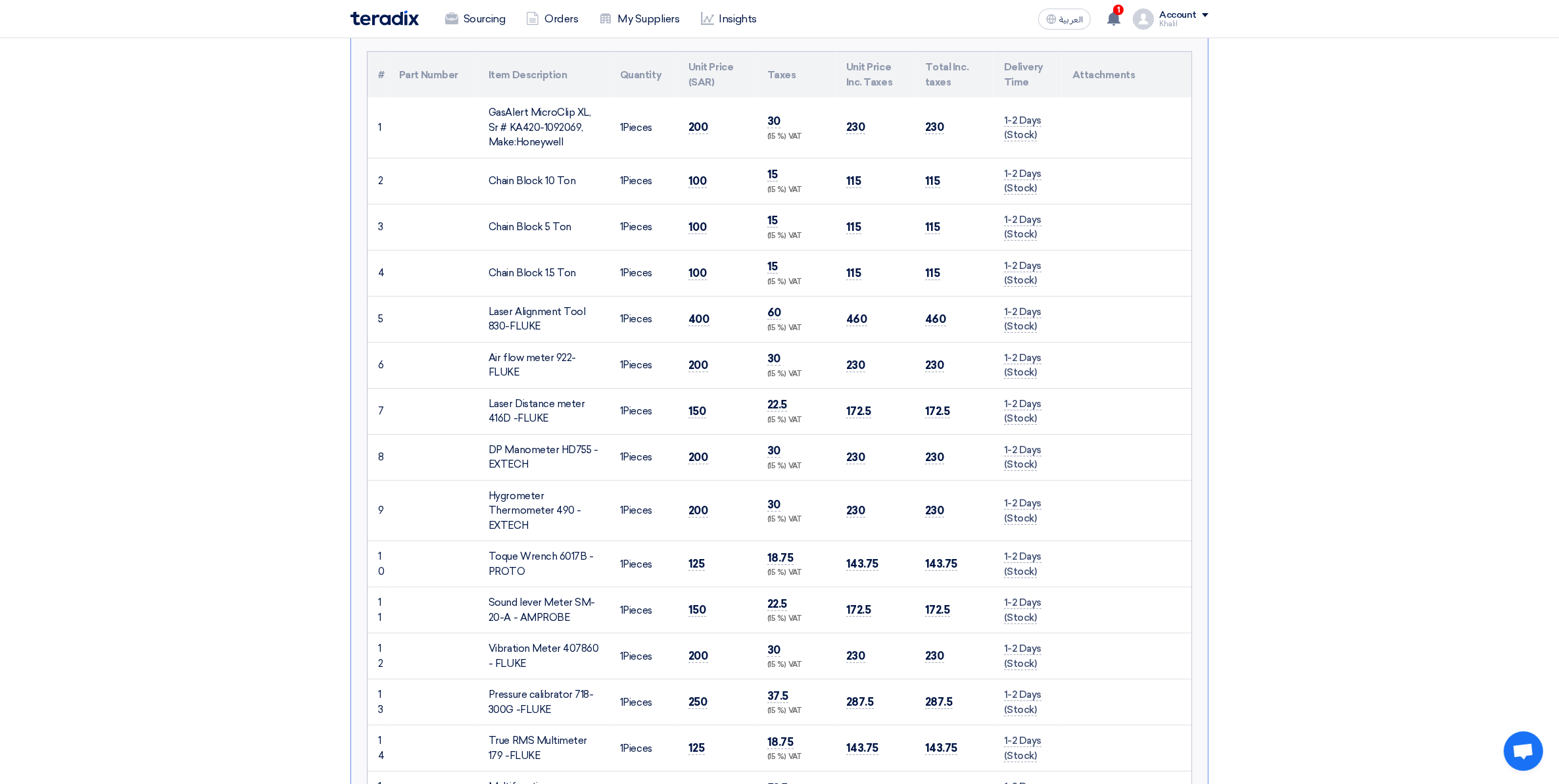
scroll to position [82, 0]
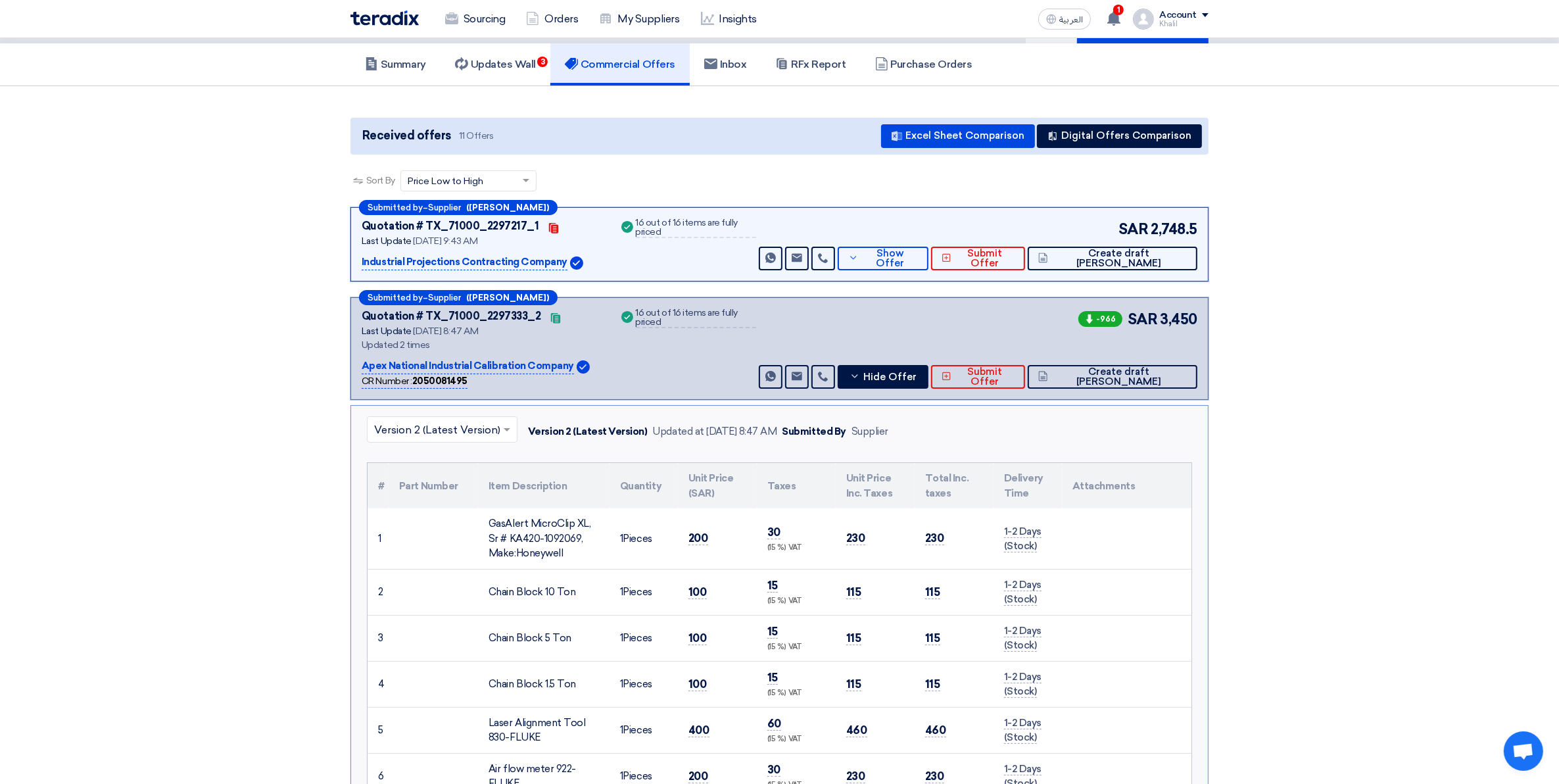
click at [500, 260] on p "Industrial Projections Contracting Company" at bounding box center [464, 262] width 206 height 16
click at [919, 251] on span "Show Offer" at bounding box center [890, 258] width 57 height 20
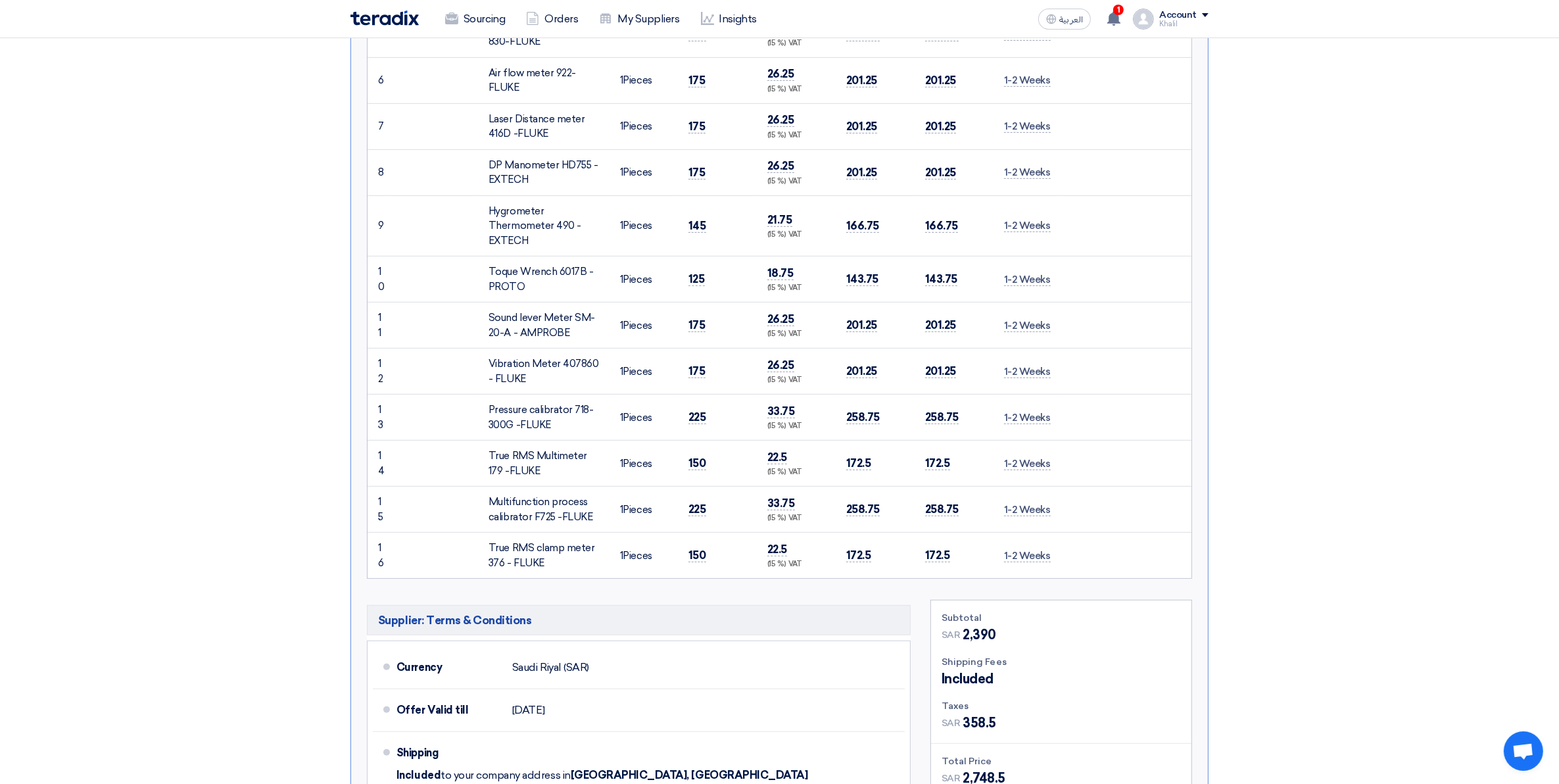
scroll to position [1151, 0]
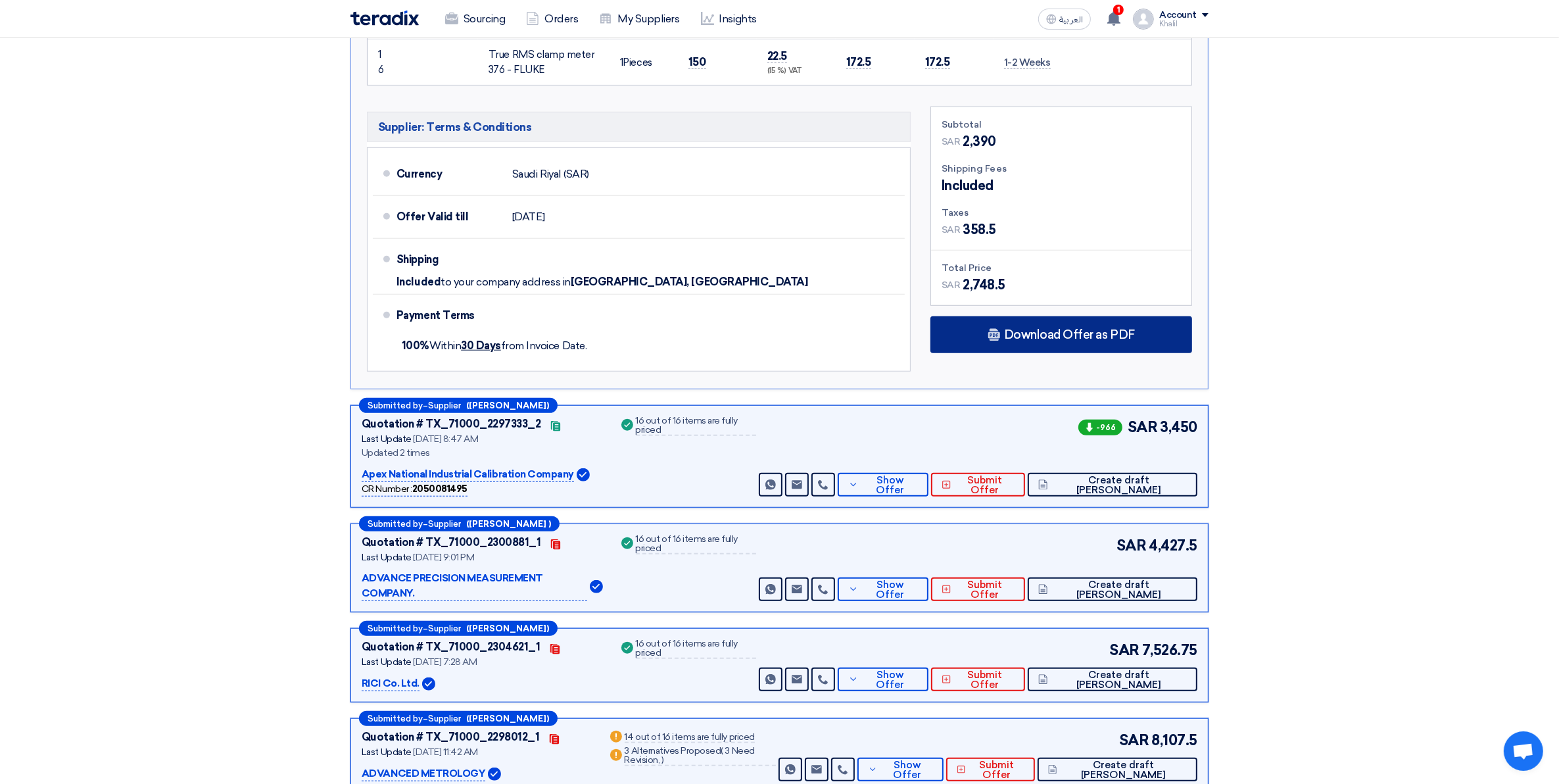
click at [989, 341] on icon at bounding box center [994, 335] width 13 height 13
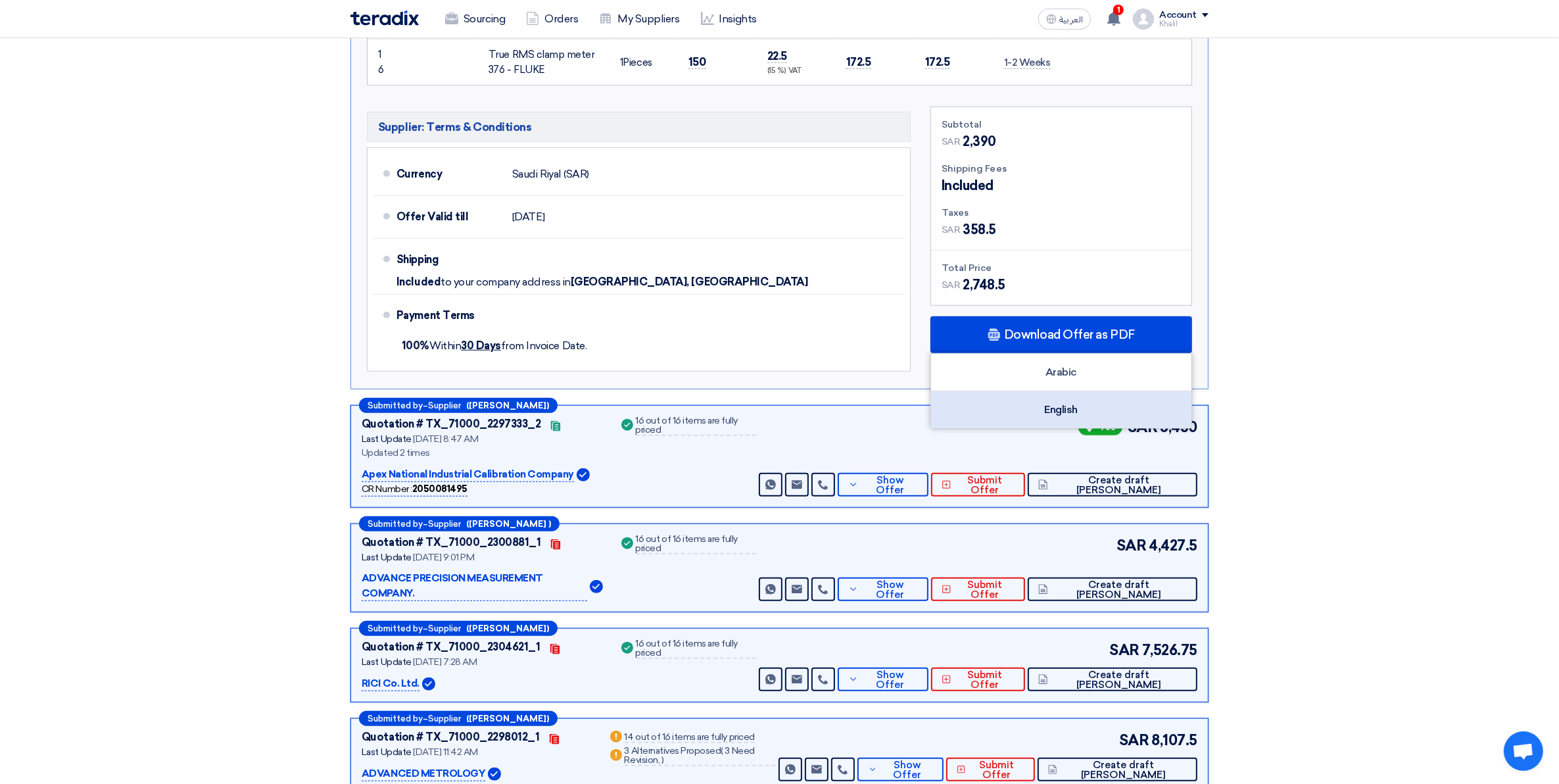
click at [1020, 407] on div "English" at bounding box center [1061, 409] width 260 height 37
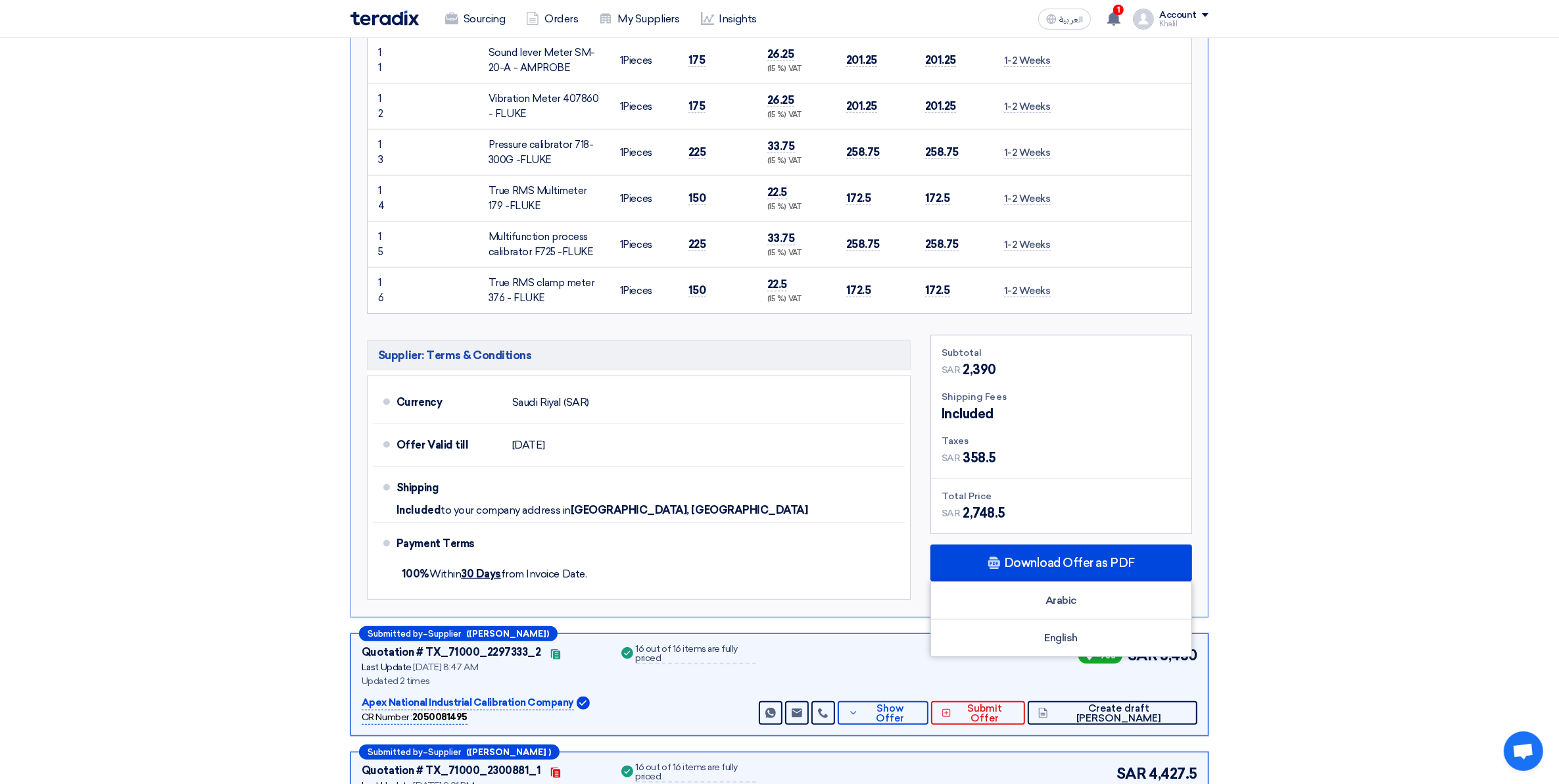
scroll to position [904, 0]
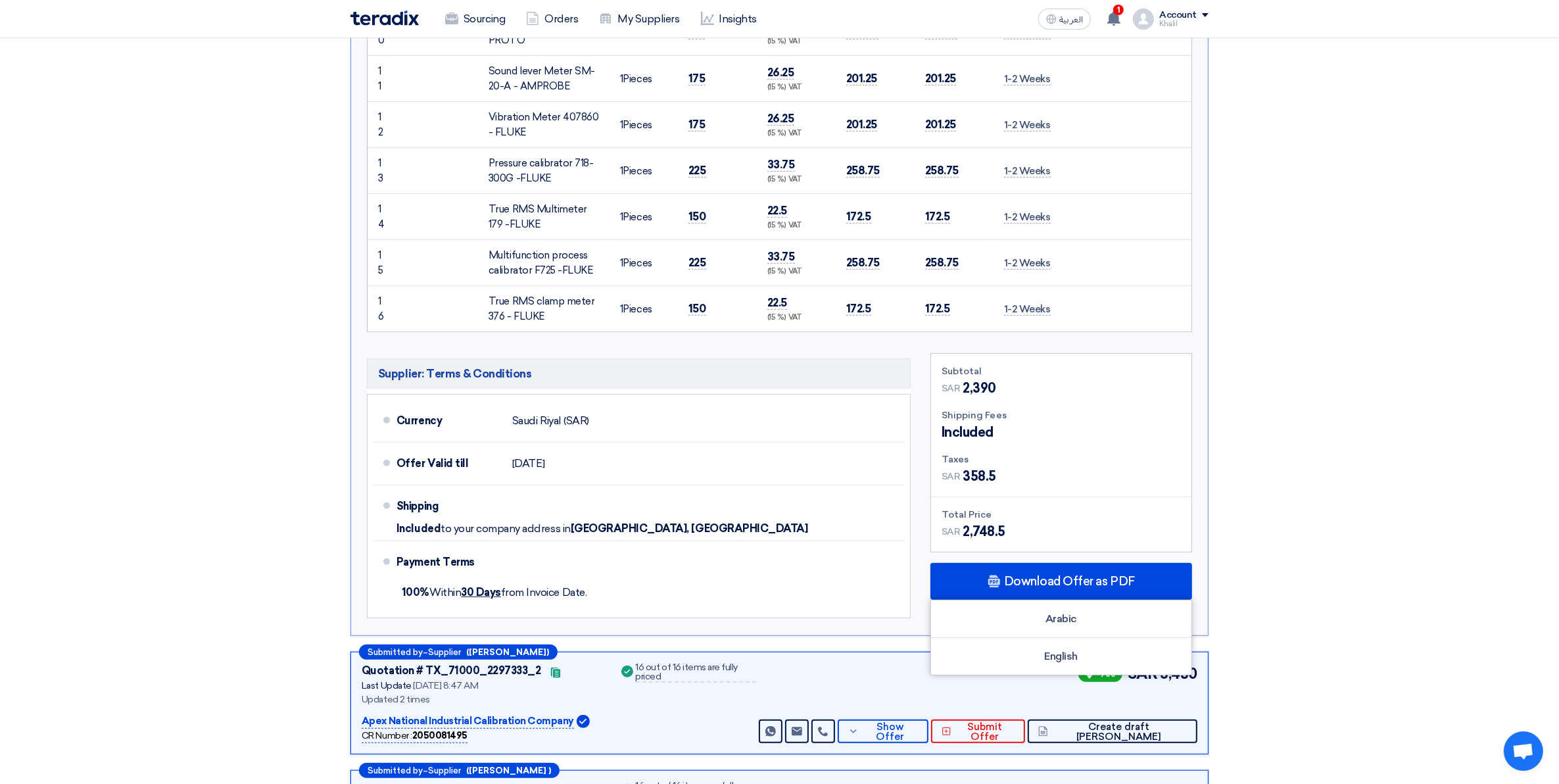
click at [1488, 528] on section "Received offers 11 Offers Excel Sheet Comparison Digital Offers Comparison Sort…" at bounding box center [780, 353] width 1559 height 2179
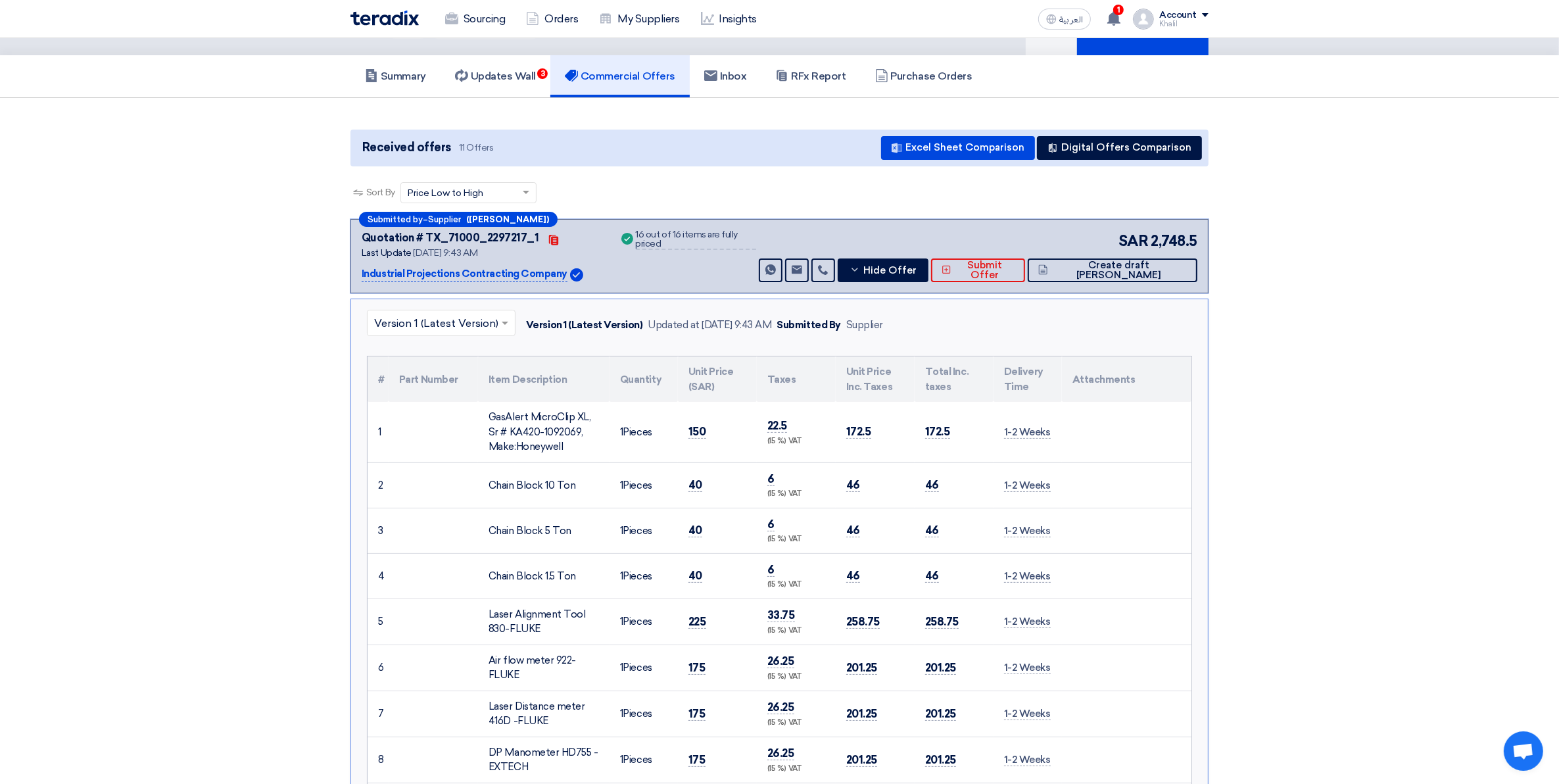
scroll to position [0, 0]
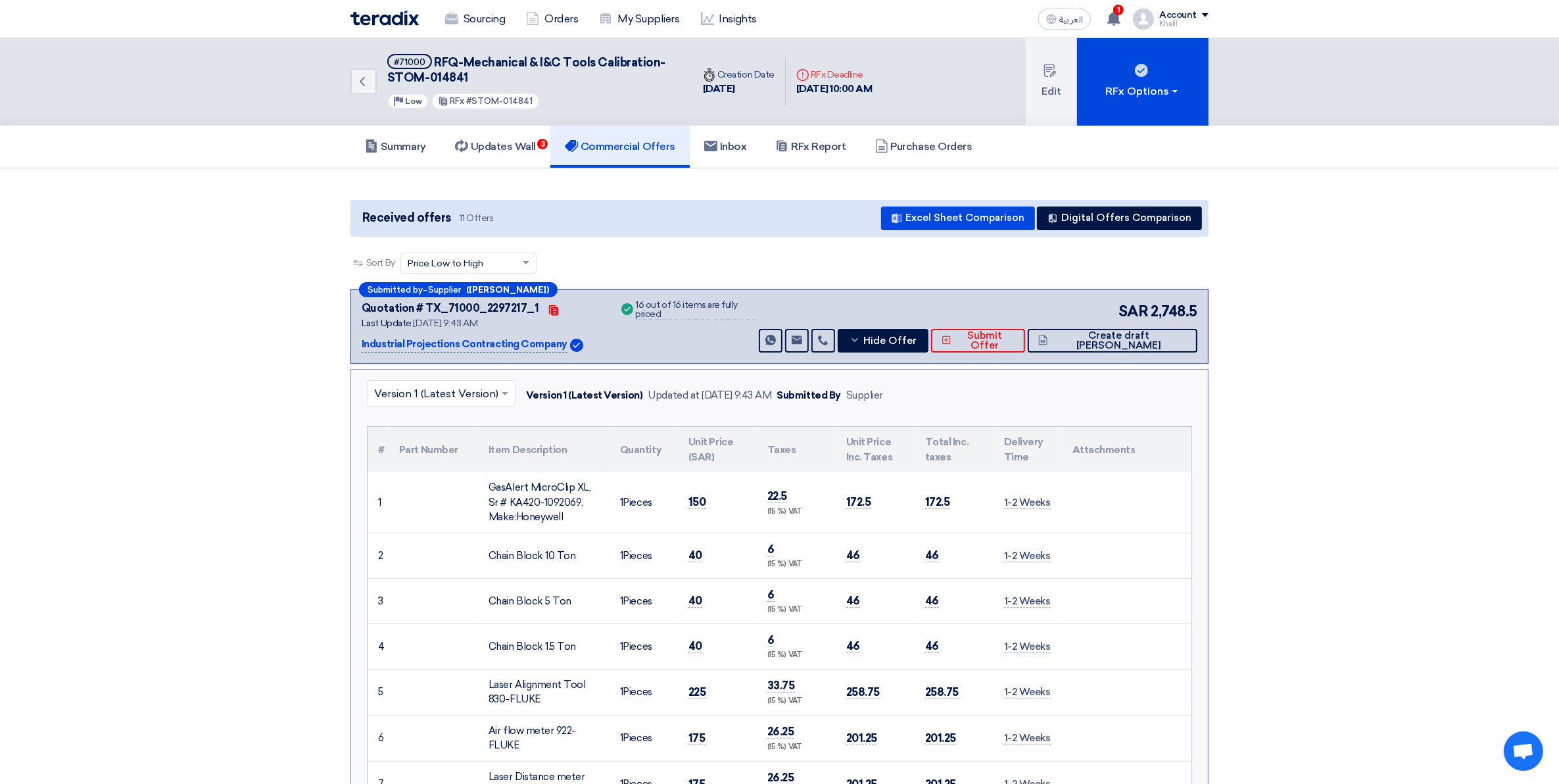
click at [495, 340] on p "Industrial Projections Contracting Company" at bounding box center [464, 345] width 206 height 16
click at [508, 392] on span at bounding box center [506, 393] width 16 height 16
click at [494, 290] on b "(Sarfaraz Hussain)" at bounding box center [508, 289] width 83 height 9
click at [485, 347] on p "Industrial Projections Contracting Company" at bounding box center [464, 345] width 206 height 16
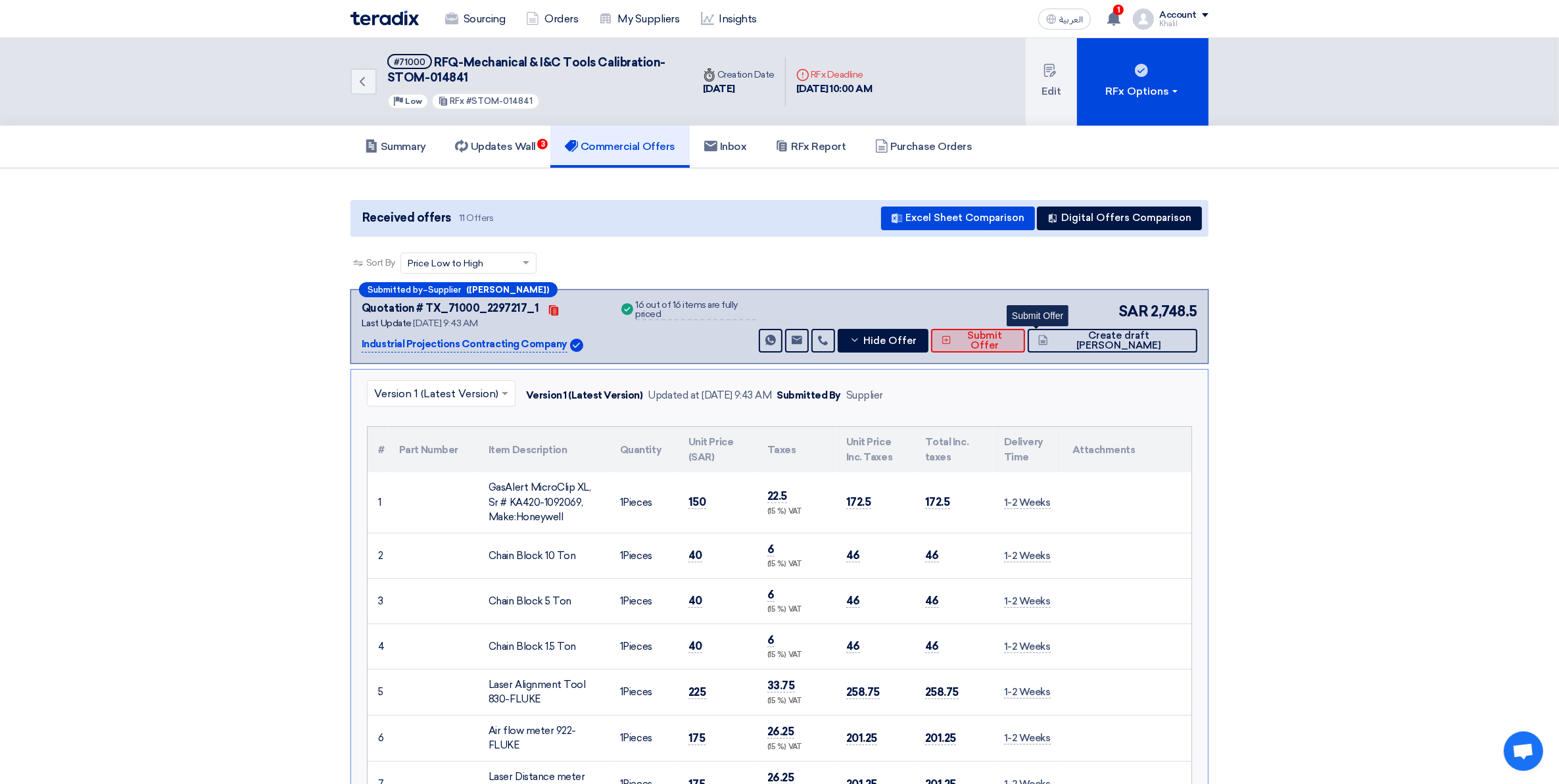
click at [1015, 344] on span "Submit Offer" at bounding box center [985, 341] width 60 height 20
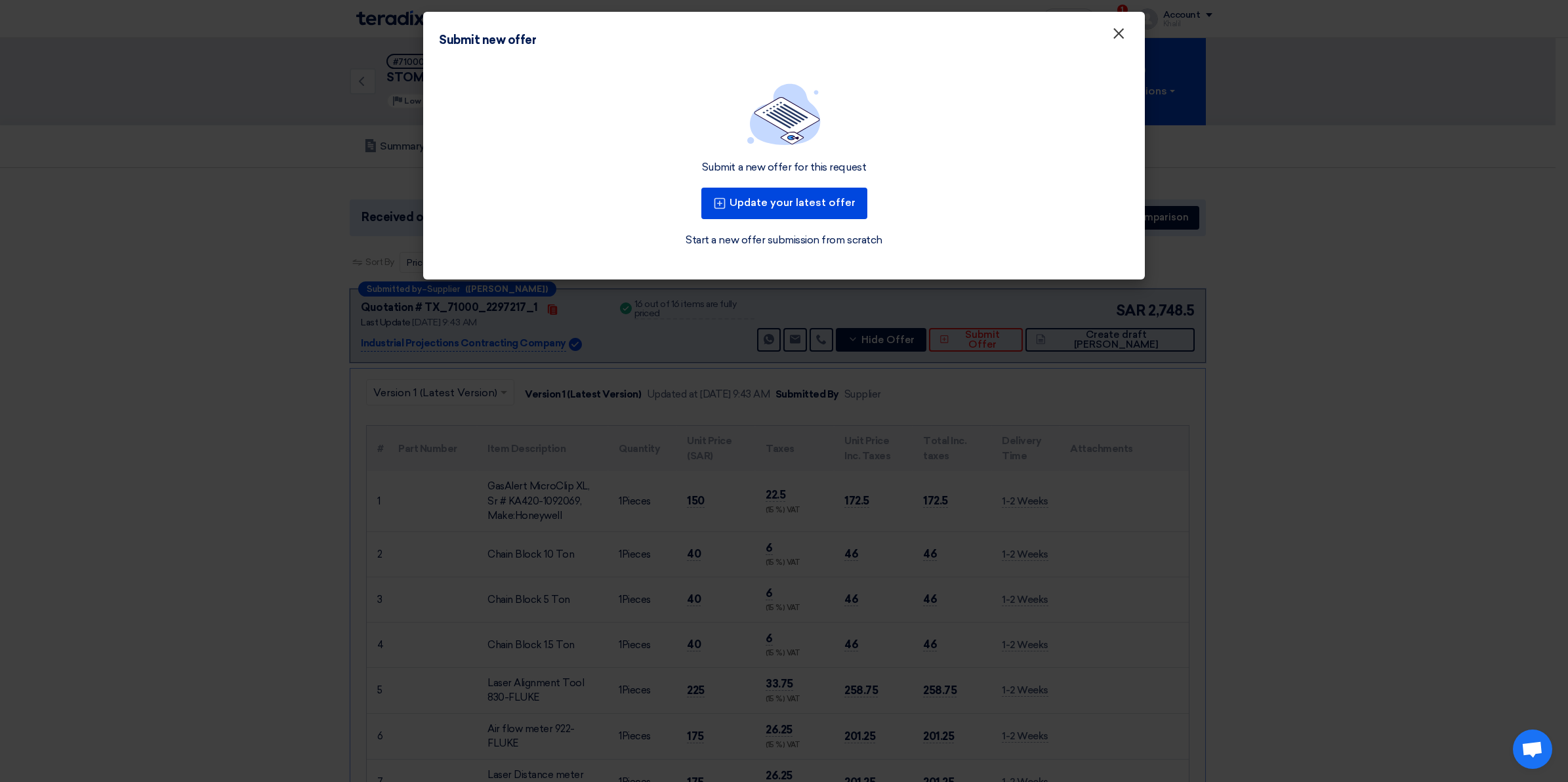
click at [1124, 32] on span "×" at bounding box center [1119, 37] width 13 height 26
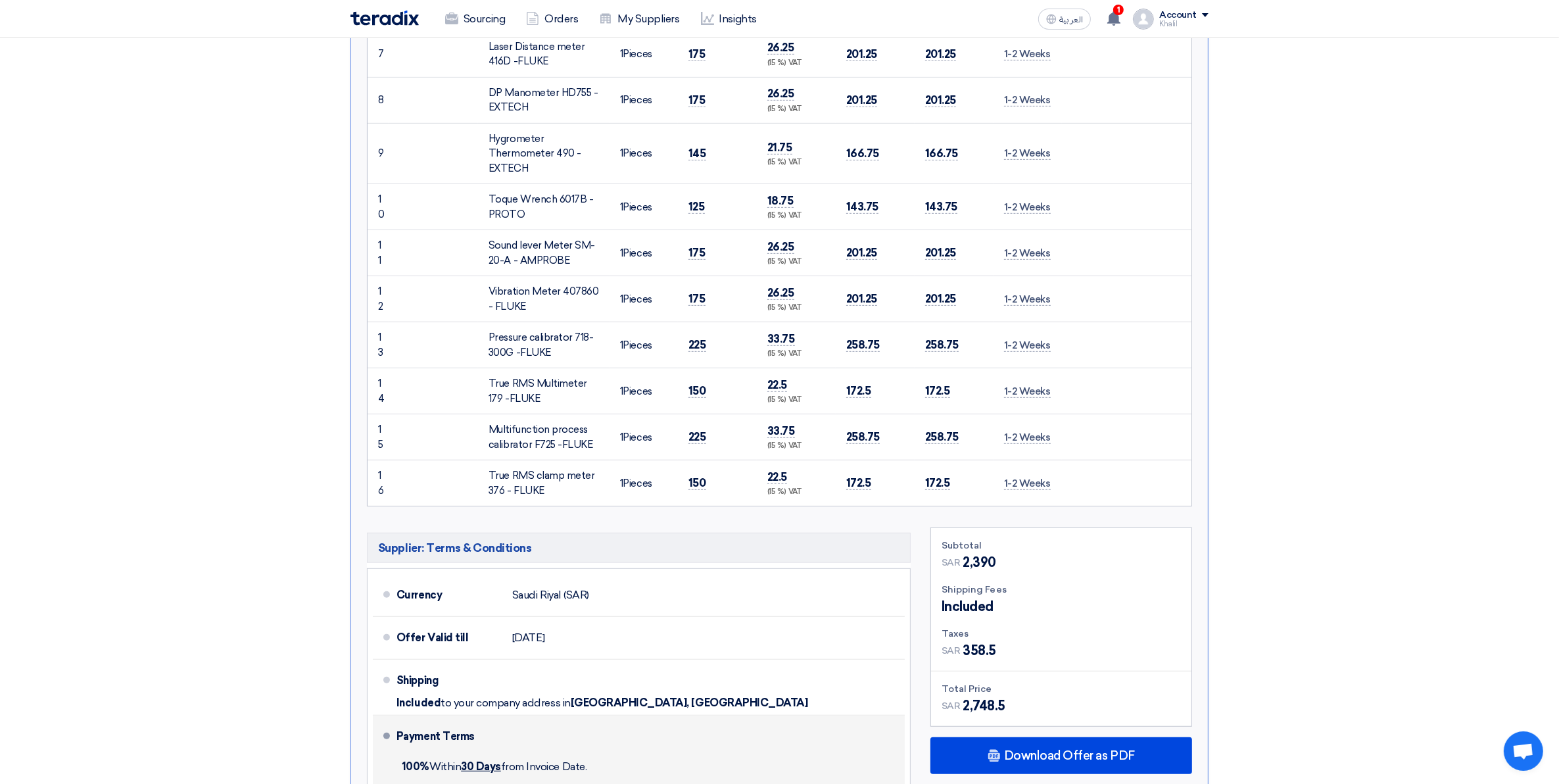
scroll to position [986, 0]
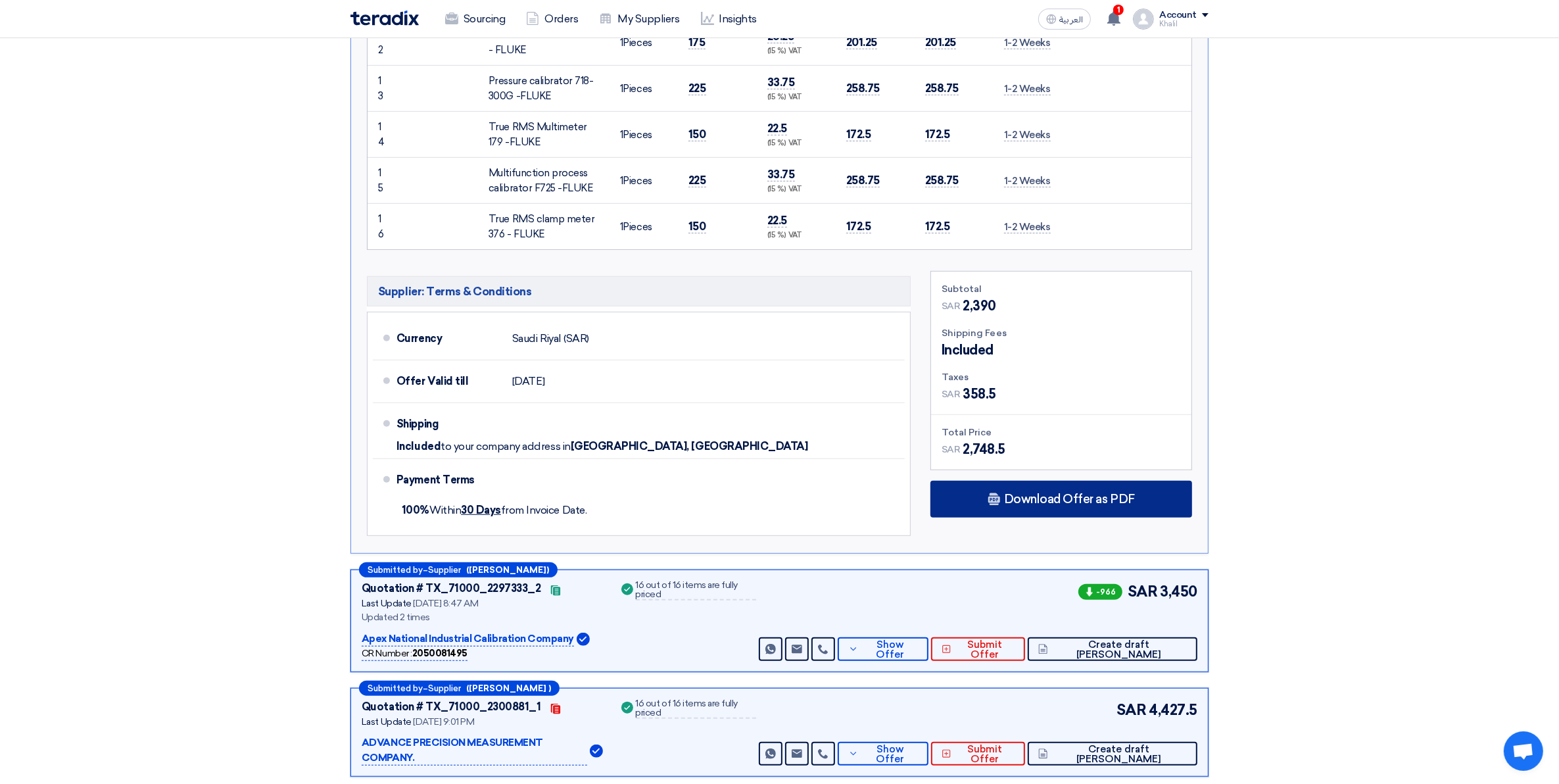
click at [992, 493] on div "Download Offer as PDF" at bounding box center [1061, 499] width 262 height 37
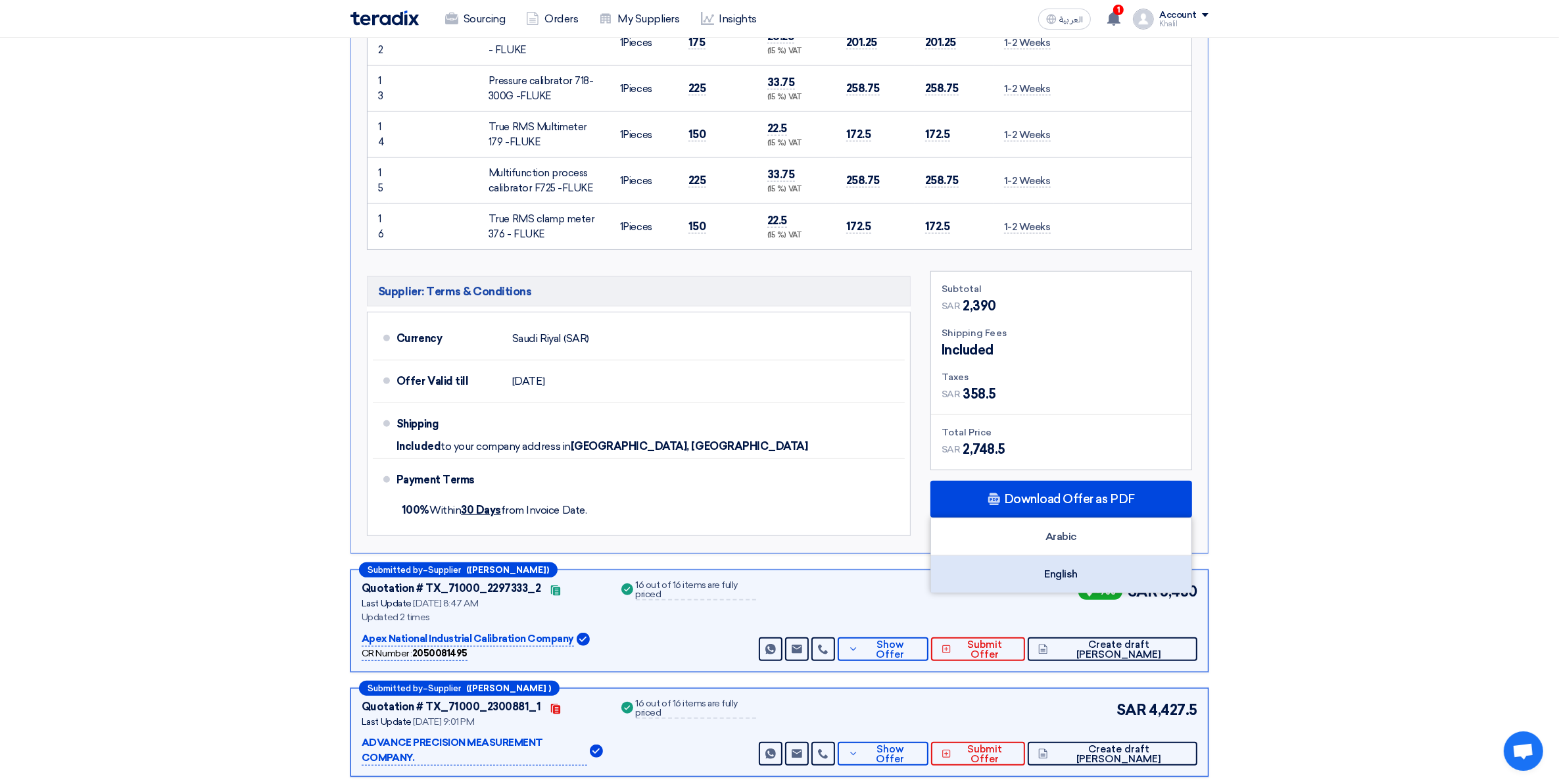
click at [1044, 574] on div "English" at bounding box center [1061, 574] width 260 height 37
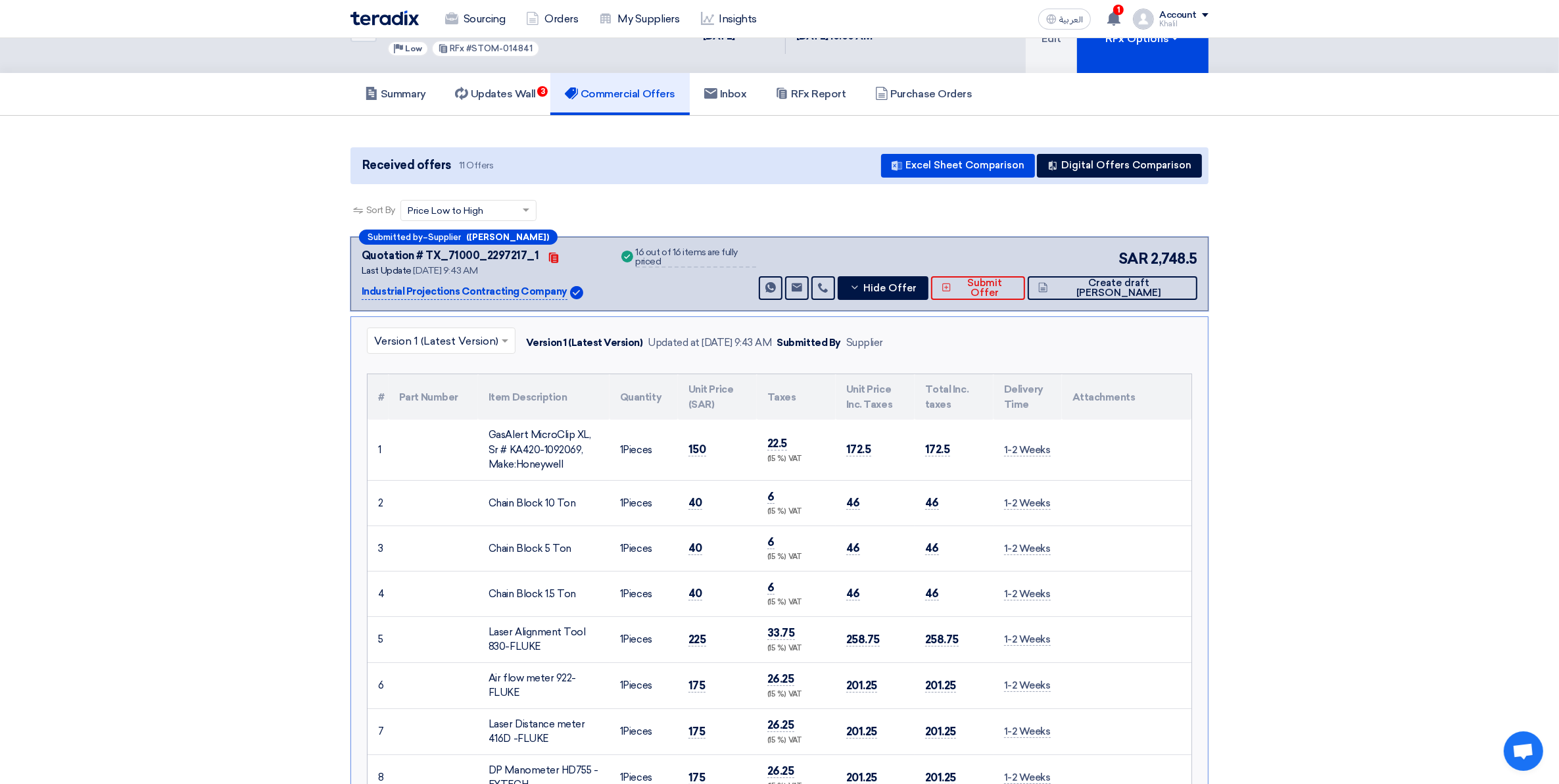
scroll to position [0, 0]
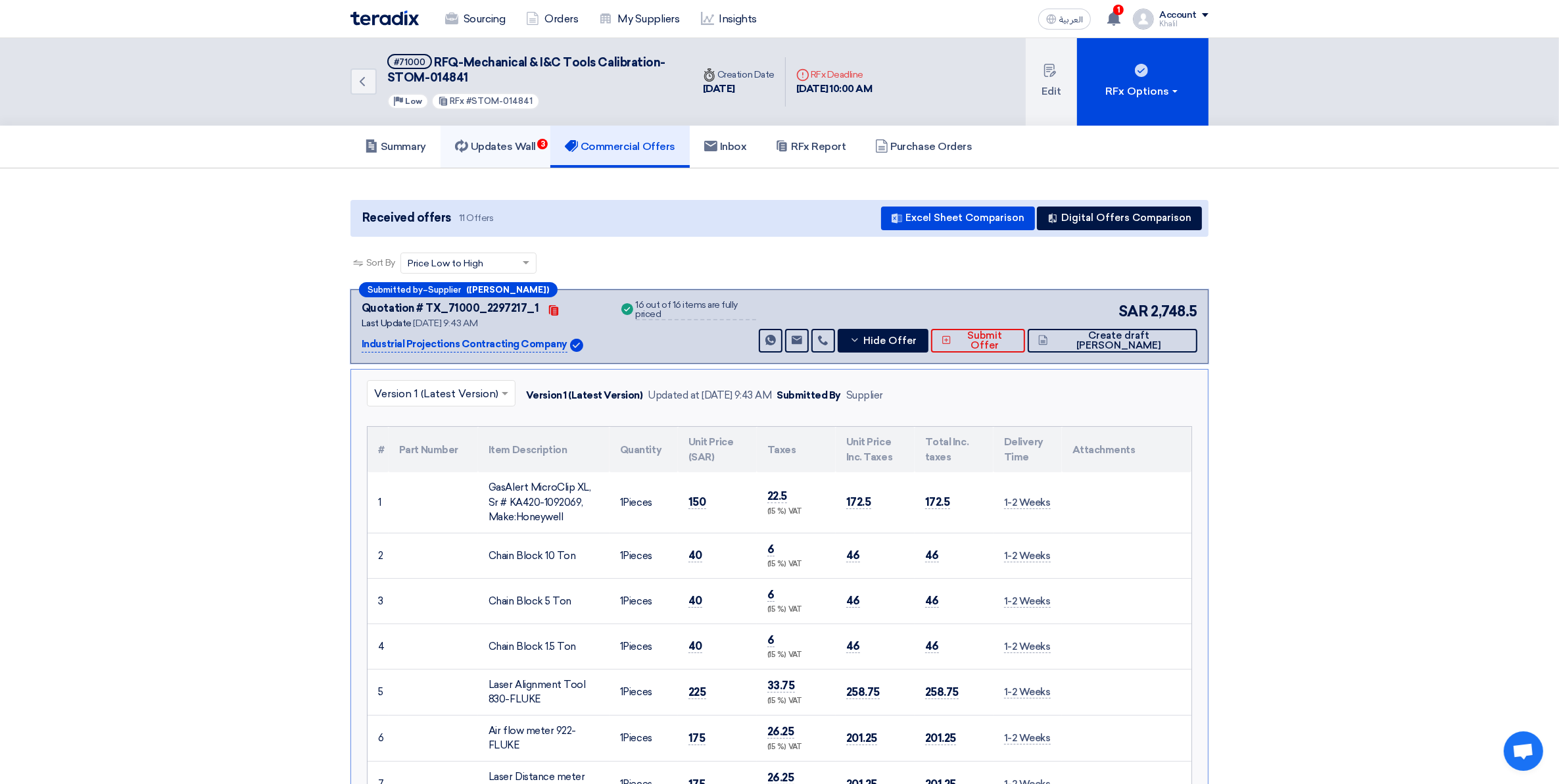
click at [526, 142] on h5 "Updates Wall 3" at bounding box center [495, 146] width 81 height 13
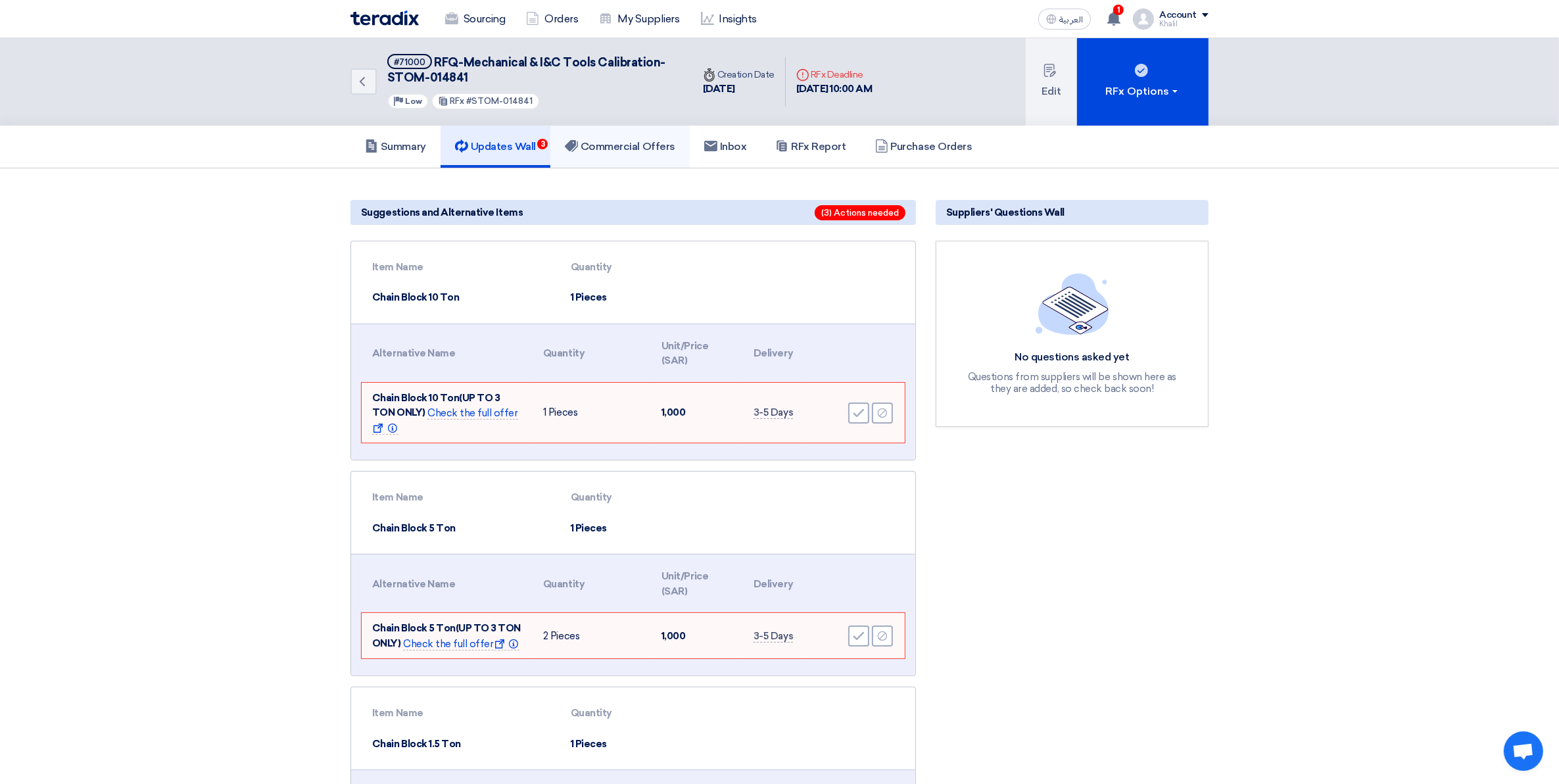
click at [592, 146] on h5 "Commercial Offers" at bounding box center [621, 146] width 111 height 13
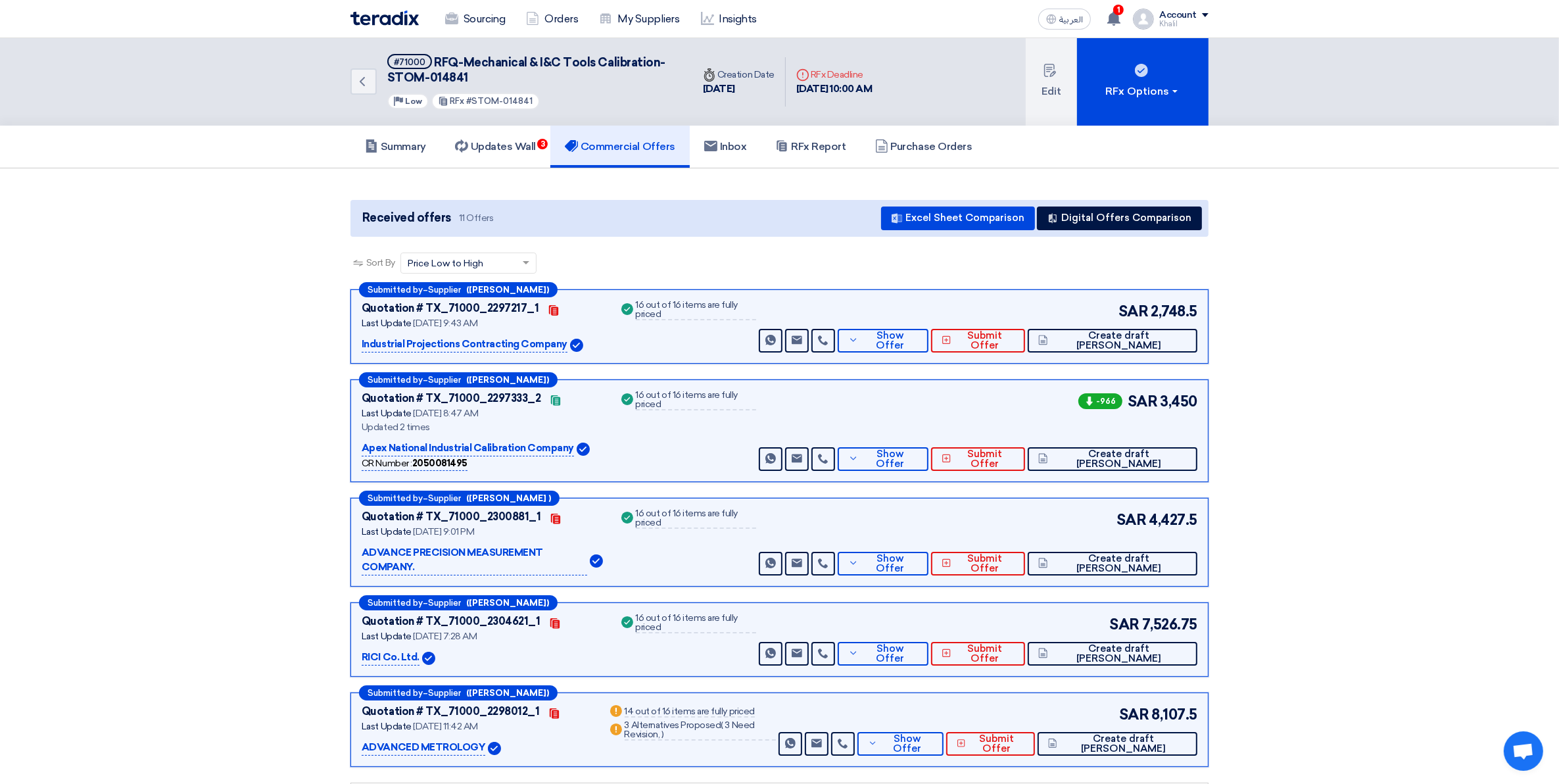
click at [466, 347] on p "Industrial Projections Contracting Company" at bounding box center [464, 345] width 206 height 16
drag, startPoint x: 480, startPoint y: 336, endPoint x: 488, endPoint y: 336, distance: 8.0
click at [481, 337] on p "Industrial Projections Contracting Company" at bounding box center [464, 345] width 206 height 16
click at [919, 338] on span "Show Offer" at bounding box center [890, 341] width 57 height 20
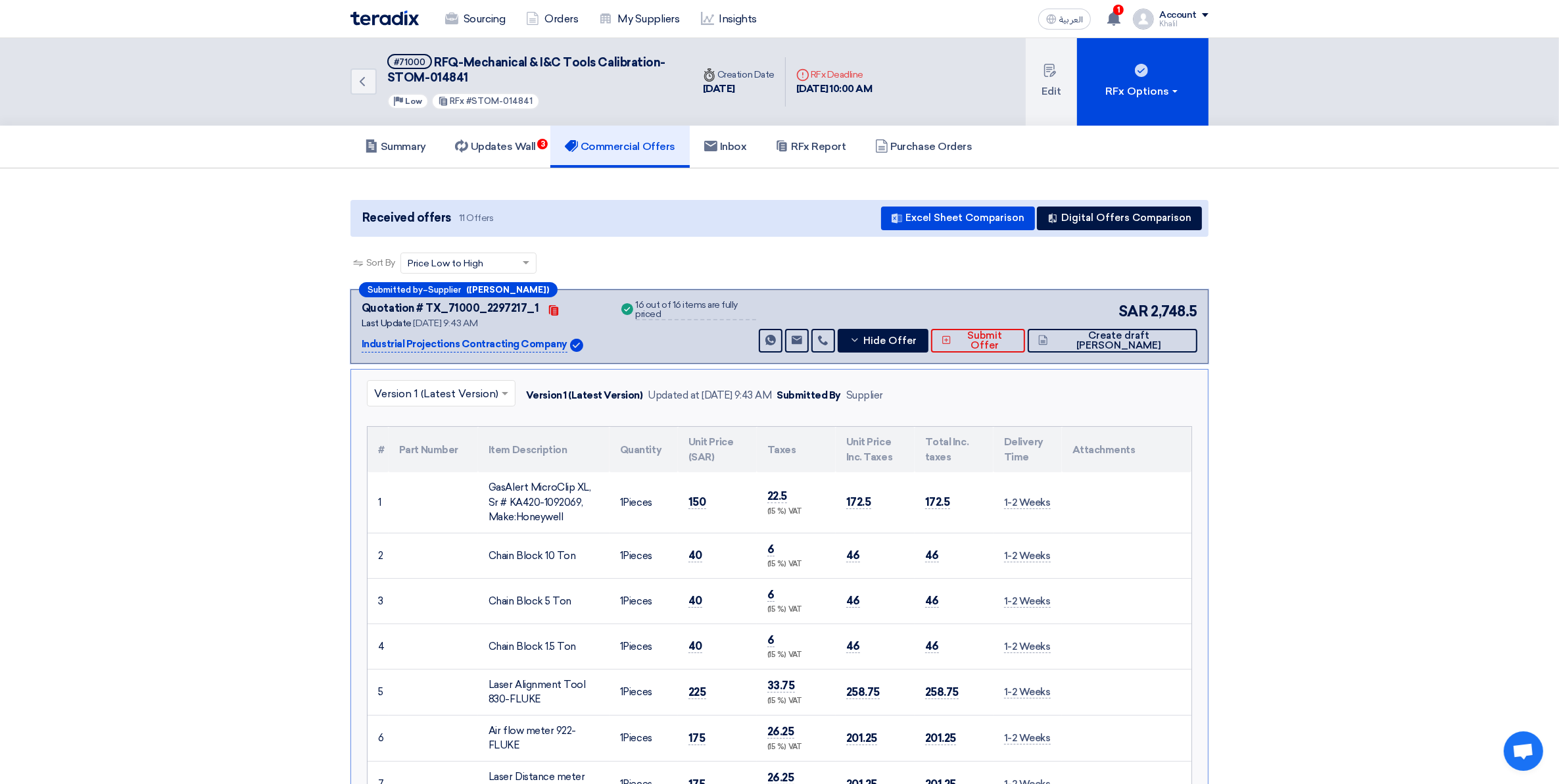
click at [497, 344] on p "Industrial Projections Contracting Company" at bounding box center [464, 345] width 206 height 16
click at [516, 340] on p "Industrial Projections Contracting Company" at bounding box center [464, 345] width 206 height 16
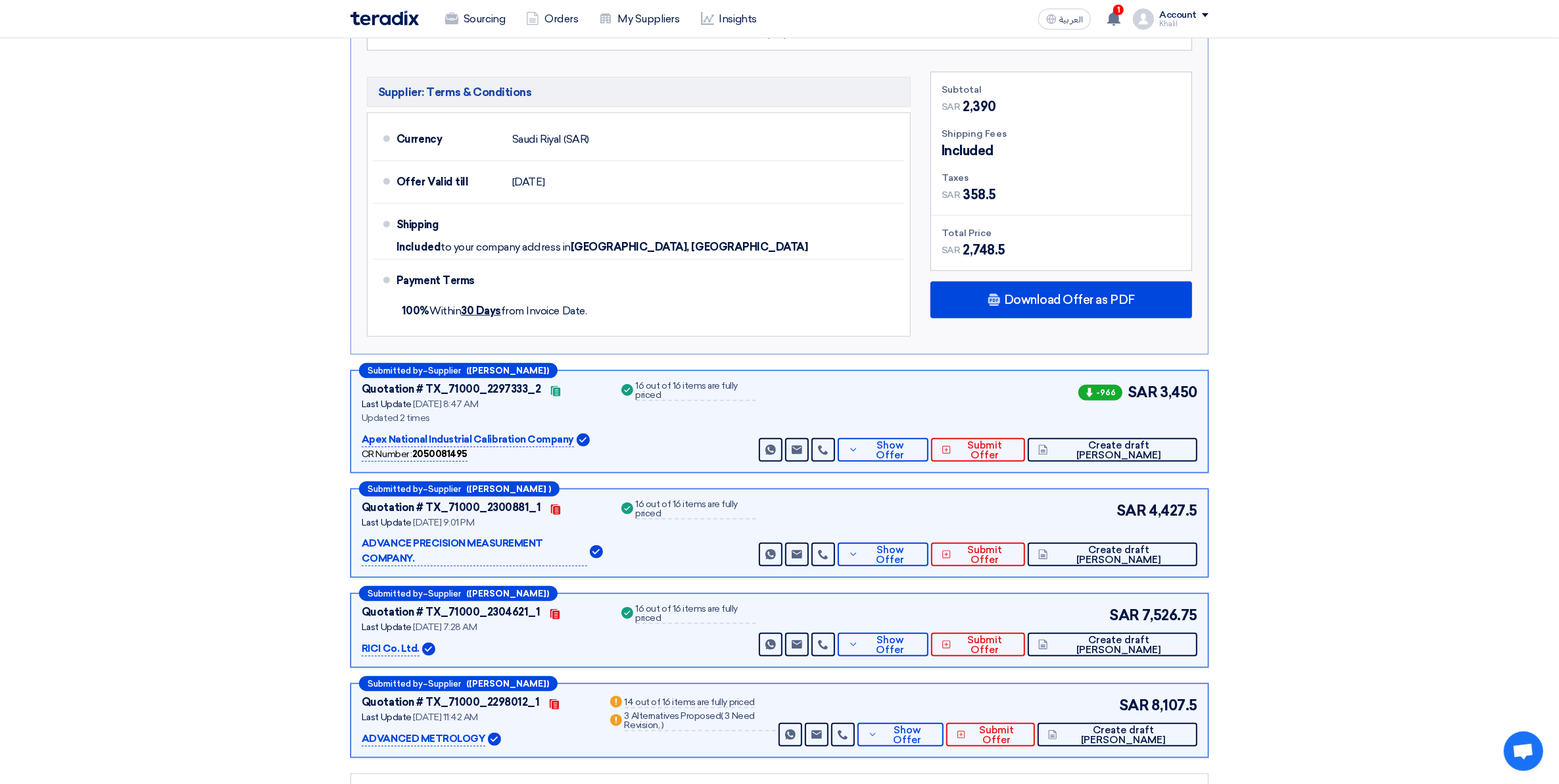
scroll to position [1151, 0]
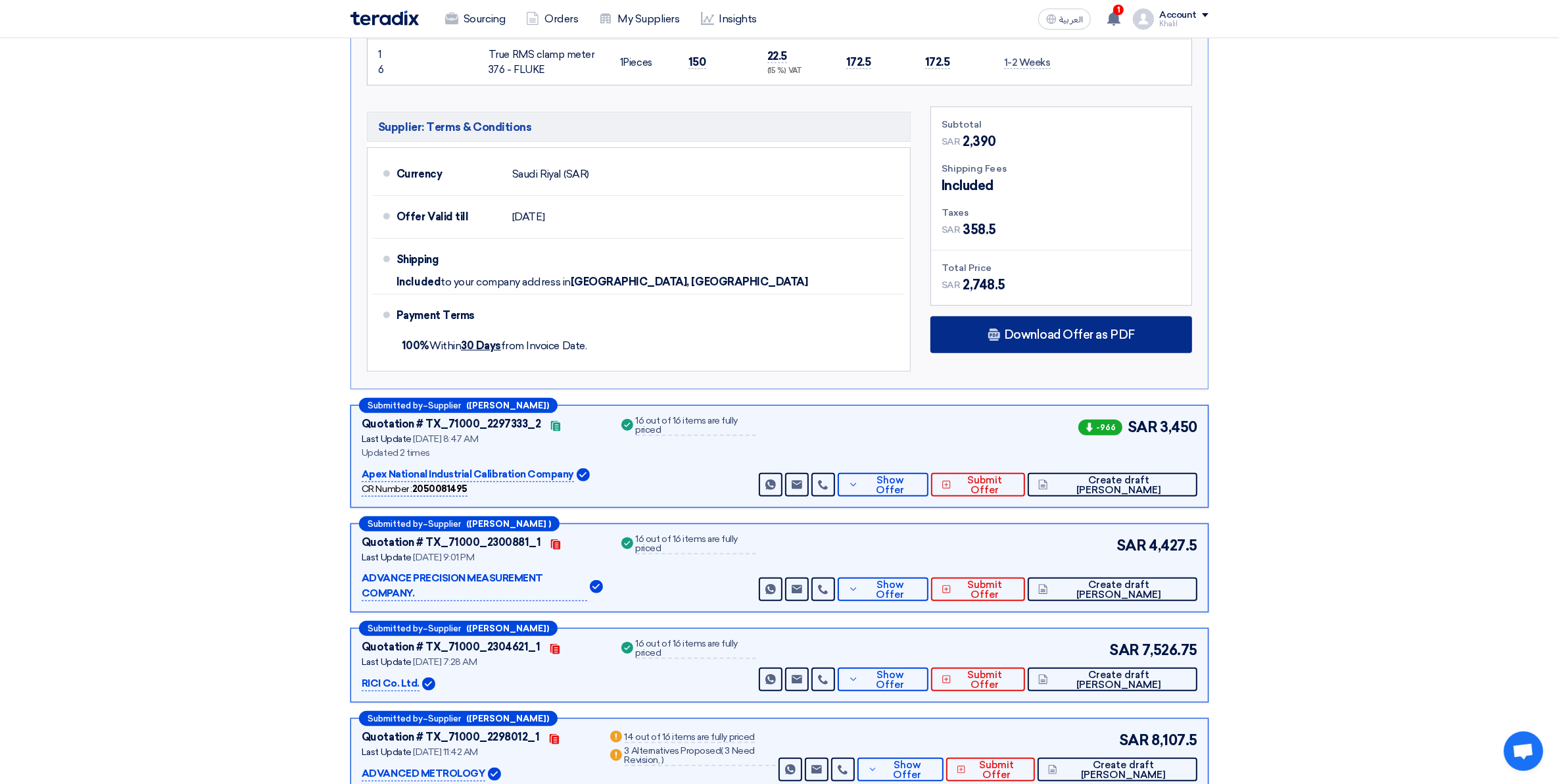
click at [1046, 344] on div "Download Offer as PDF" at bounding box center [1061, 335] width 262 height 37
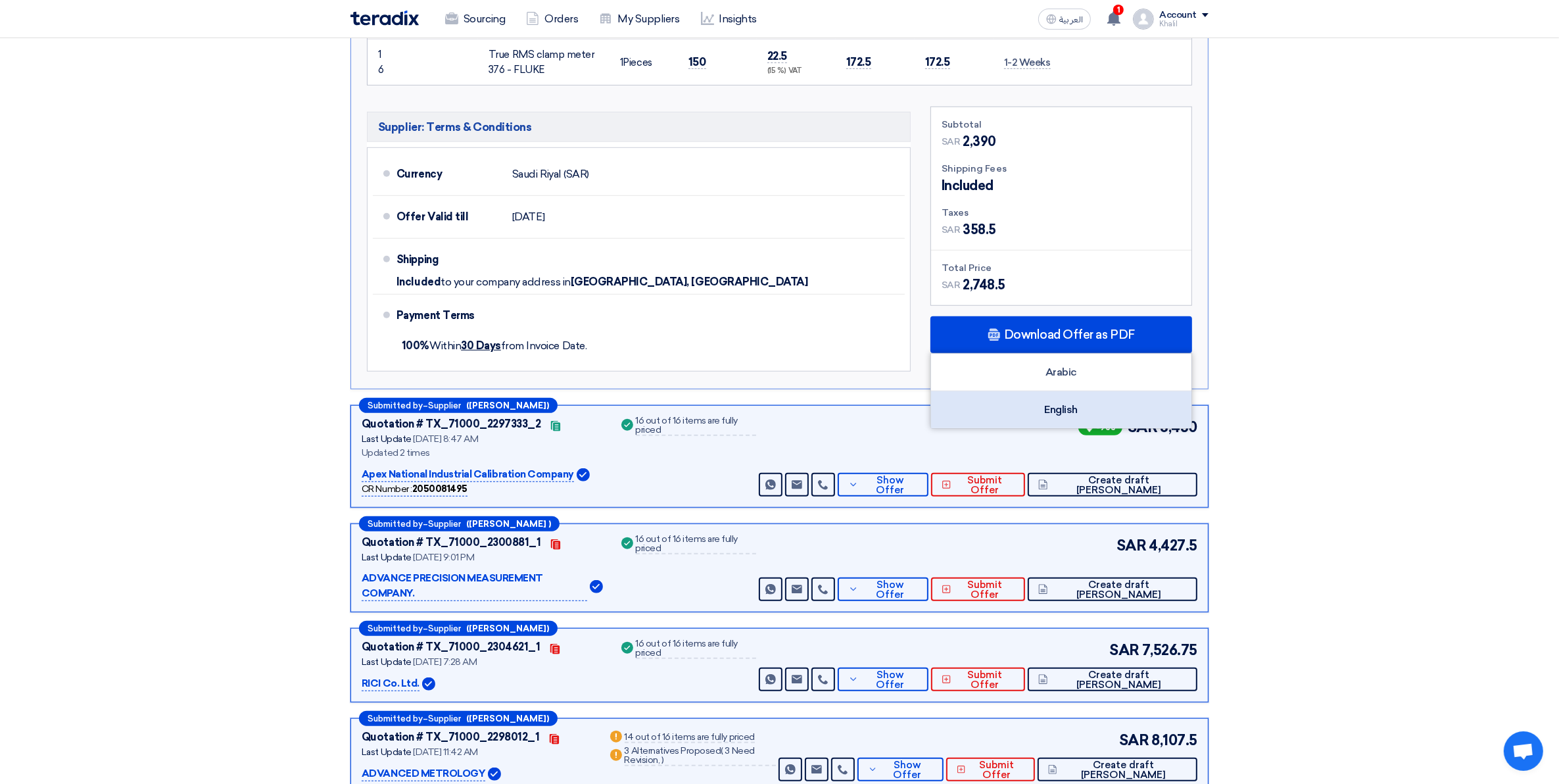
click at [1076, 411] on div "English" at bounding box center [1061, 409] width 260 height 37
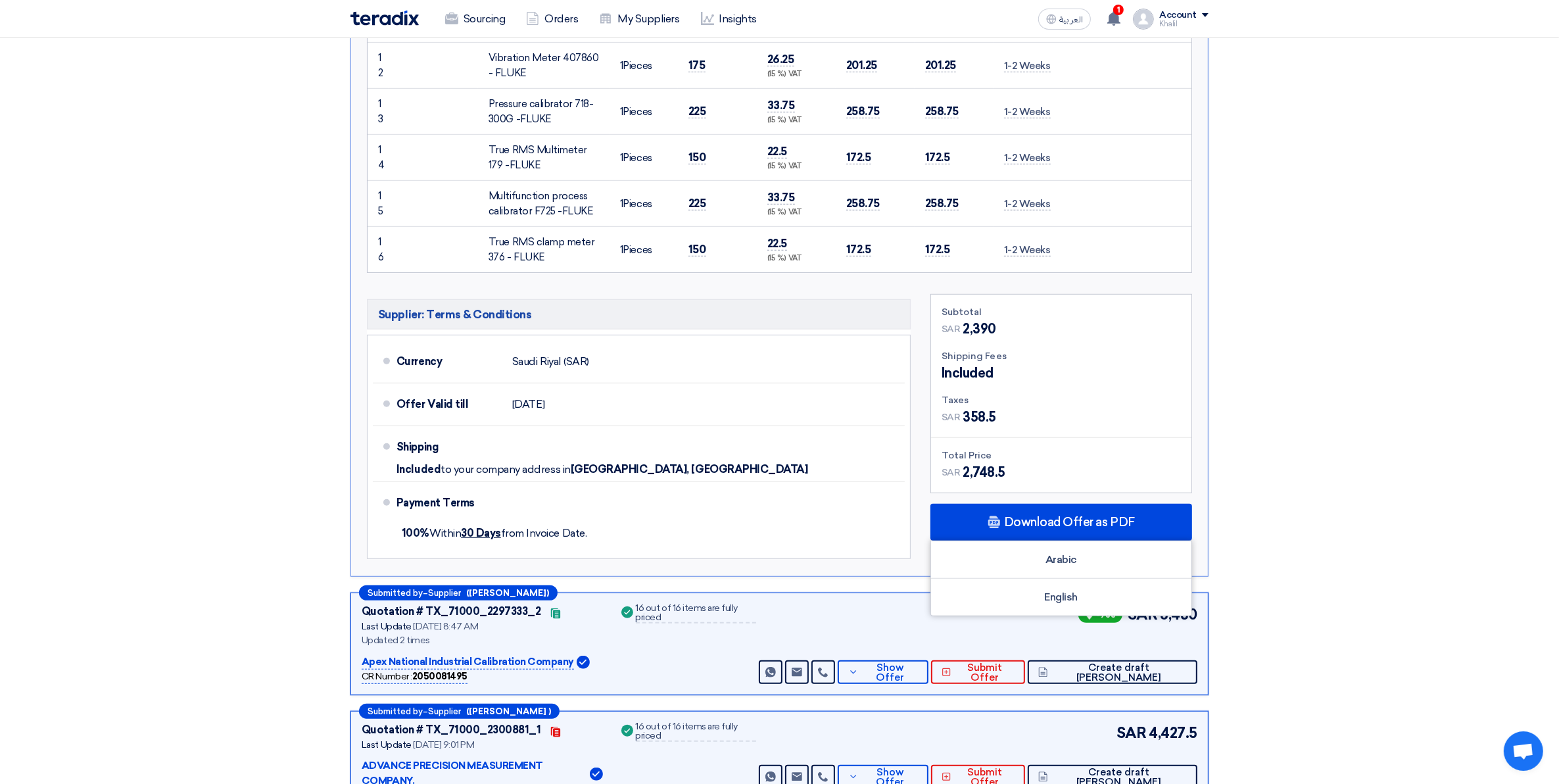
scroll to position [986, 0]
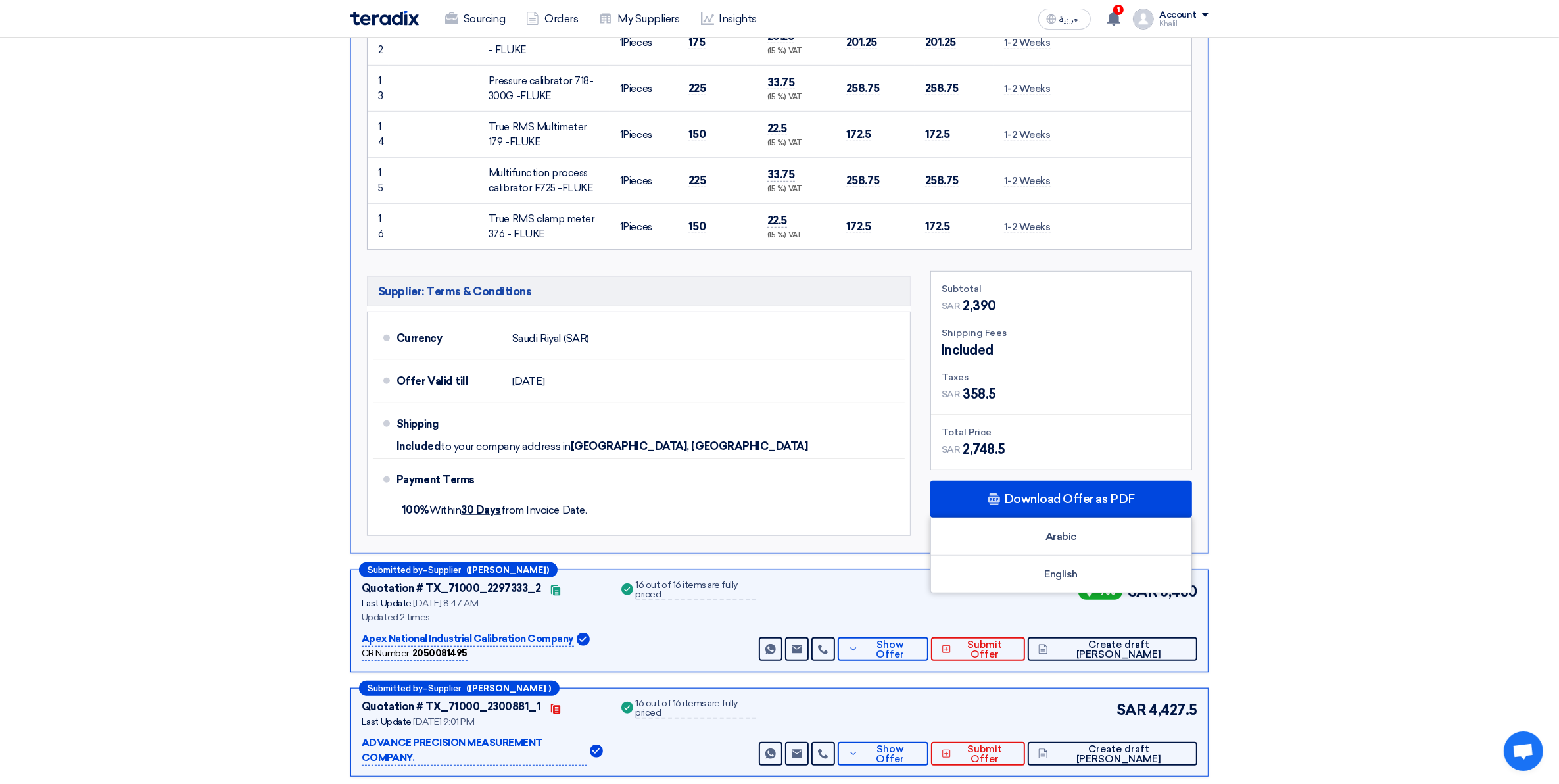
click at [1394, 363] on section "Received offers 11 Offers Excel Sheet Comparison Digital Offers Comparison Sort…" at bounding box center [780, 271] width 1559 height 2179
